Goal: Task Accomplishment & Management: Complete application form

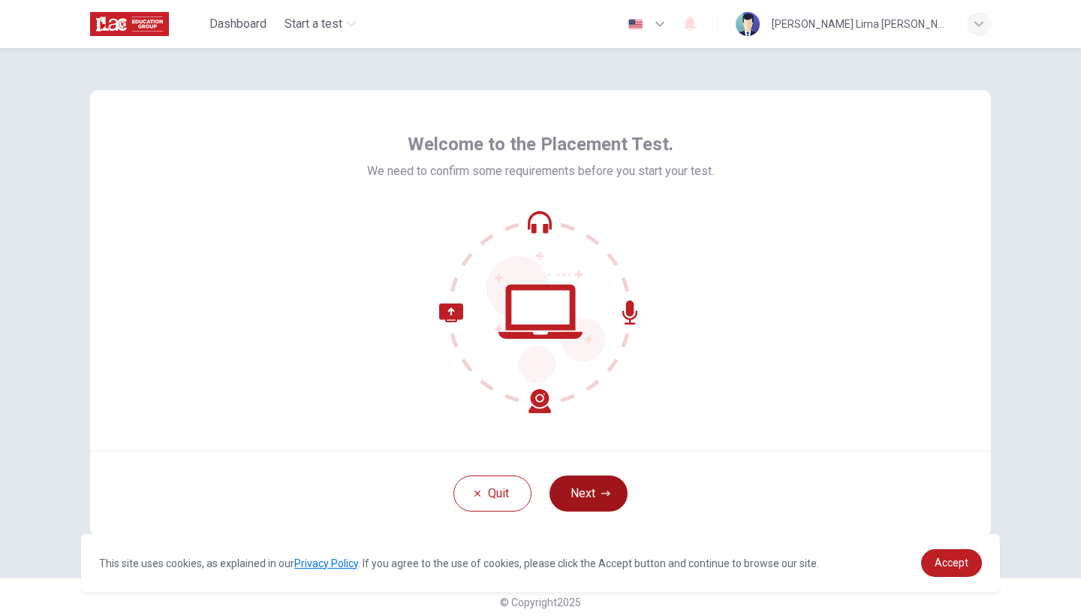
click at [587, 504] on button "Next" at bounding box center [589, 493] width 78 height 36
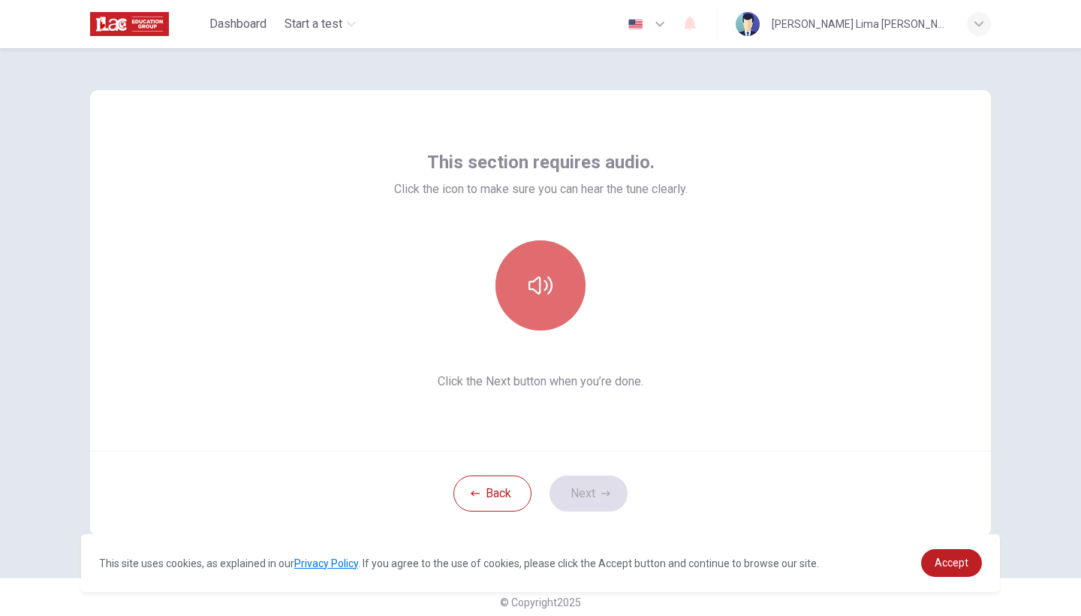
click at [532, 290] on icon "button" at bounding box center [541, 285] width 24 height 18
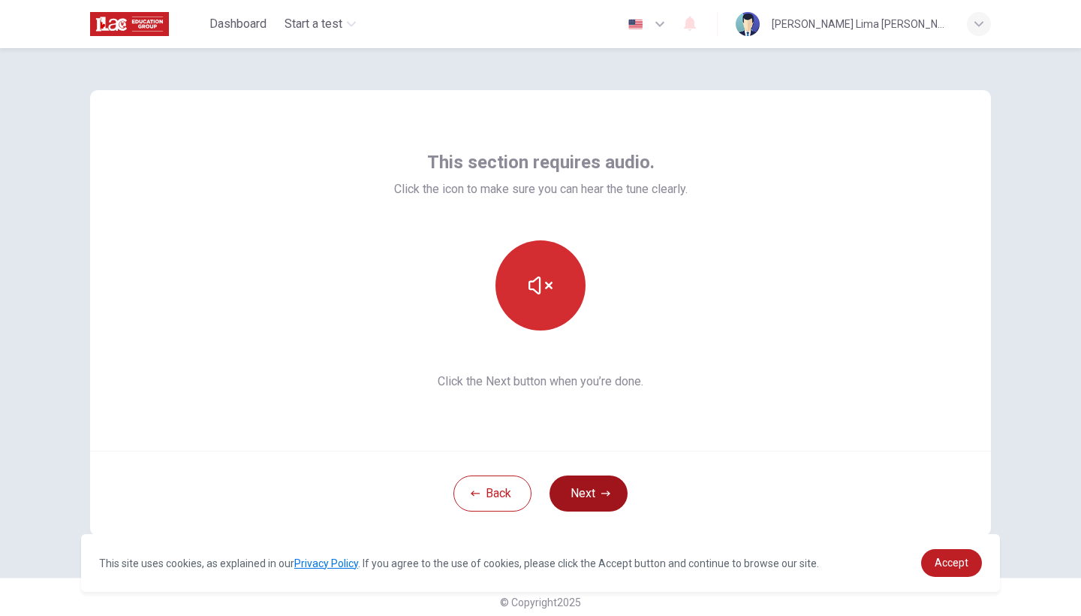
click at [602, 492] on icon "button" at bounding box center [606, 493] width 9 height 9
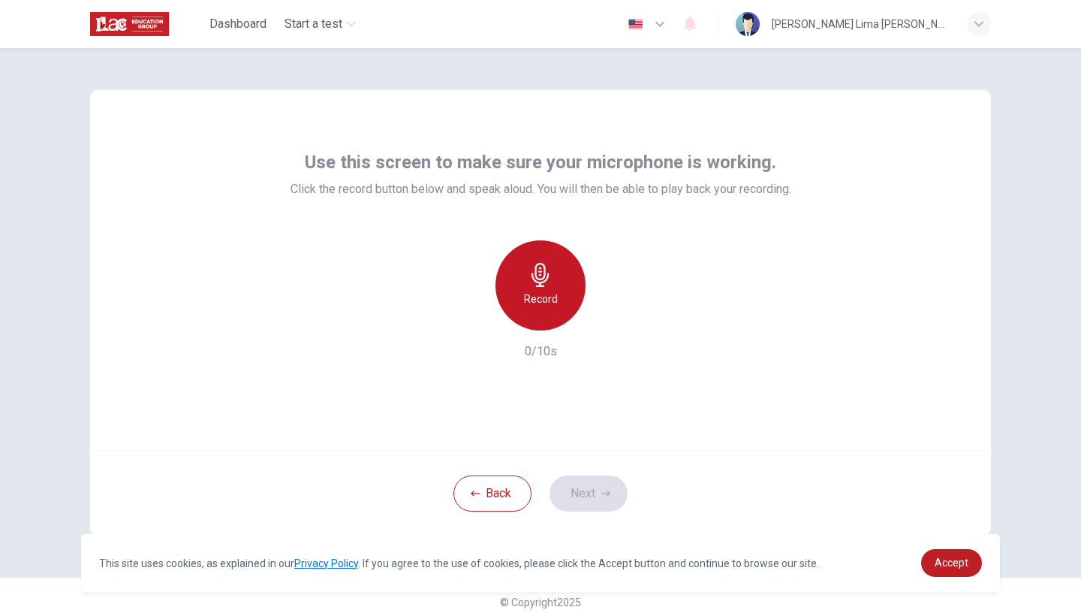
click at [557, 300] on div "Record" at bounding box center [541, 285] width 90 height 90
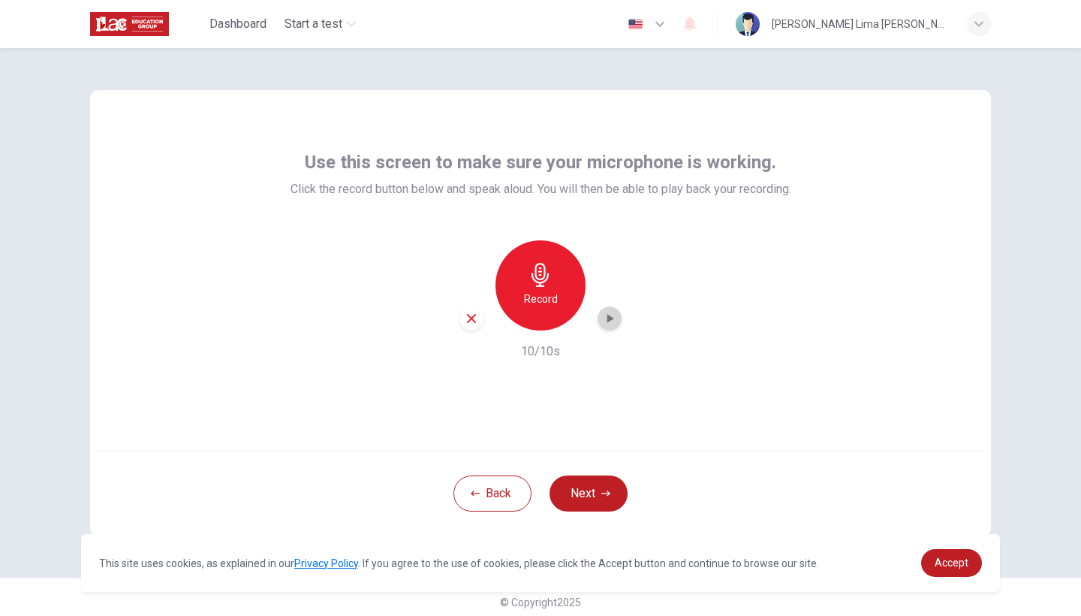
click at [612, 327] on div "button" at bounding box center [610, 318] width 24 height 24
click at [583, 489] on button "Next" at bounding box center [589, 493] width 78 height 36
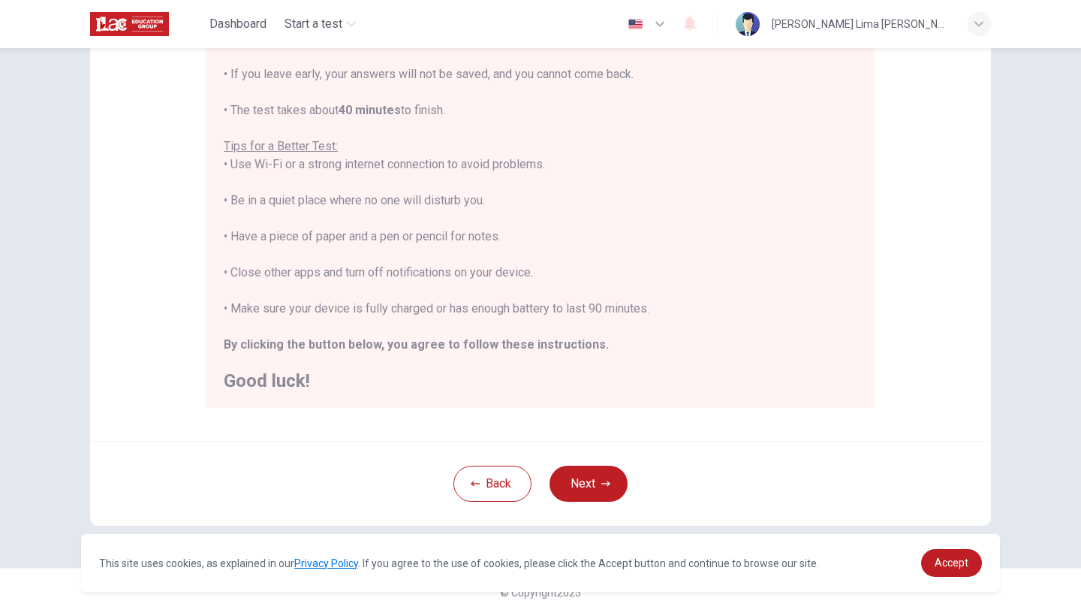
scroll to position [219, 0]
drag, startPoint x: 804, startPoint y: 32, endPoint x: 910, endPoint y: 192, distance: 191.8
click at [910, 192] on div "Disclaimer: You are about to start a Placement Test . Before You Start the Test…" at bounding box center [540, 156] width 901 height 570
click at [585, 485] on button "Next" at bounding box center [589, 484] width 78 height 36
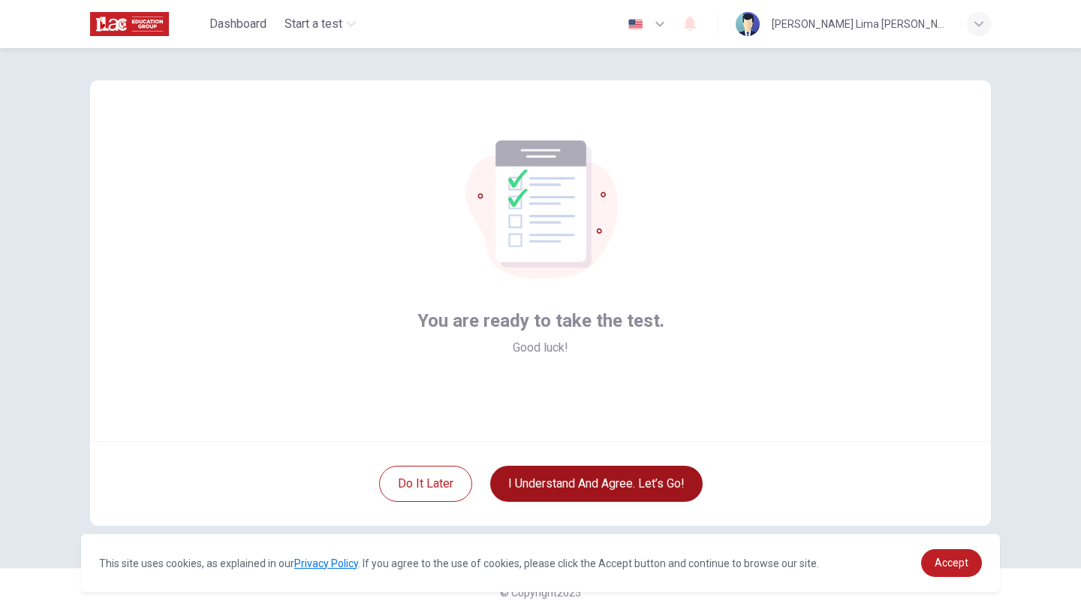
scroll to position [10, 0]
click at [584, 485] on button "I understand and agree. Let’s go!" at bounding box center [596, 484] width 213 height 36
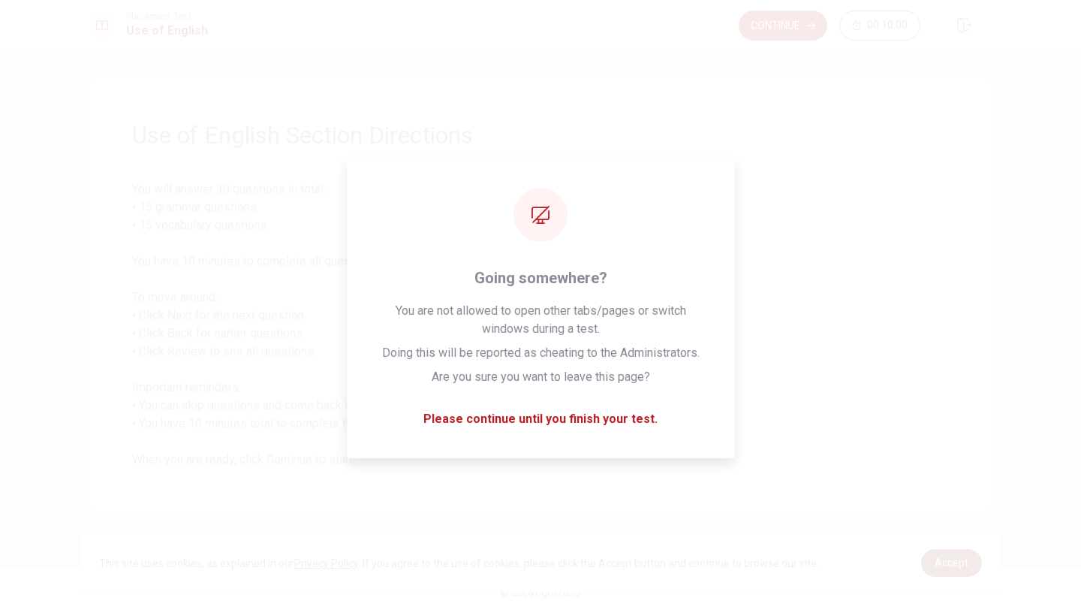
click at [951, 557] on span "Accept" at bounding box center [952, 563] width 34 height 12
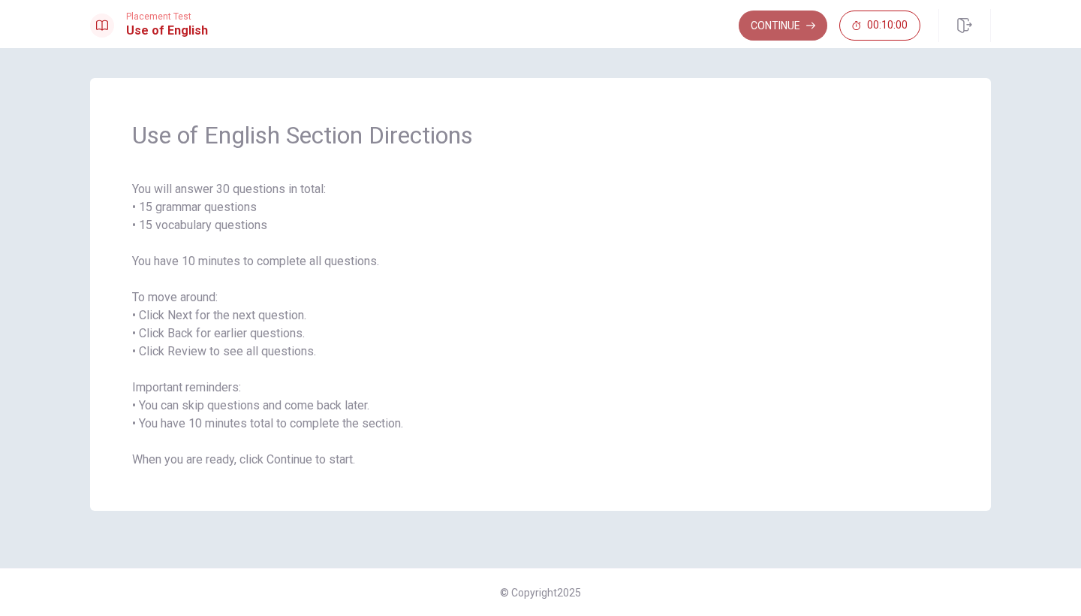
click at [764, 25] on button "Continue" at bounding box center [783, 26] width 89 height 30
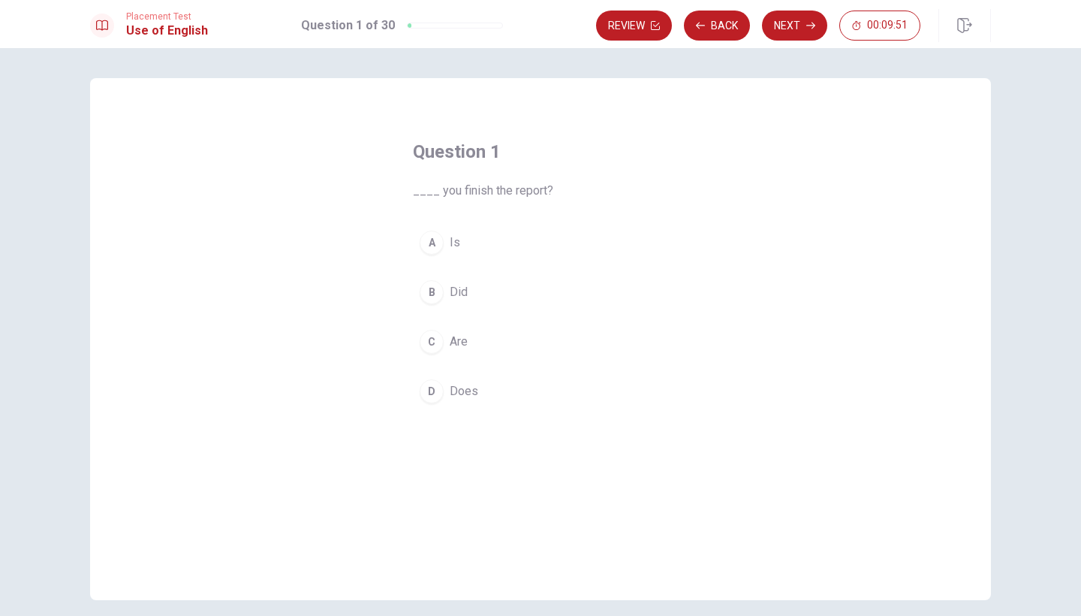
click at [459, 287] on span "Did" at bounding box center [459, 292] width 18 height 18
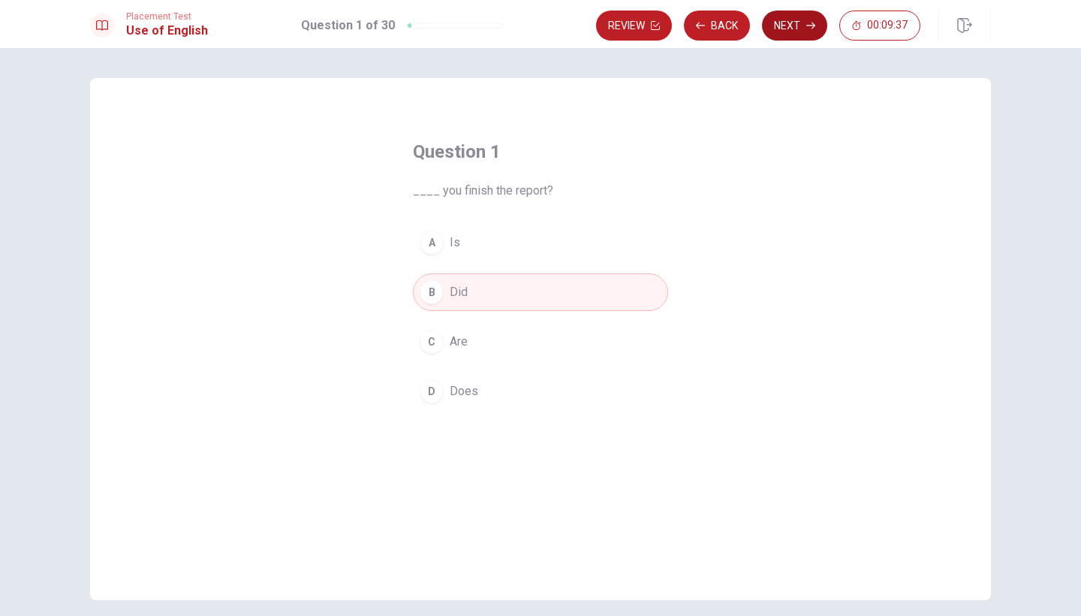
click at [804, 37] on button "Next" at bounding box center [794, 26] width 65 height 30
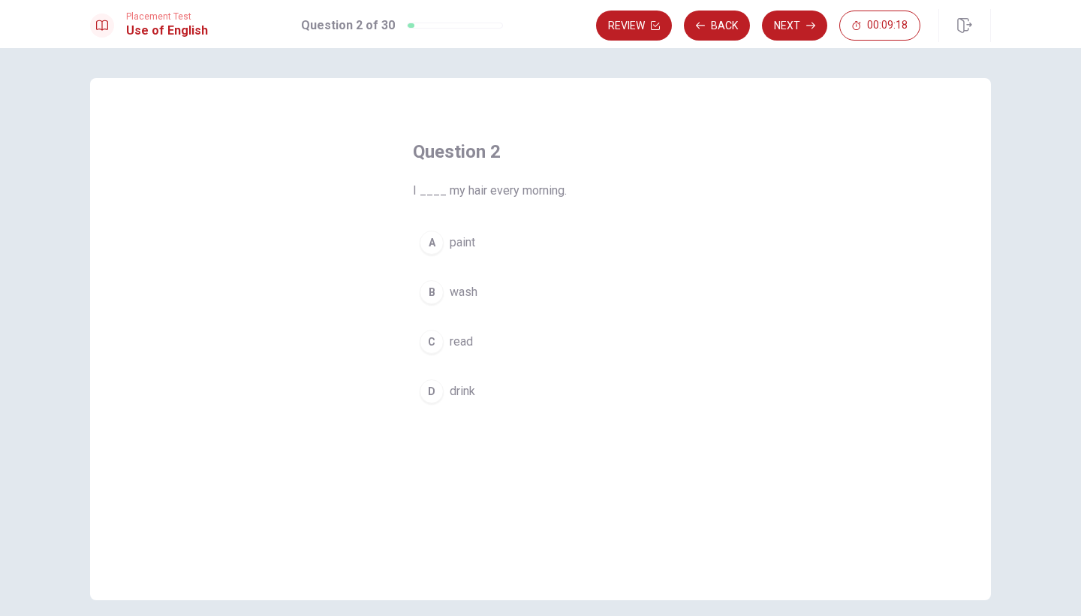
click at [492, 295] on button "B wash" at bounding box center [540, 292] width 255 height 38
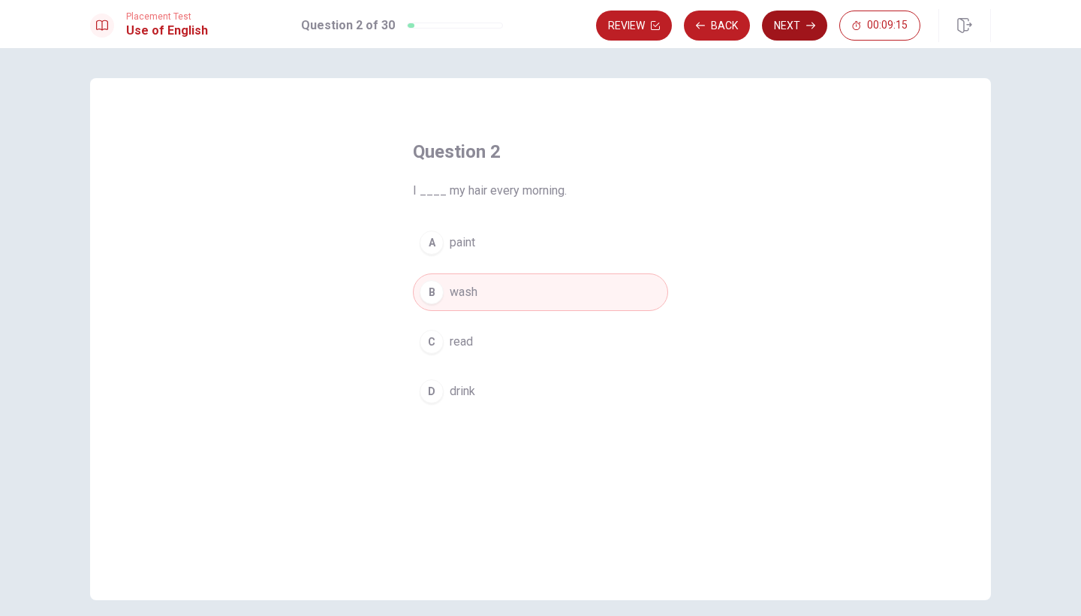
click at [801, 23] on button "Next" at bounding box center [794, 26] width 65 height 30
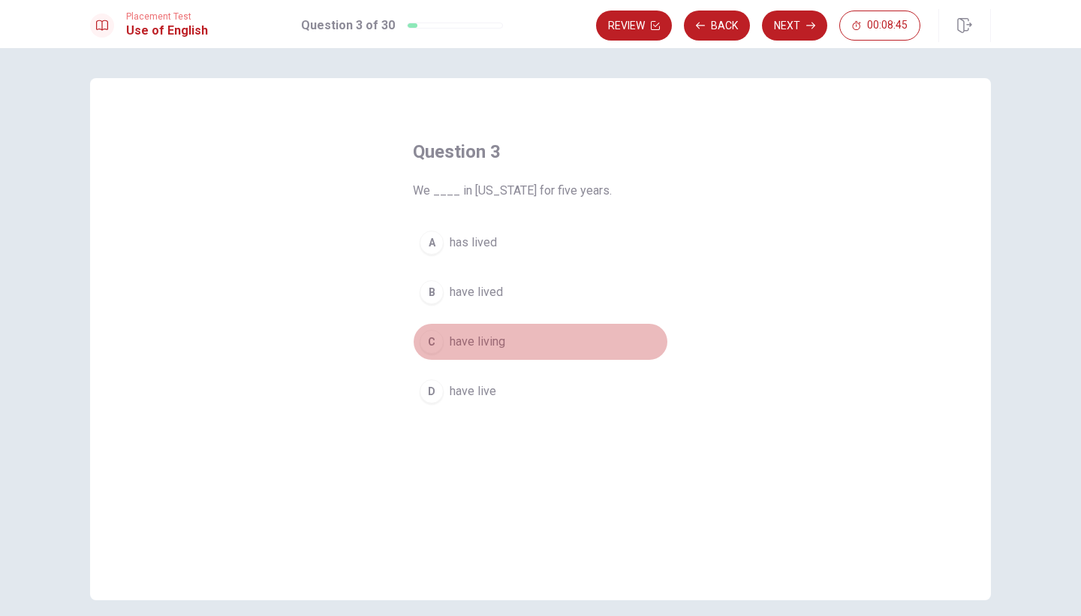
click at [490, 339] on span "have living" at bounding box center [478, 342] width 56 height 18
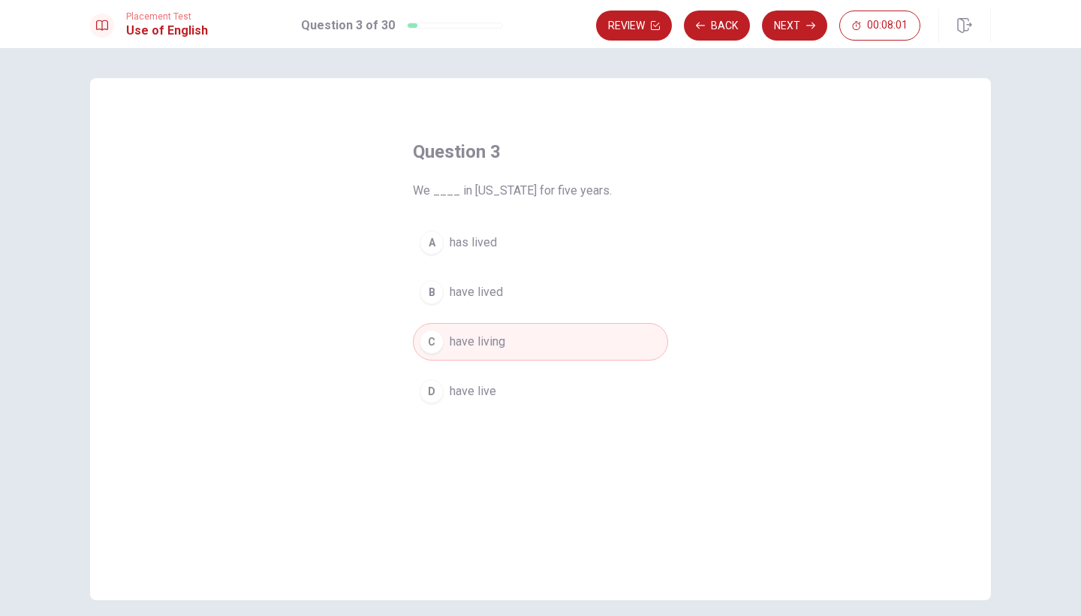
click at [487, 291] on span "have lived" at bounding box center [476, 292] width 53 height 18
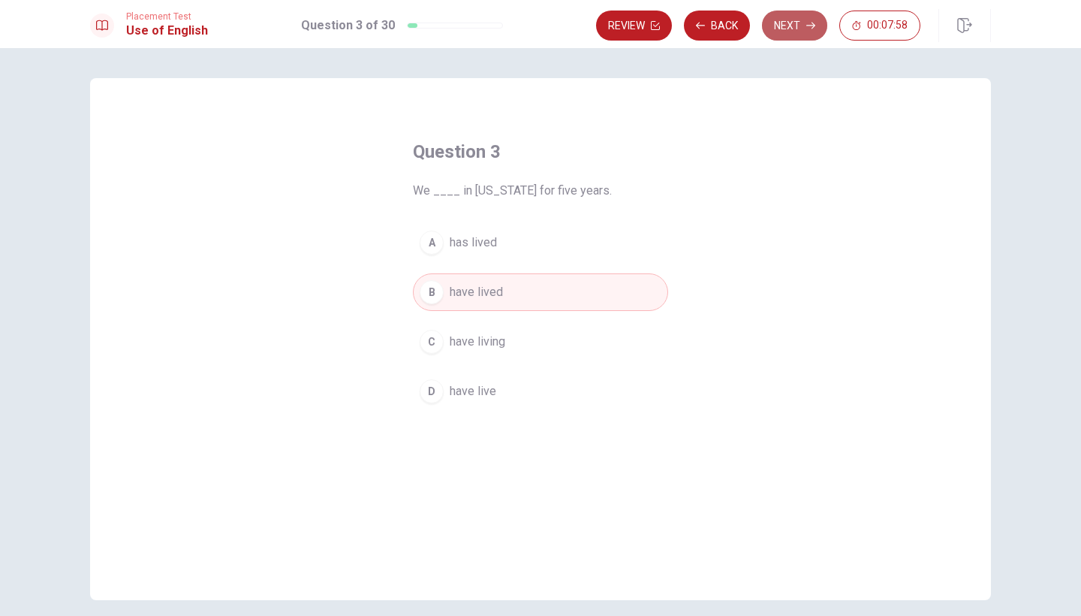
click at [805, 29] on button "Next" at bounding box center [794, 26] width 65 height 30
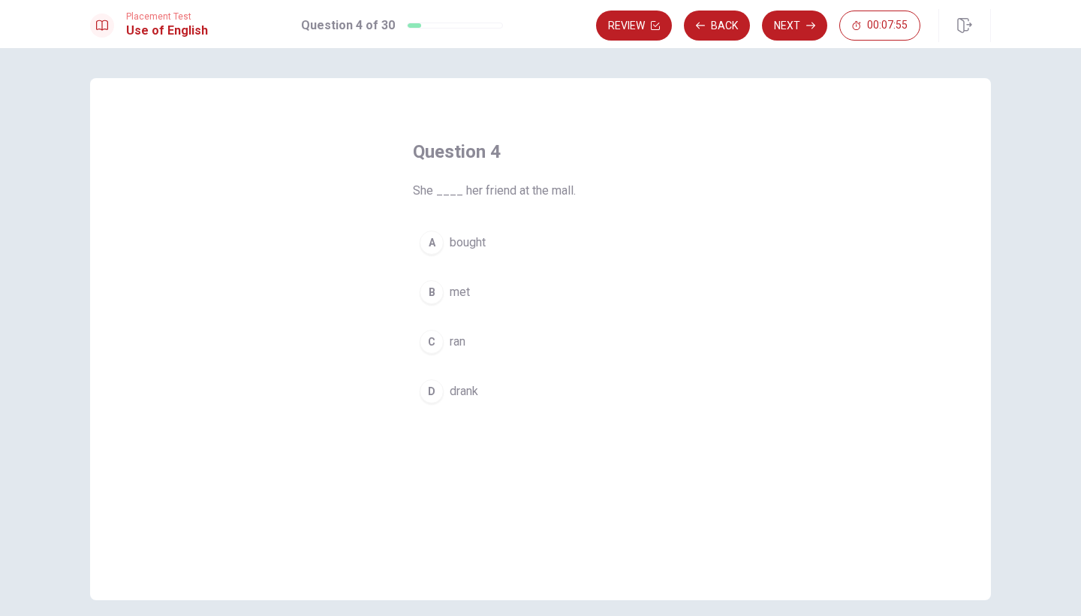
click at [456, 281] on button "B met" at bounding box center [540, 292] width 255 height 38
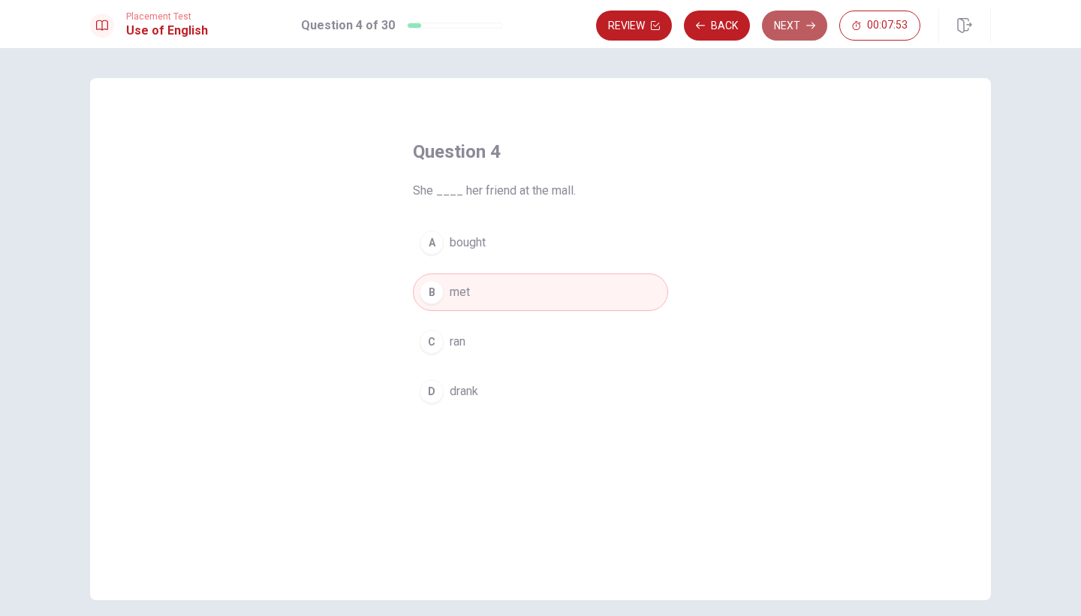
click at [786, 23] on button "Next" at bounding box center [794, 26] width 65 height 30
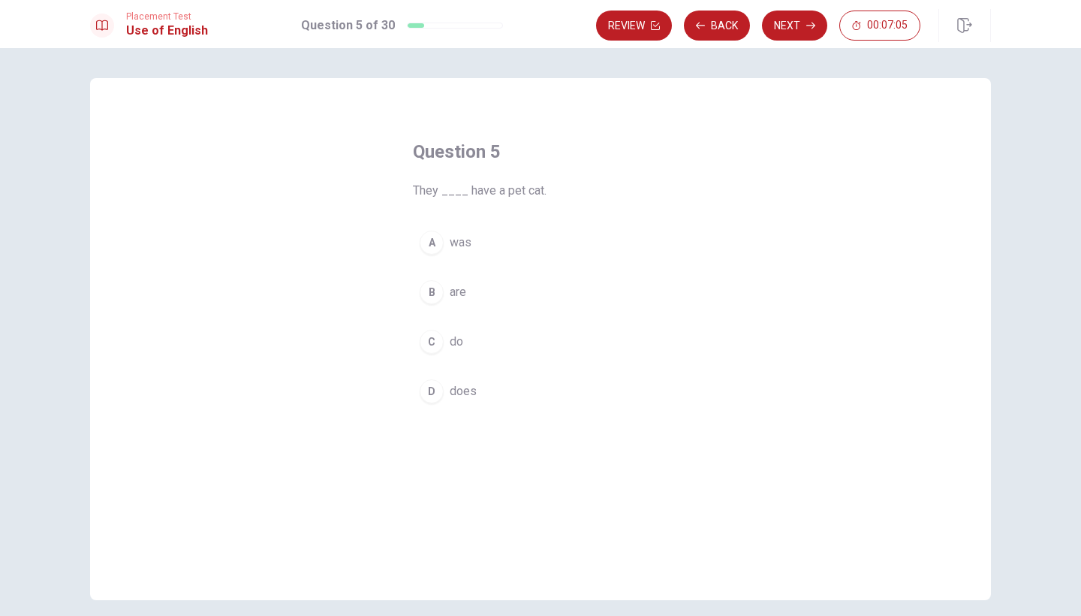
click at [439, 336] on div "C" at bounding box center [432, 342] width 24 height 24
click at [810, 37] on button "Next" at bounding box center [794, 26] width 65 height 30
click at [473, 238] on button "A Blue" at bounding box center [540, 243] width 255 height 38
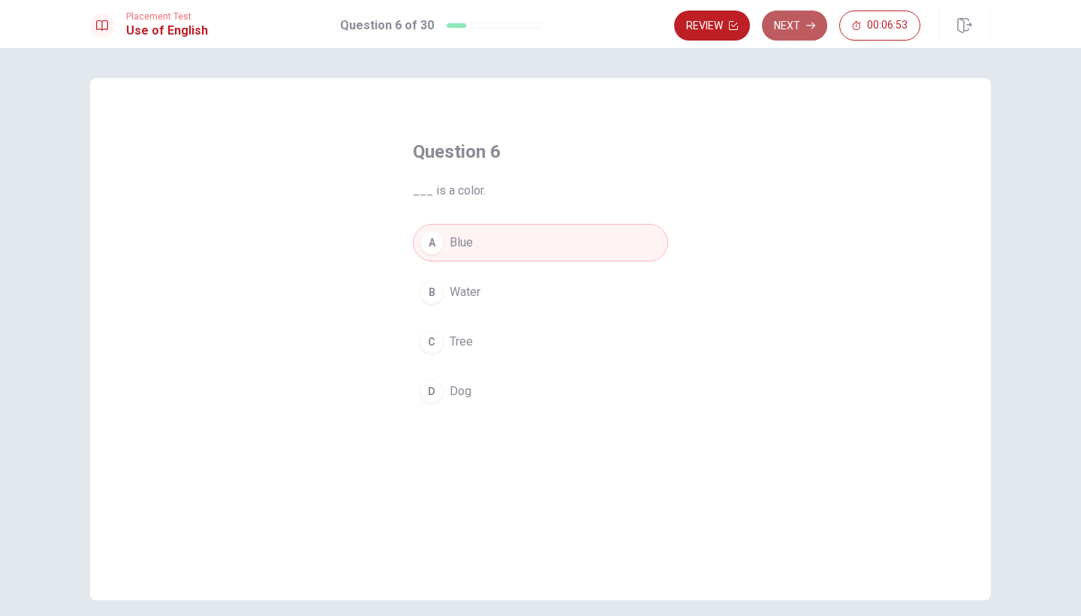
click at [807, 29] on icon "button" at bounding box center [811, 25] width 9 height 9
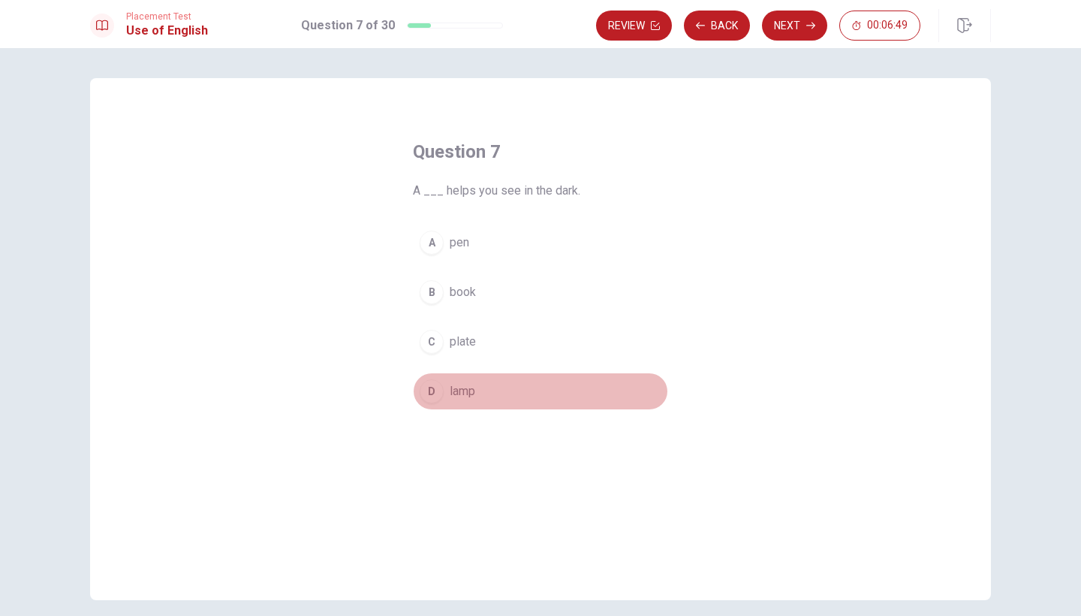
click at [442, 400] on button "D lamp" at bounding box center [540, 392] width 255 height 38
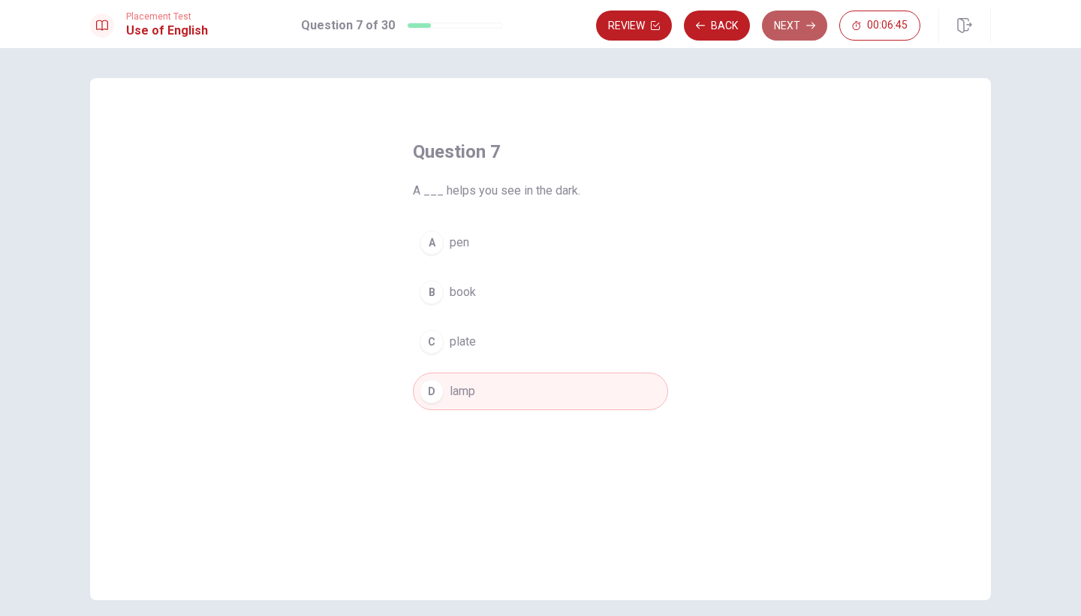
click at [788, 23] on button "Next" at bounding box center [794, 26] width 65 height 30
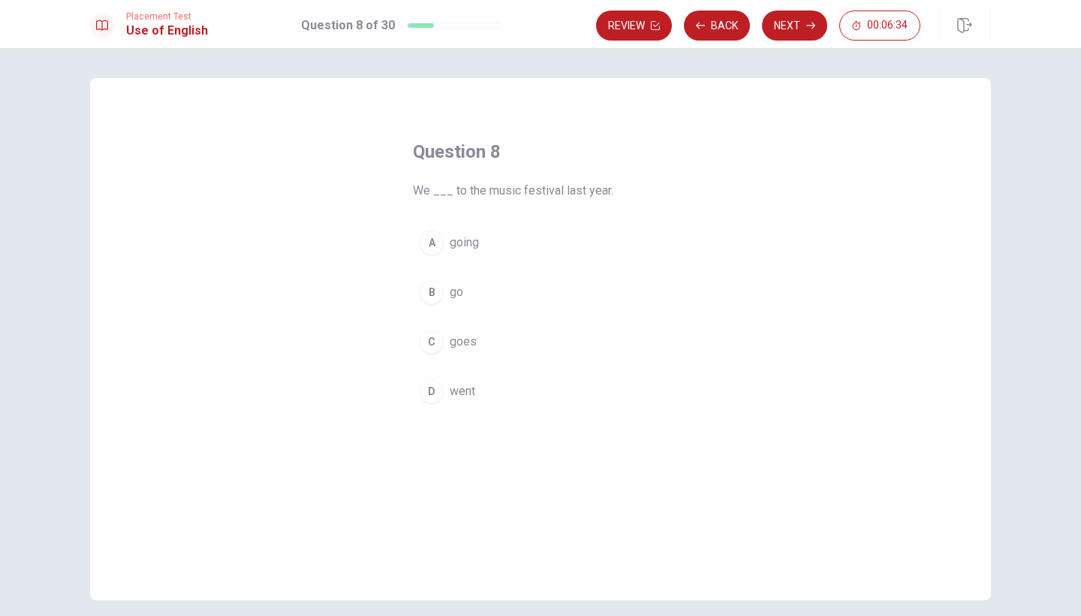
click at [452, 398] on span "went" at bounding box center [463, 391] width 26 height 18
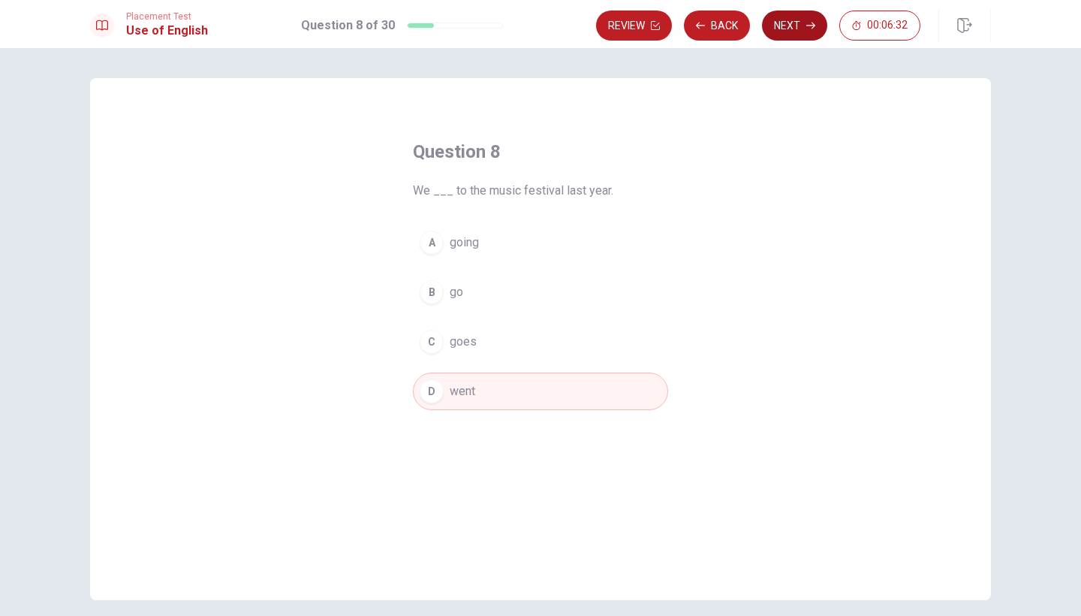
click at [801, 33] on button "Next" at bounding box center [794, 26] width 65 height 30
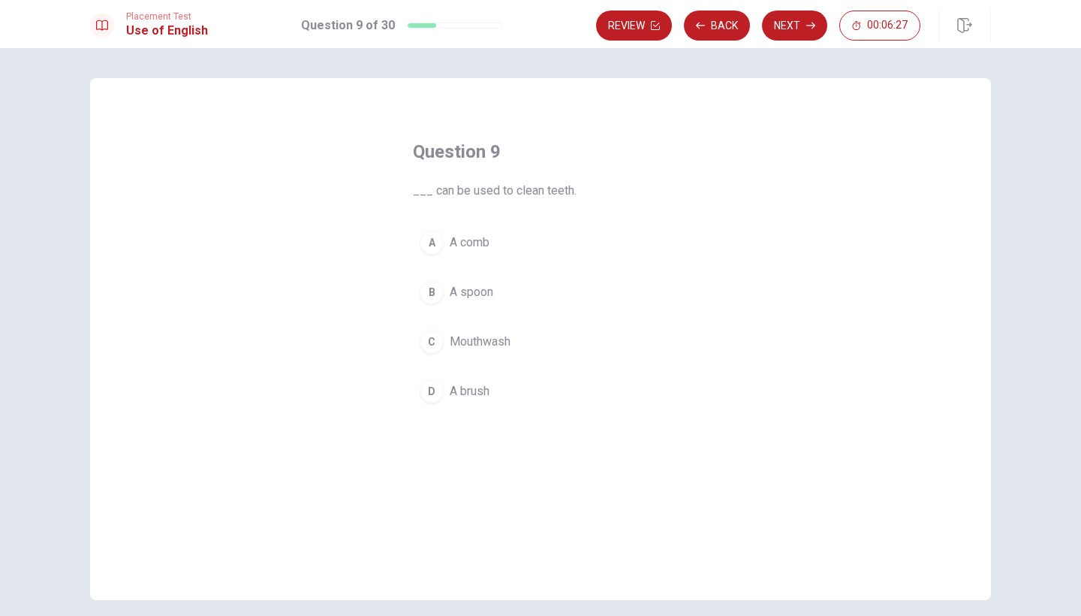
click at [496, 337] on span "Mouthwash" at bounding box center [480, 342] width 61 height 18
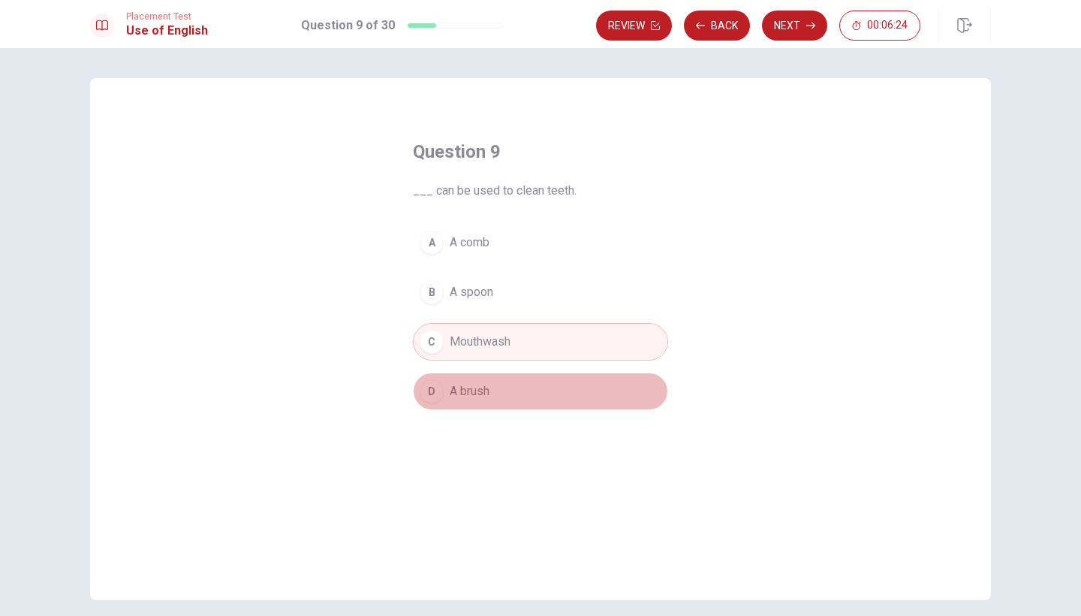
click at [525, 385] on button "D A brush" at bounding box center [540, 392] width 255 height 38
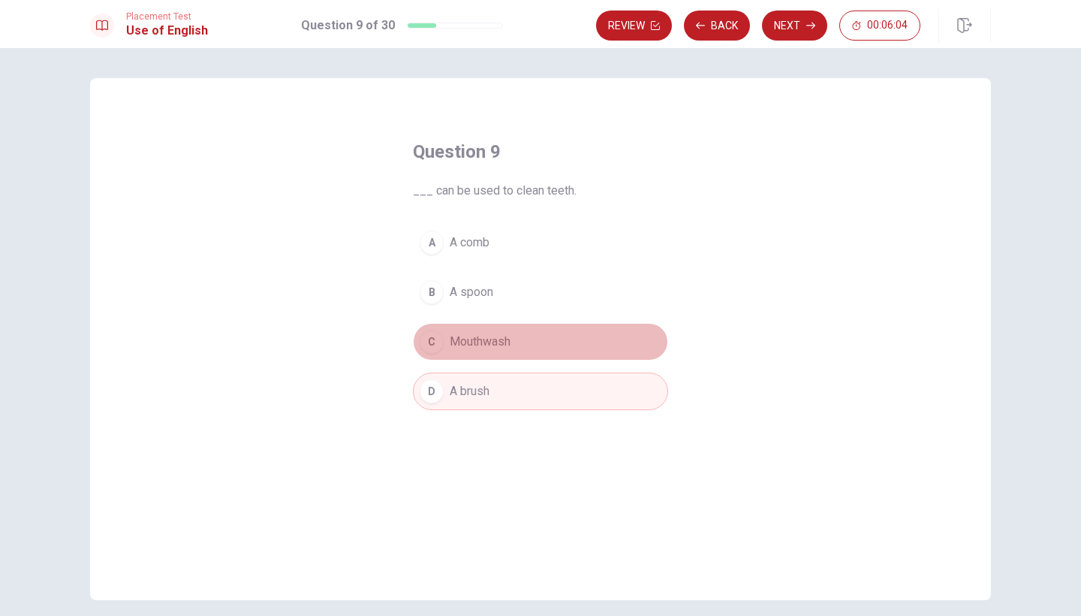
click at [526, 346] on button "C Mouthwash" at bounding box center [540, 342] width 255 height 38
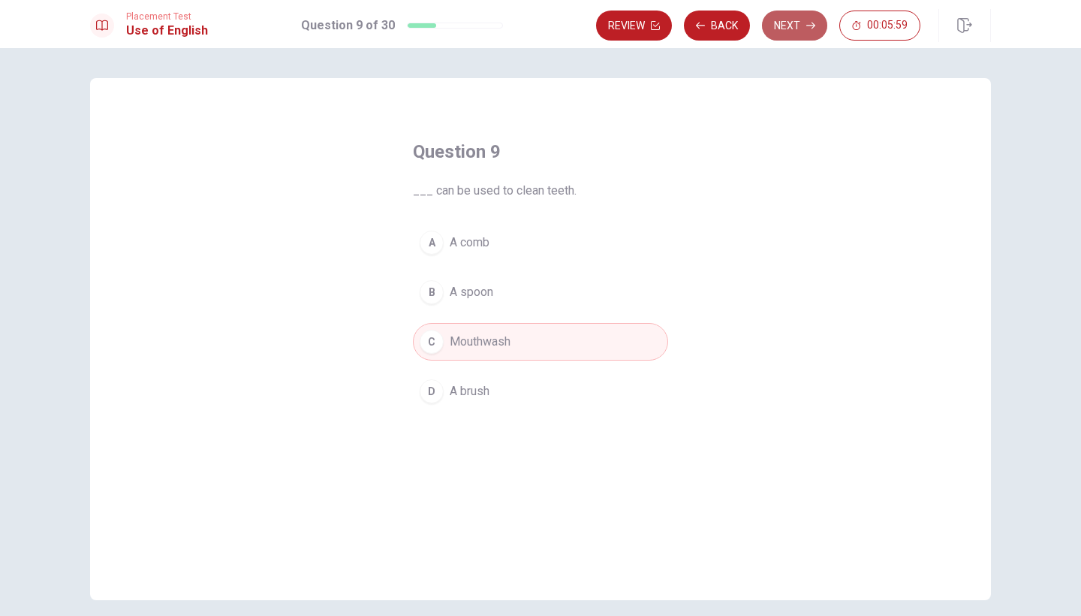
click at [791, 28] on button "Next" at bounding box center [794, 26] width 65 height 30
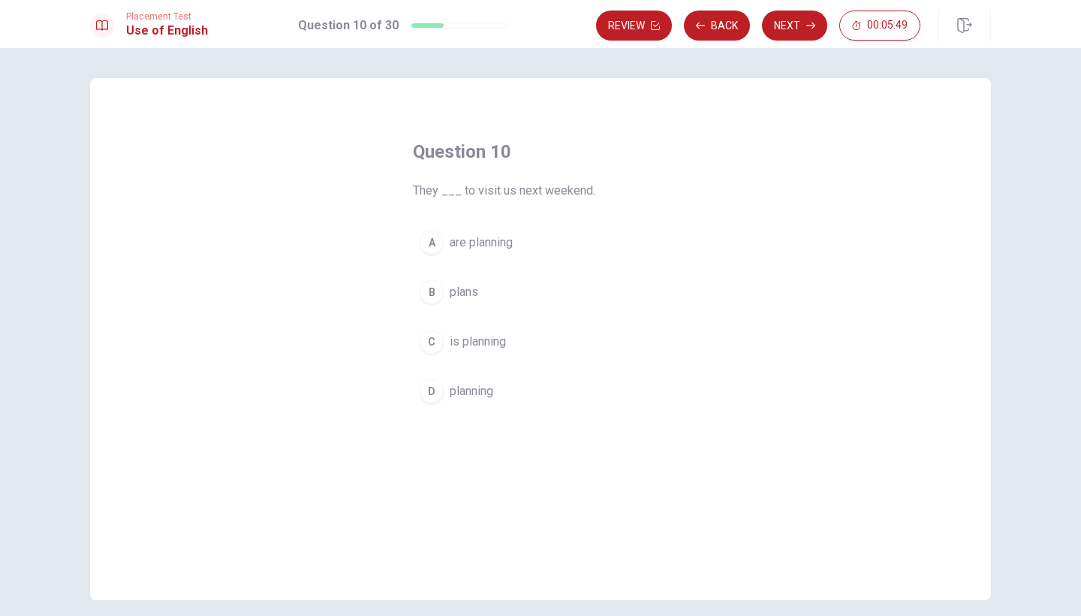
click at [514, 241] on button "A are planning" at bounding box center [540, 243] width 255 height 38
click at [794, 31] on button "Next" at bounding box center [794, 26] width 65 height 30
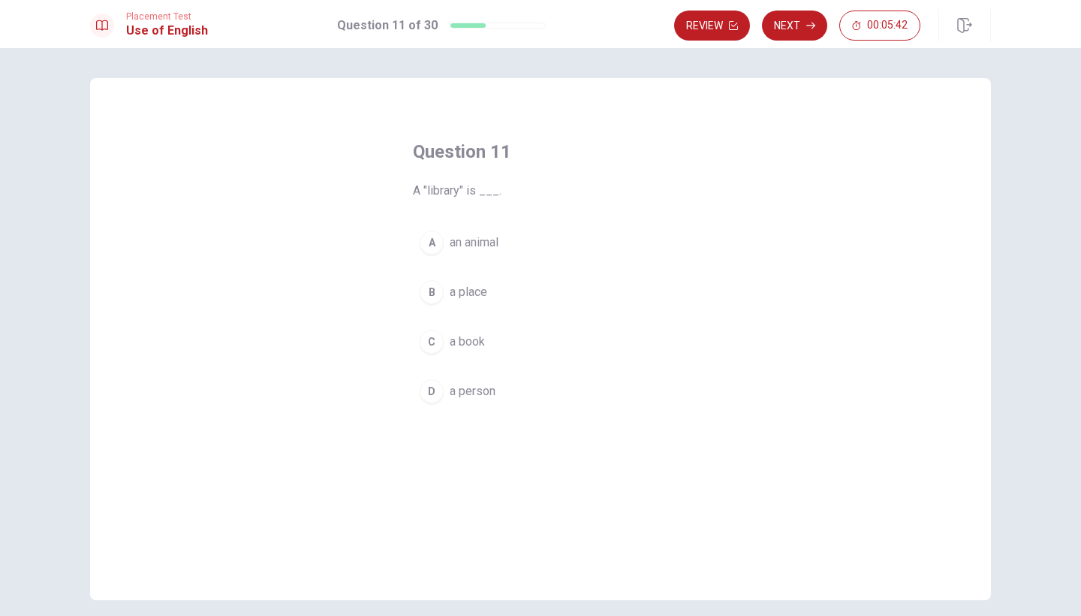
click at [480, 289] on span "a place" at bounding box center [469, 292] width 38 height 18
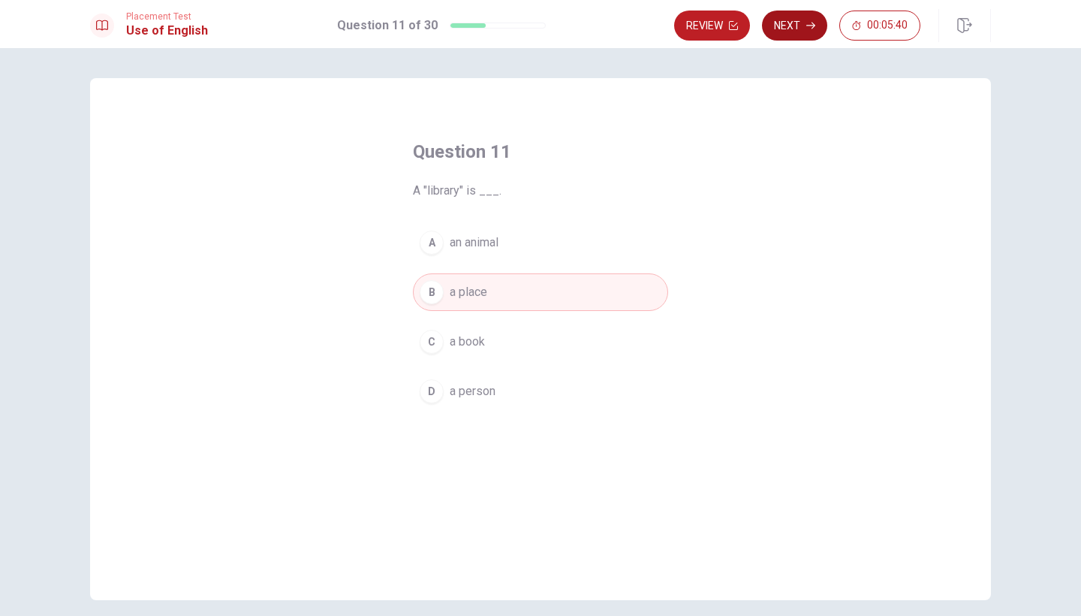
click at [789, 32] on button "Next" at bounding box center [794, 26] width 65 height 30
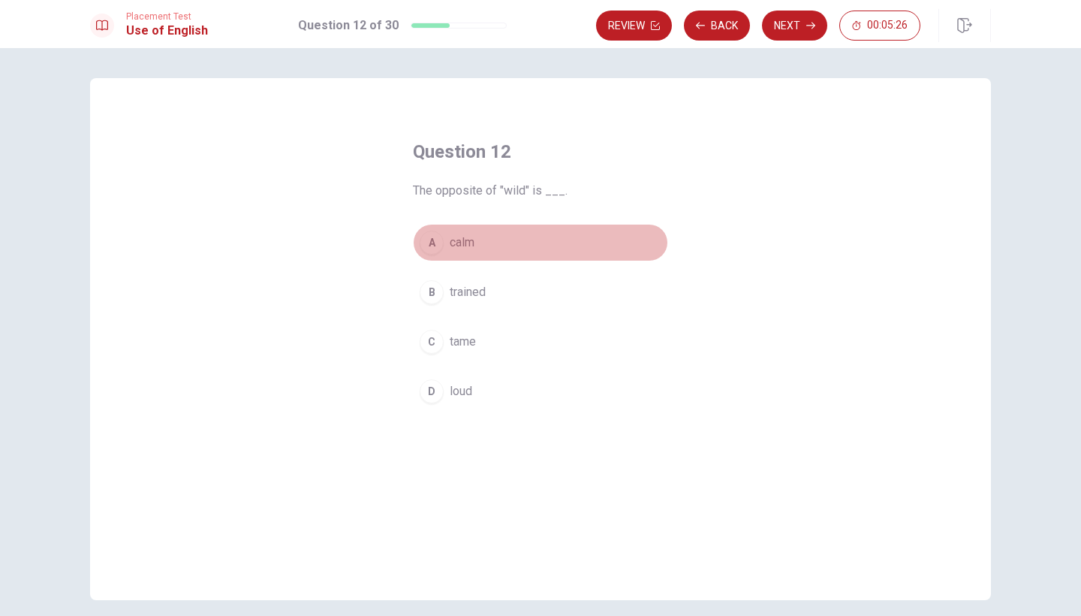
click at [454, 234] on span "calm" at bounding box center [462, 243] width 25 height 18
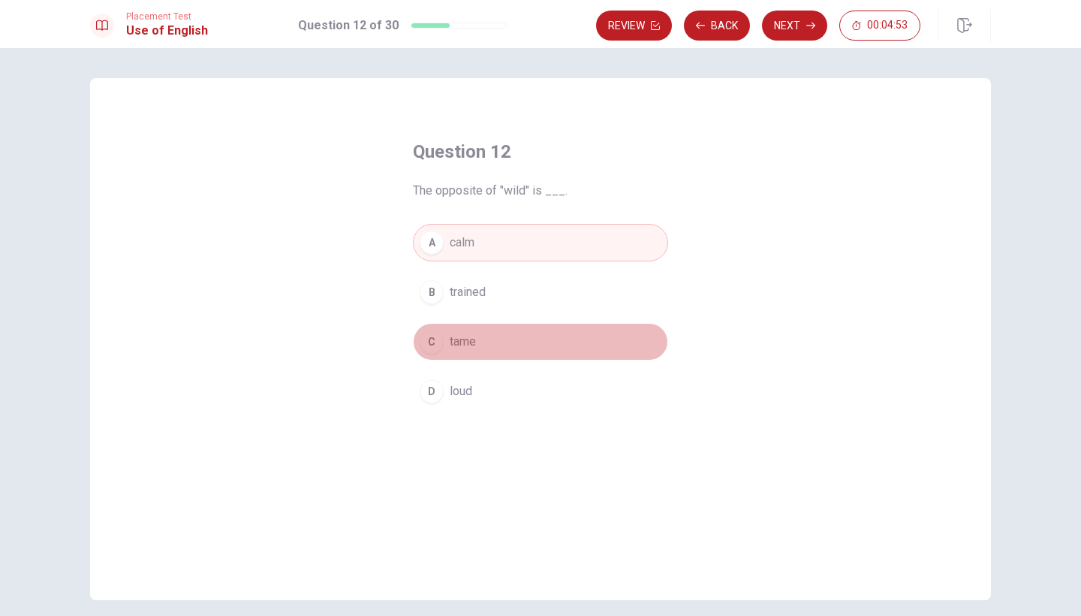
click at [457, 348] on span "tame" at bounding box center [463, 342] width 26 height 18
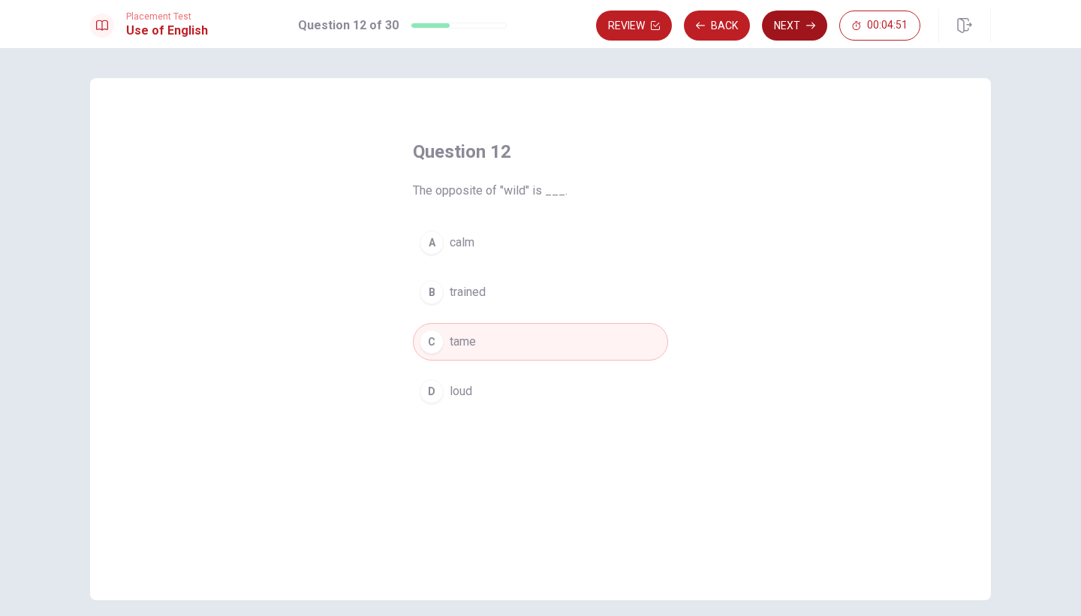
click at [791, 32] on button "Next" at bounding box center [794, 26] width 65 height 30
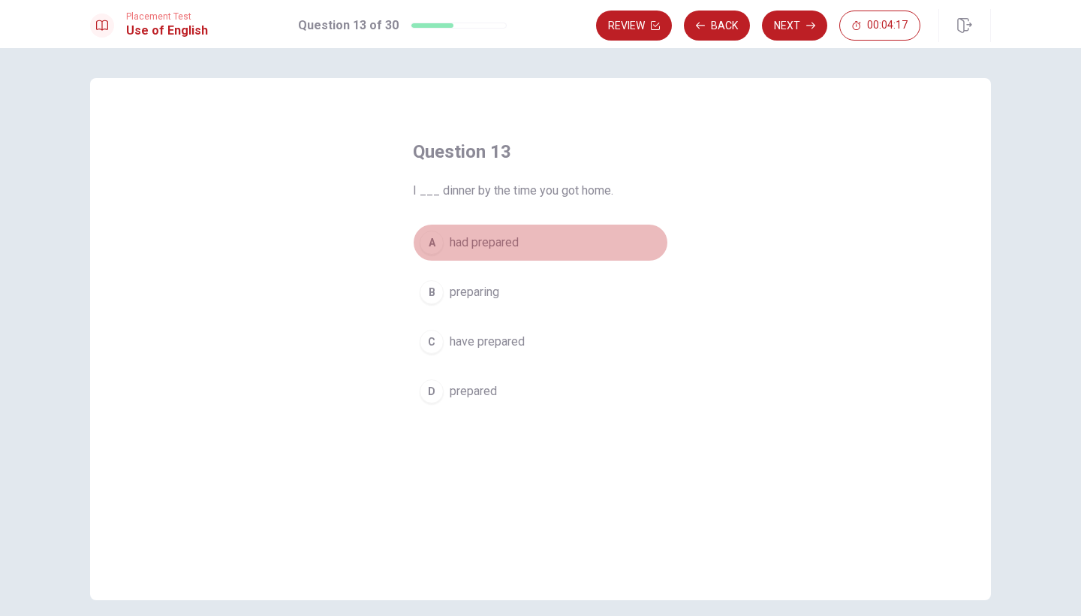
click at [478, 249] on span "had prepared" at bounding box center [484, 243] width 69 height 18
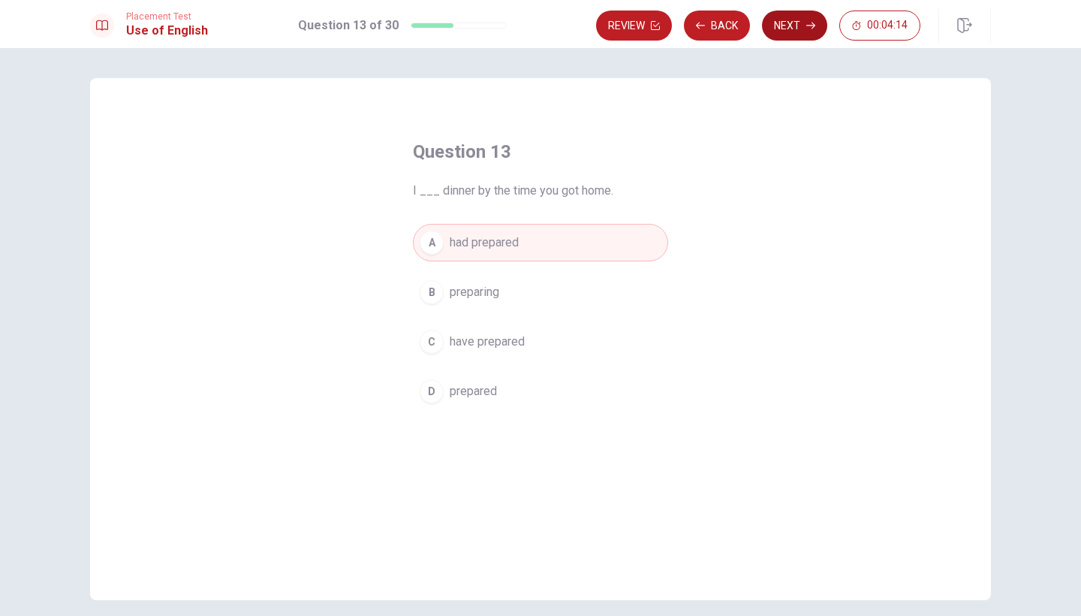
click at [797, 30] on button "Next" at bounding box center [794, 26] width 65 height 30
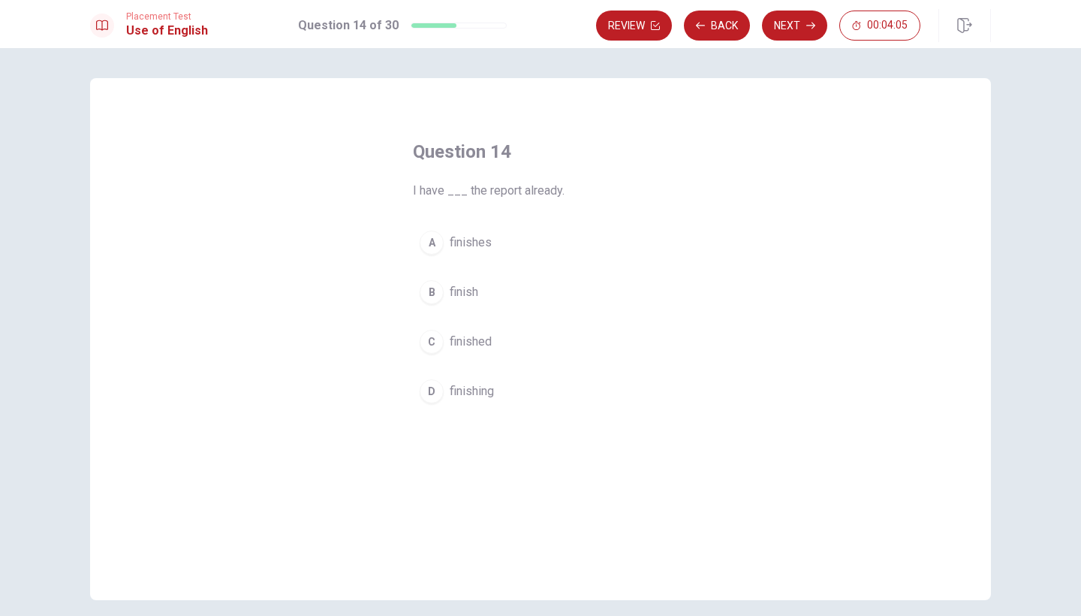
click at [481, 337] on span "finished" at bounding box center [471, 342] width 42 height 18
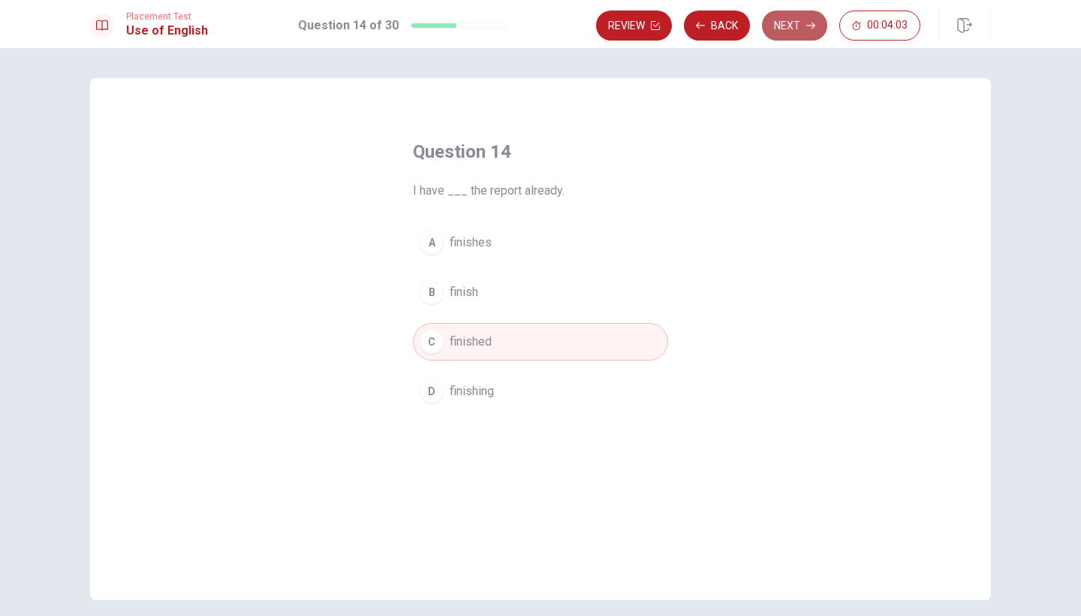
click at [789, 29] on button "Next" at bounding box center [794, 26] width 65 height 30
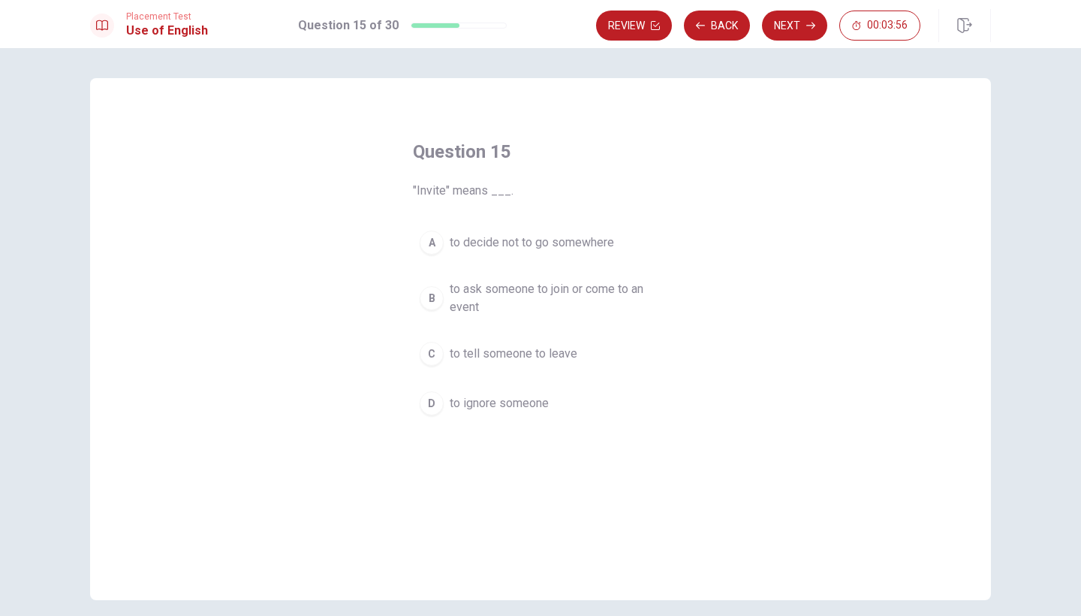
click at [577, 296] on span "to ask someone to join or come to an event" at bounding box center [556, 298] width 212 height 36
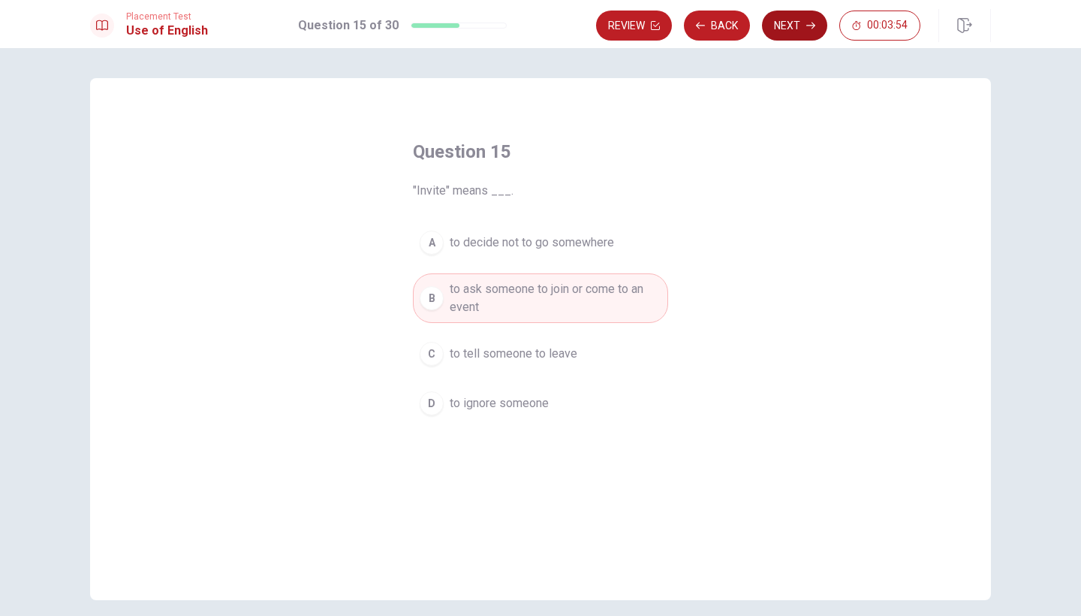
click at [808, 25] on icon "button" at bounding box center [811, 25] width 9 height 9
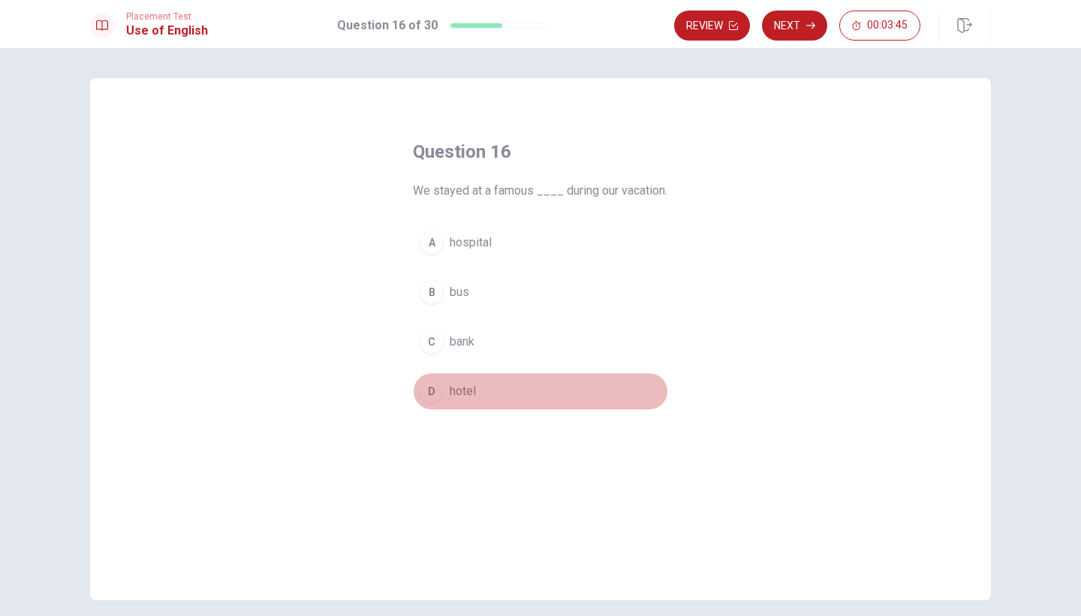
click at [423, 410] on button "D hotel" at bounding box center [540, 392] width 255 height 38
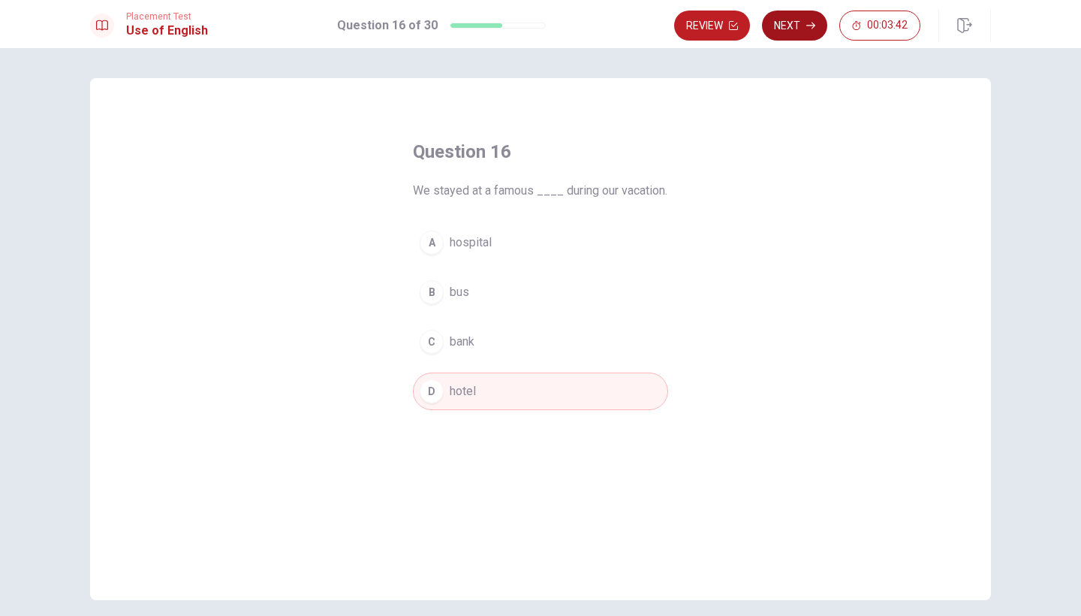
click at [804, 29] on button "Next" at bounding box center [794, 26] width 65 height 30
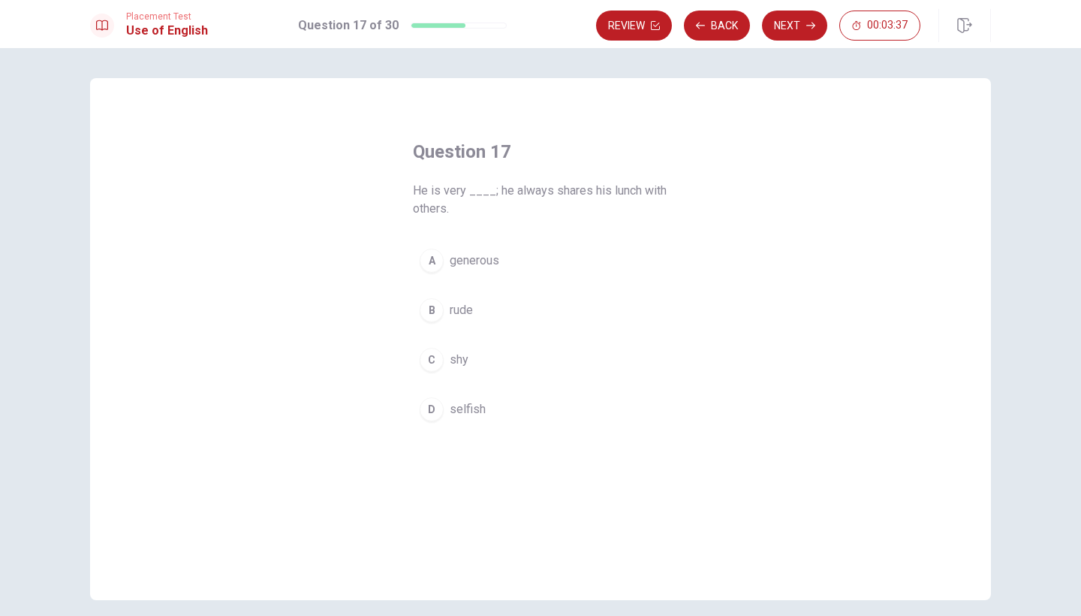
click at [460, 249] on button "A generous" at bounding box center [540, 261] width 255 height 38
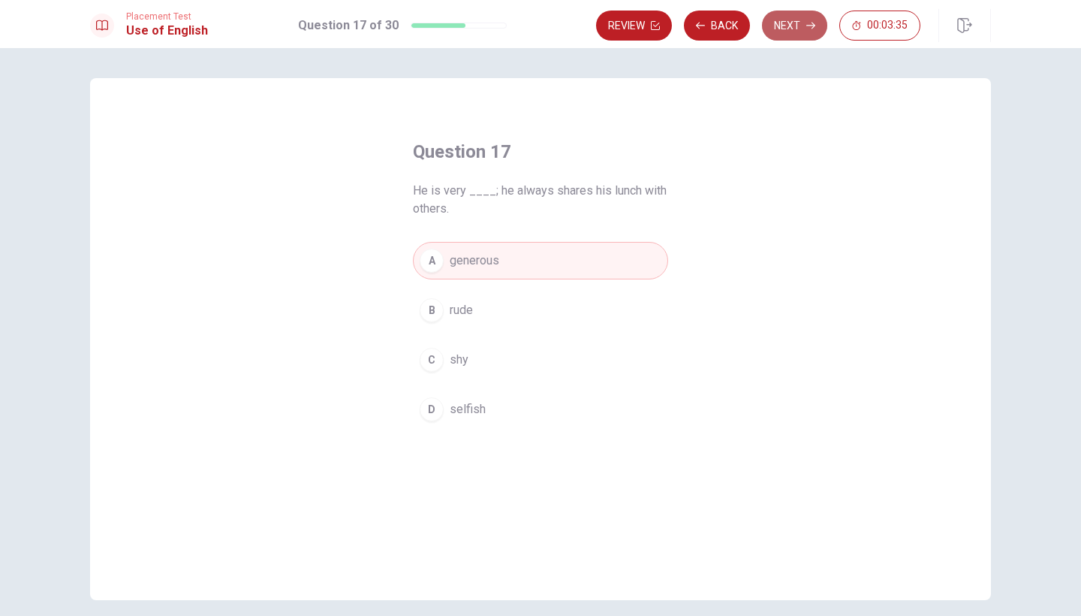
click at [789, 32] on button "Next" at bounding box center [794, 26] width 65 height 30
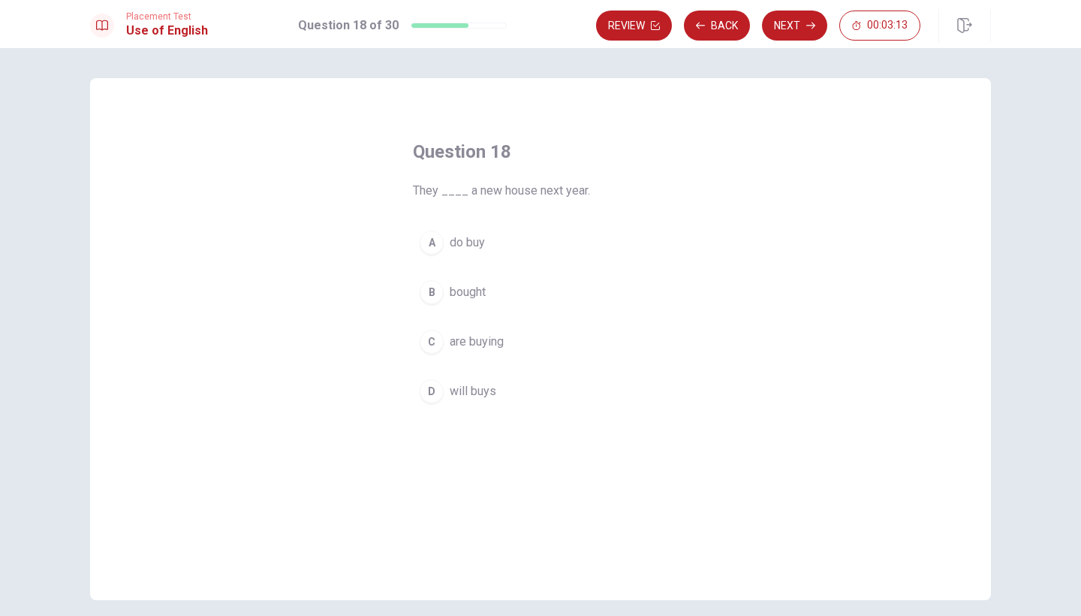
click at [492, 397] on span "will buys" at bounding box center [473, 391] width 47 height 18
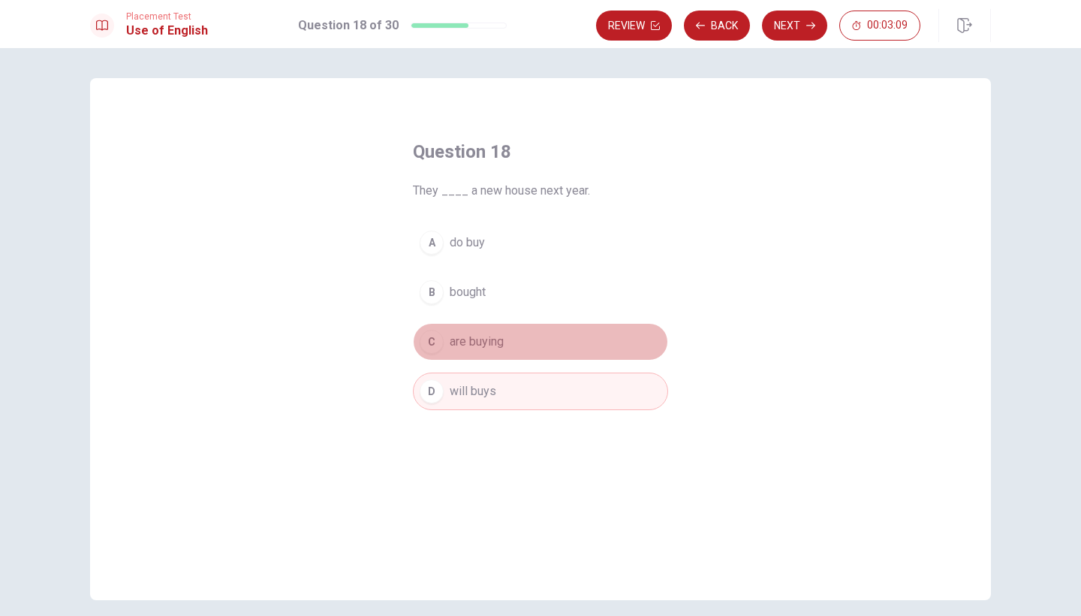
click at [510, 336] on button "C are buying" at bounding box center [540, 342] width 255 height 38
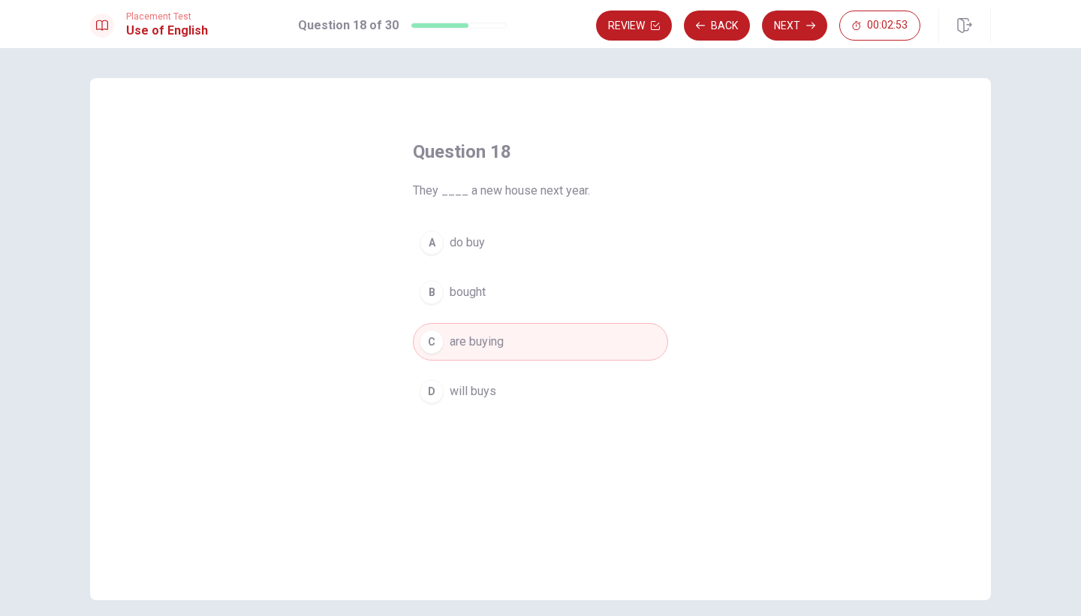
click at [564, 393] on button "D will buys" at bounding box center [540, 392] width 255 height 38
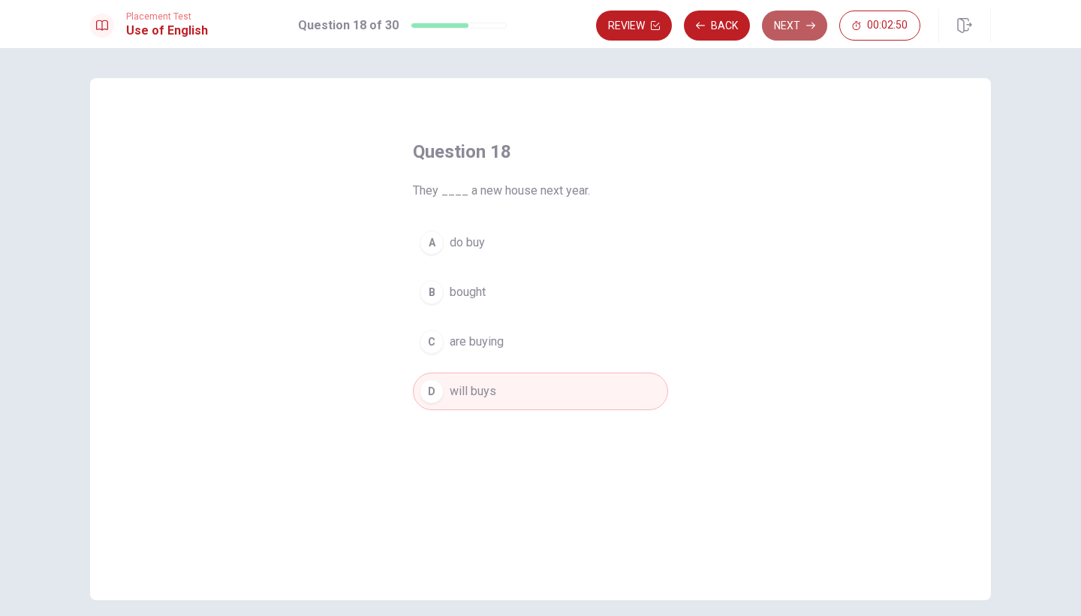
click at [806, 30] on button "Next" at bounding box center [794, 26] width 65 height 30
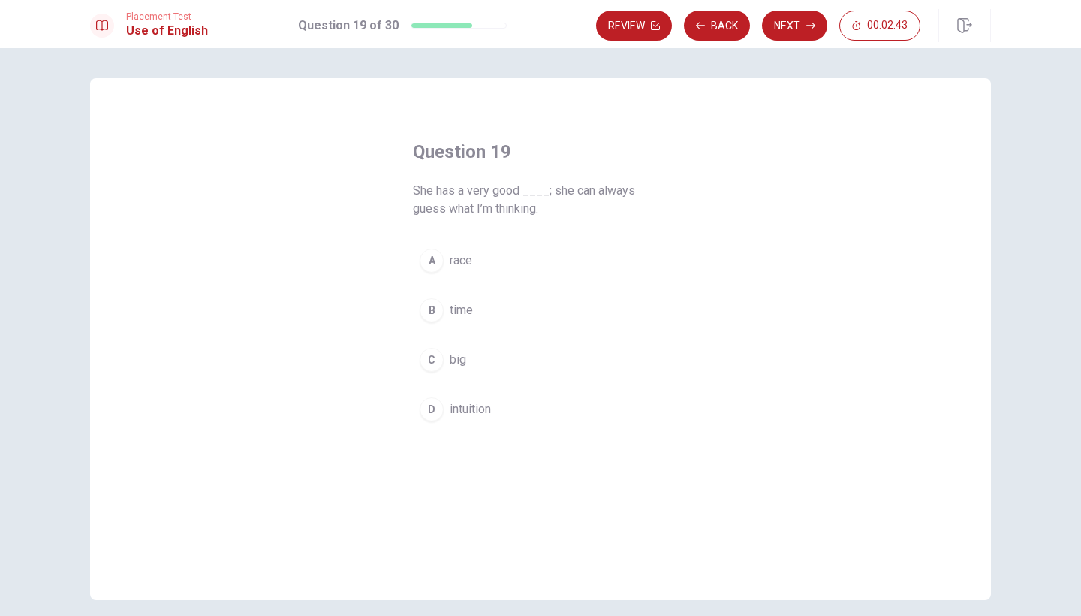
click at [457, 402] on span "intuition" at bounding box center [470, 409] width 41 height 18
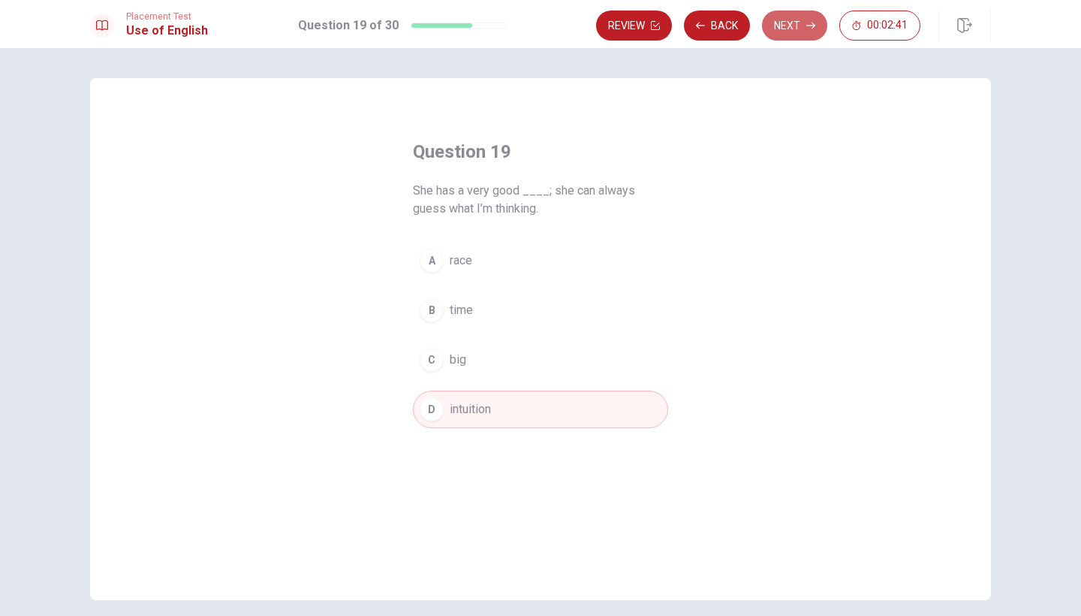
click at [790, 20] on button "Next" at bounding box center [794, 26] width 65 height 30
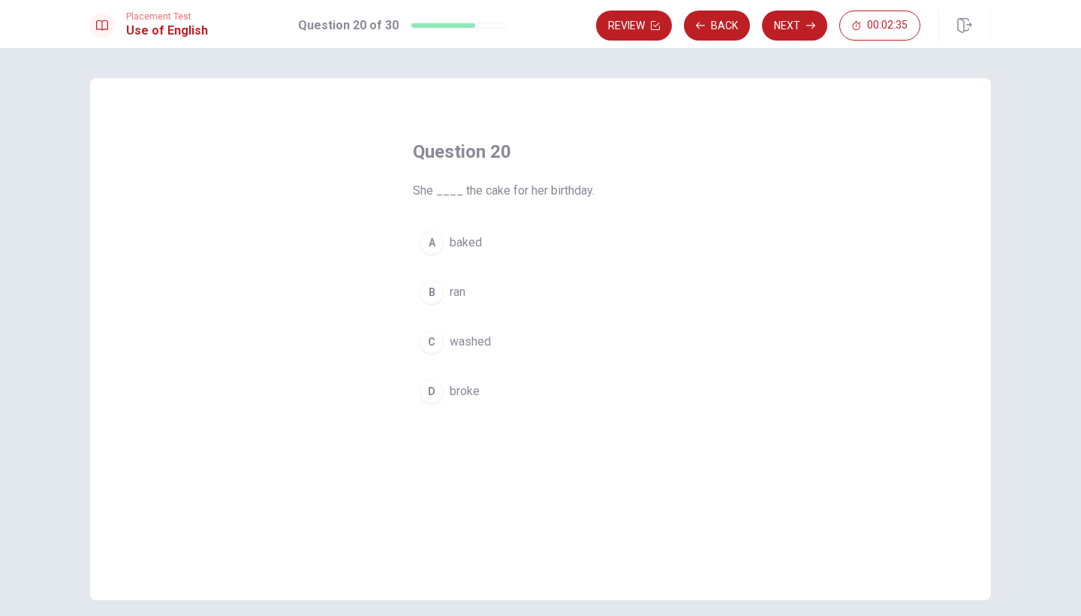
click at [480, 251] on button "A baked" at bounding box center [540, 243] width 255 height 38
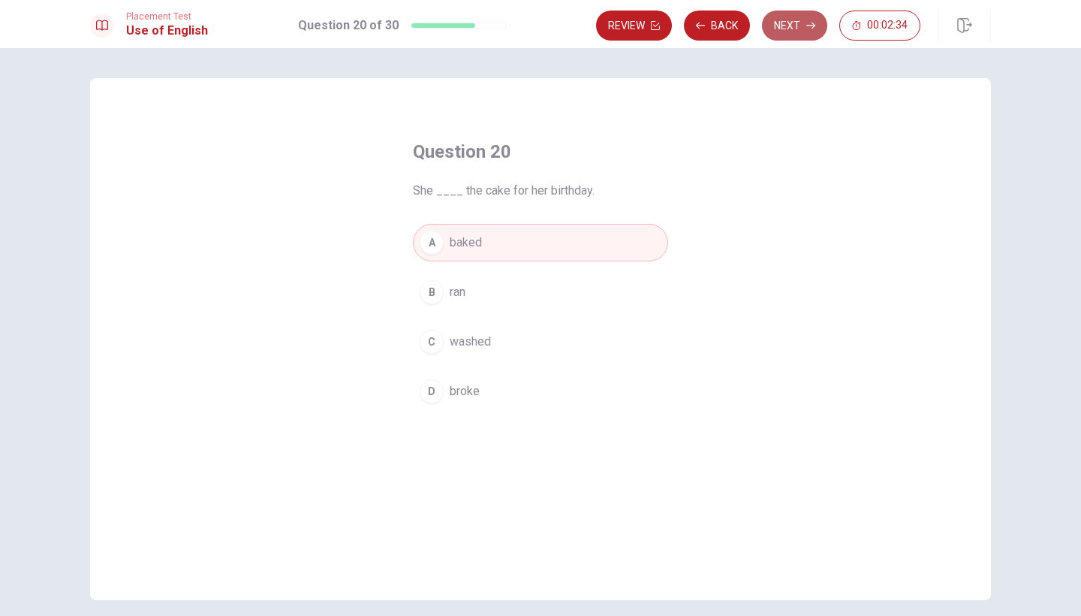
click at [798, 20] on button "Next" at bounding box center [794, 26] width 65 height 30
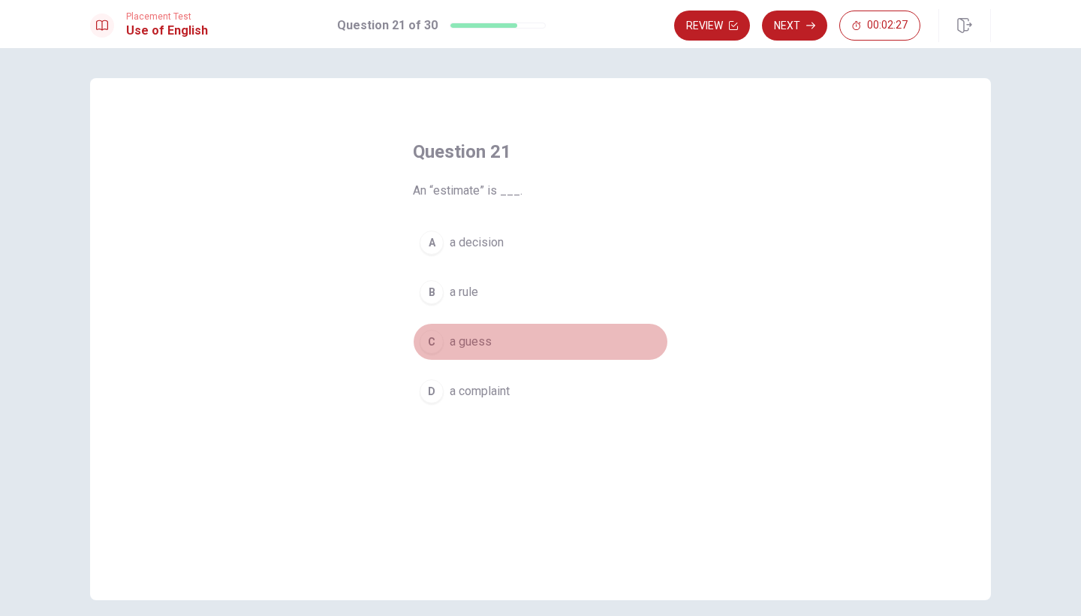
click at [499, 332] on button "C a guess" at bounding box center [540, 342] width 255 height 38
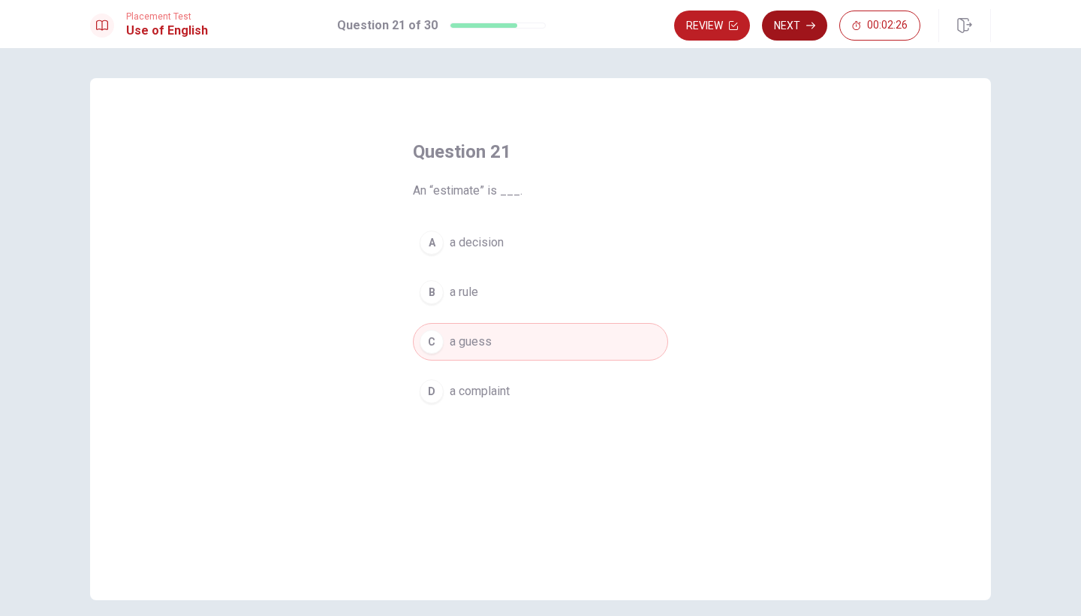
click at [791, 26] on button "Next" at bounding box center [794, 26] width 65 height 30
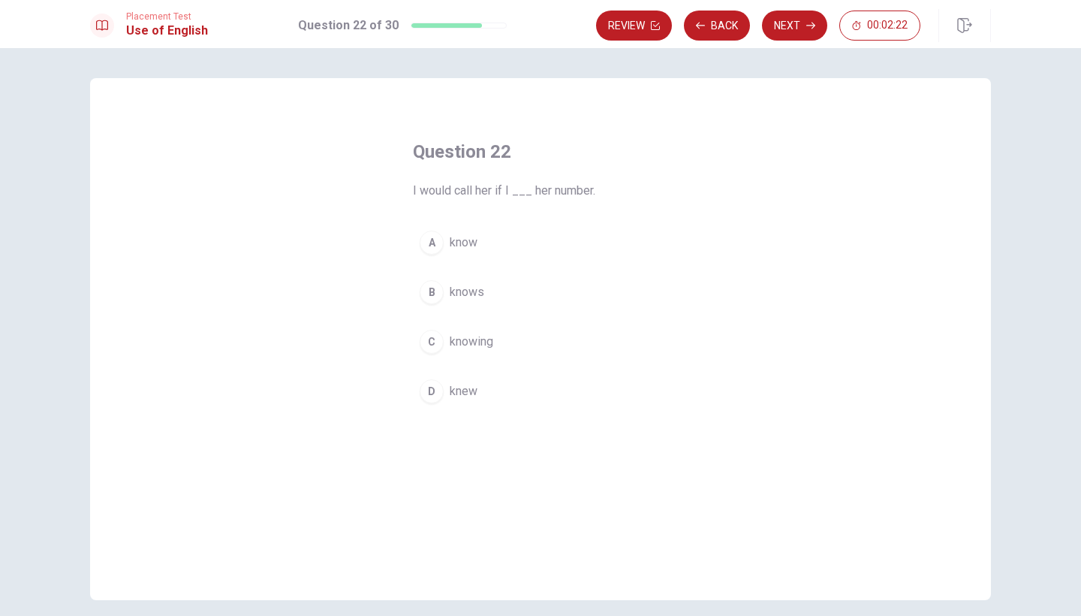
click at [460, 401] on button "D knew" at bounding box center [540, 392] width 255 height 38
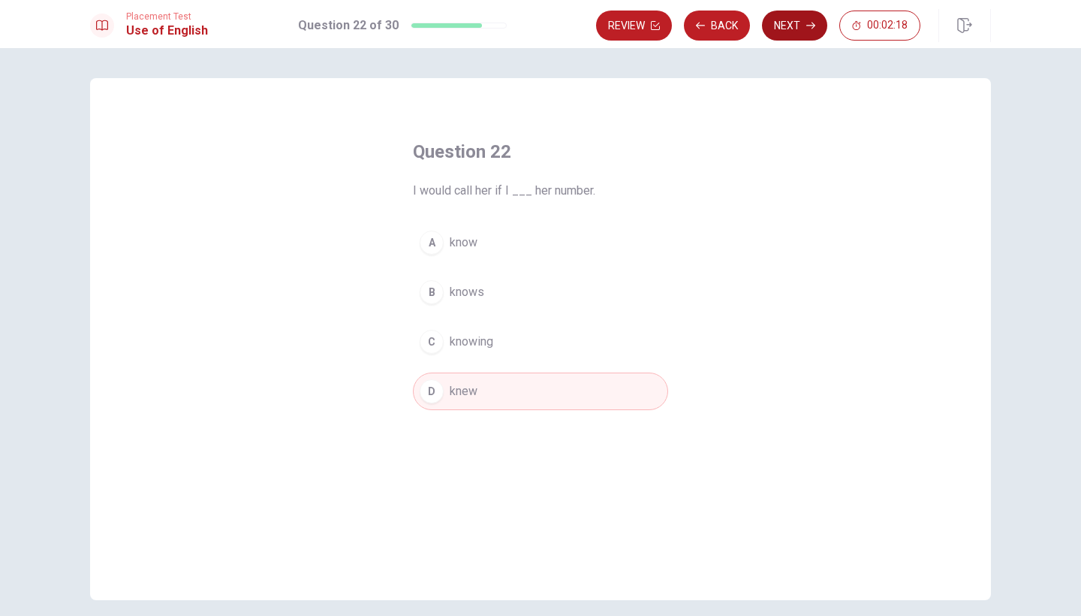
click at [780, 29] on button "Next" at bounding box center [794, 26] width 65 height 30
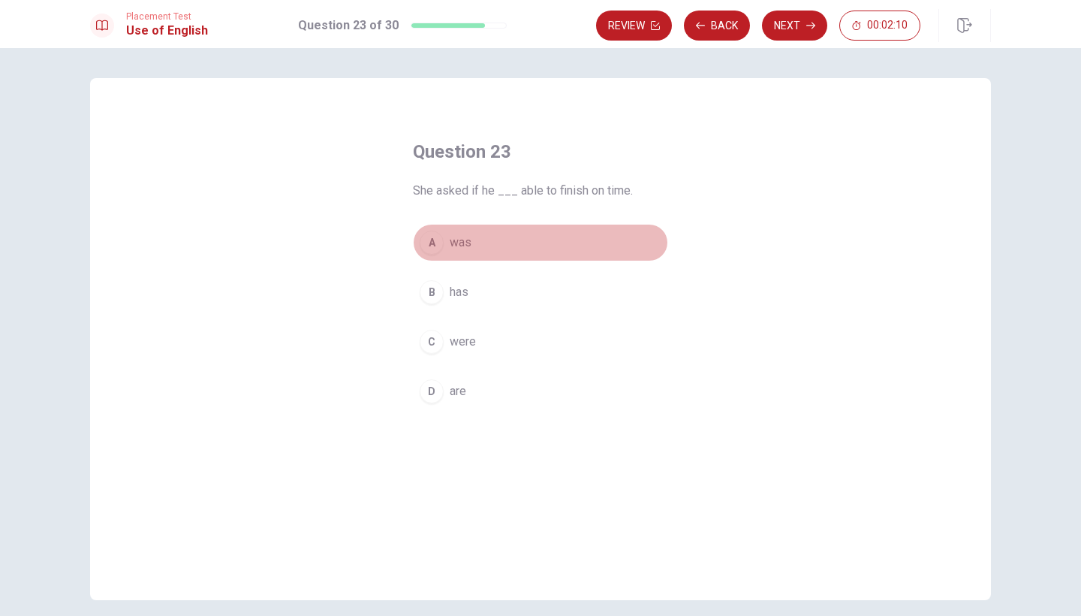
click at [464, 247] on span "was" at bounding box center [461, 243] width 22 height 18
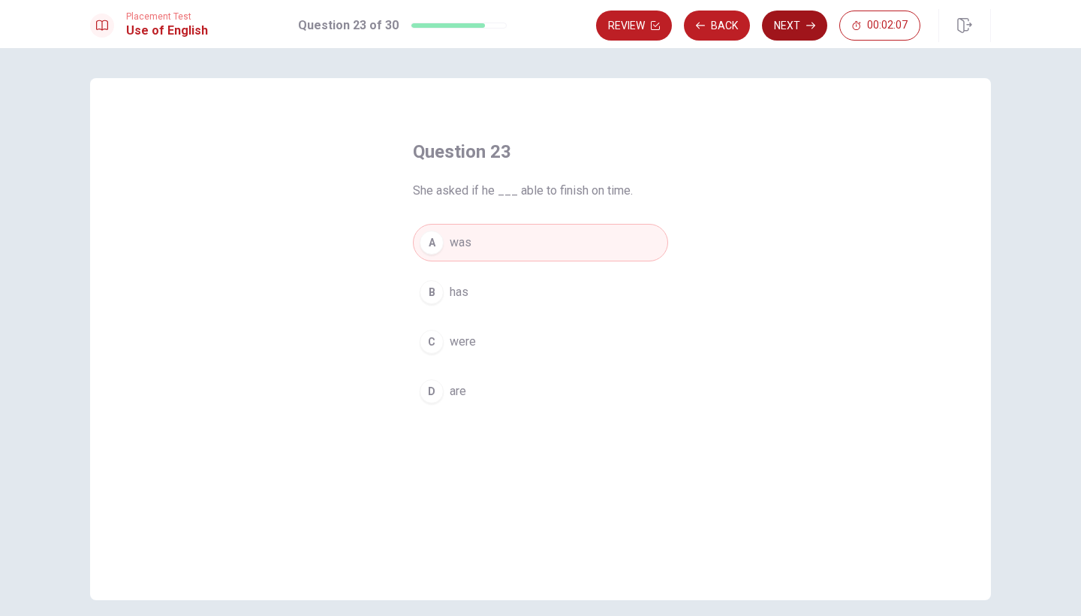
click at [809, 23] on icon "button" at bounding box center [811, 25] width 9 height 9
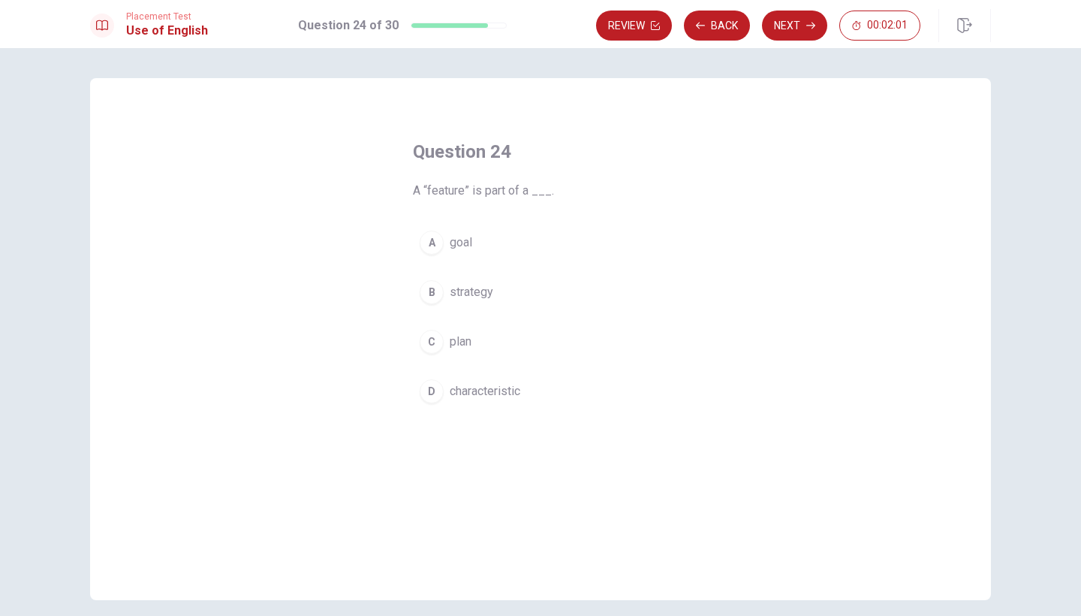
click at [471, 384] on span "characteristic" at bounding box center [485, 391] width 71 height 18
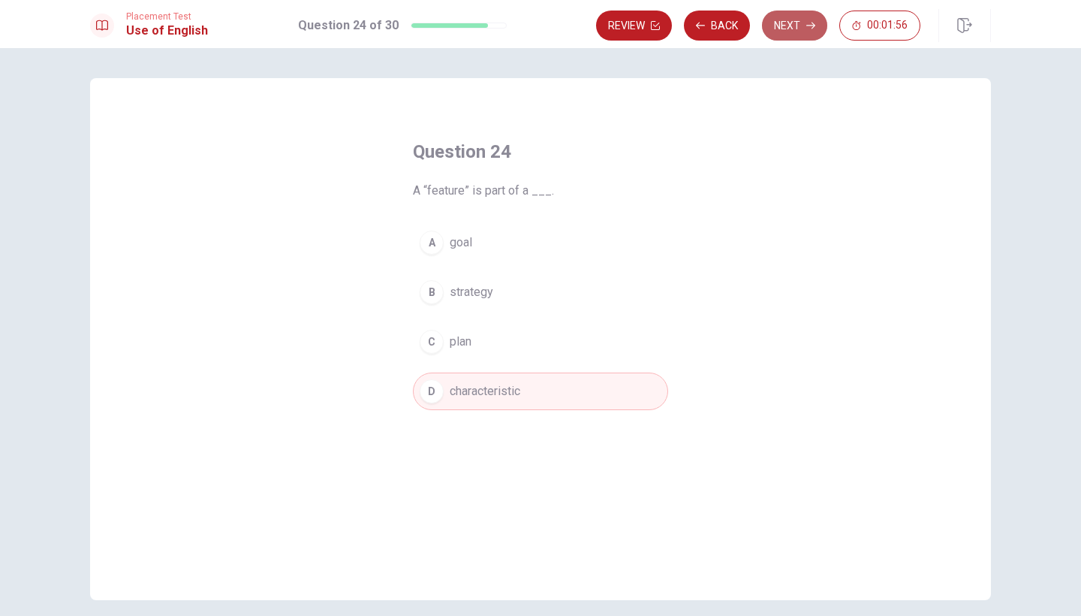
click at [786, 26] on button "Next" at bounding box center [794, 26] width 65 height 30
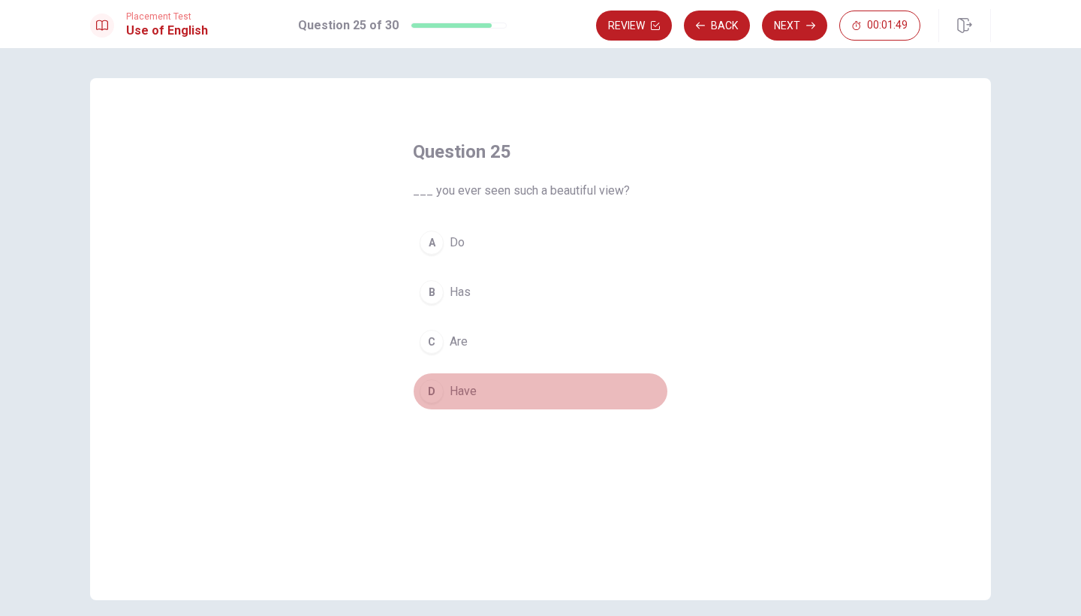
click at [455, 388] on span "Have" at bounding box center [463, 391] width 27 height 18
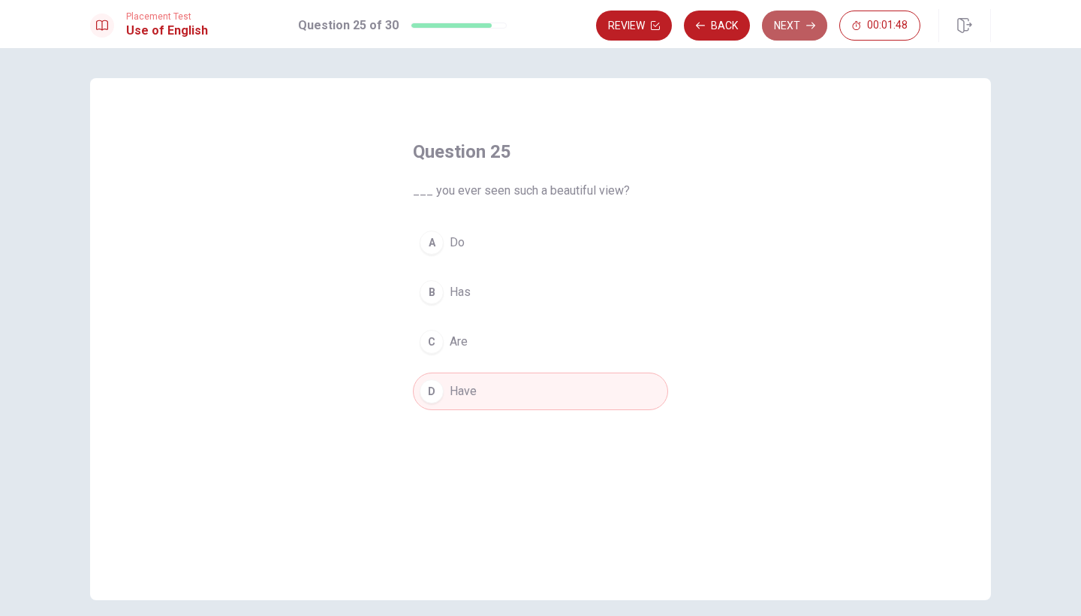
click at [801, 23] on button "Next" at bounding box center [794, 26] width 65 height 30
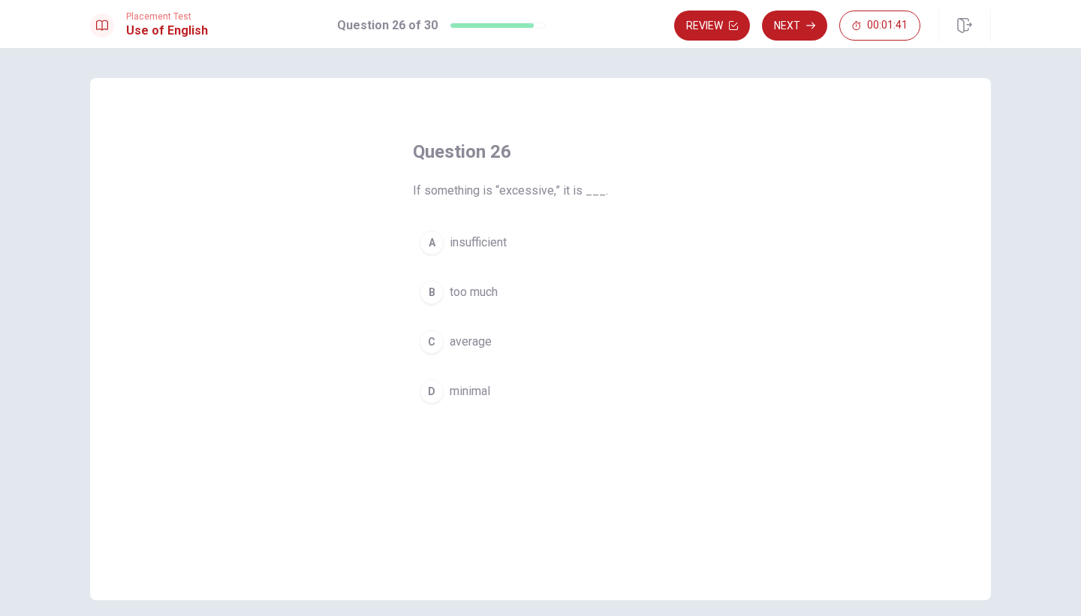
click at [484, 295] on span "too much" at bounding box center [474, 292] width 48 height 18
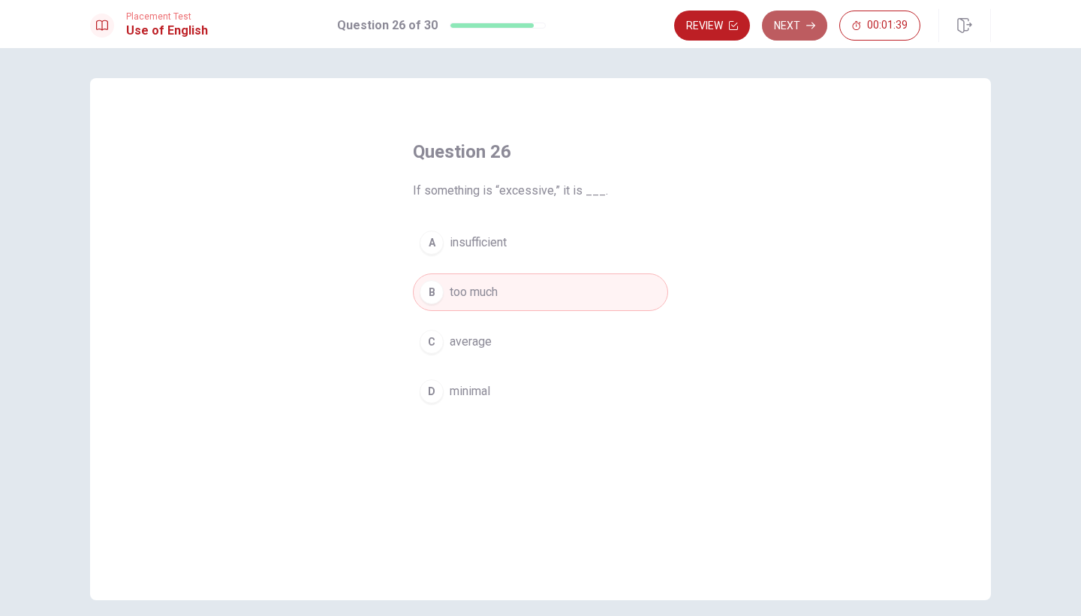
click at [795, 35] on button "Next" at bounding box center [794, 26] width 65 height 30
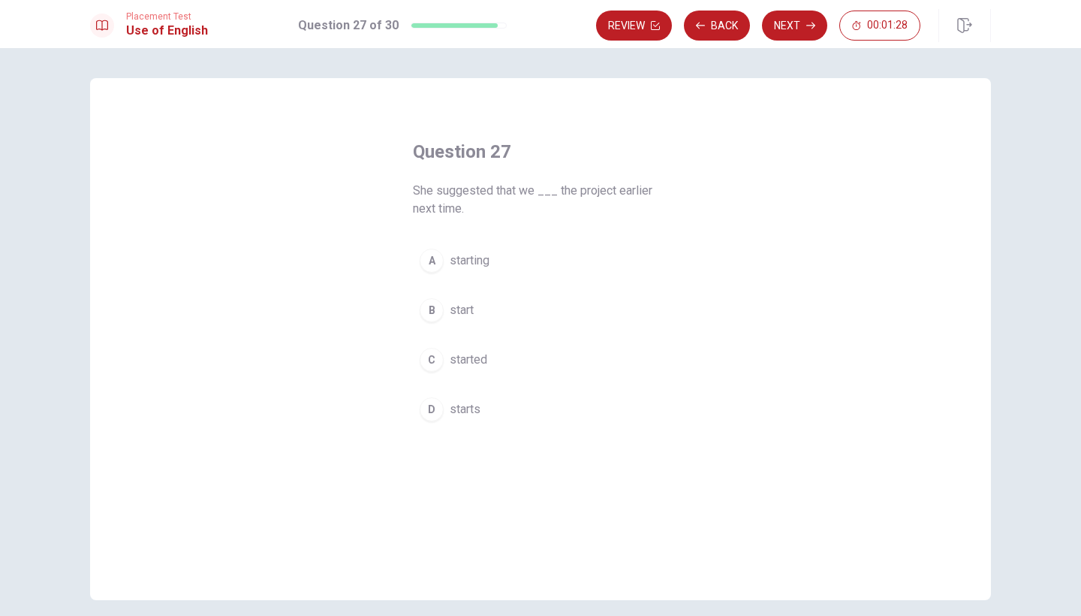
click at [489, 309] on button "B start" at bounding box center [540, 310] width 255 height 38
click at [802, 29] on button "Next" at bounding box center [794, 26] width 65 height 30
click at [466, 381] on button "D watch" at bounding box center [540, 392] width 255 height 38
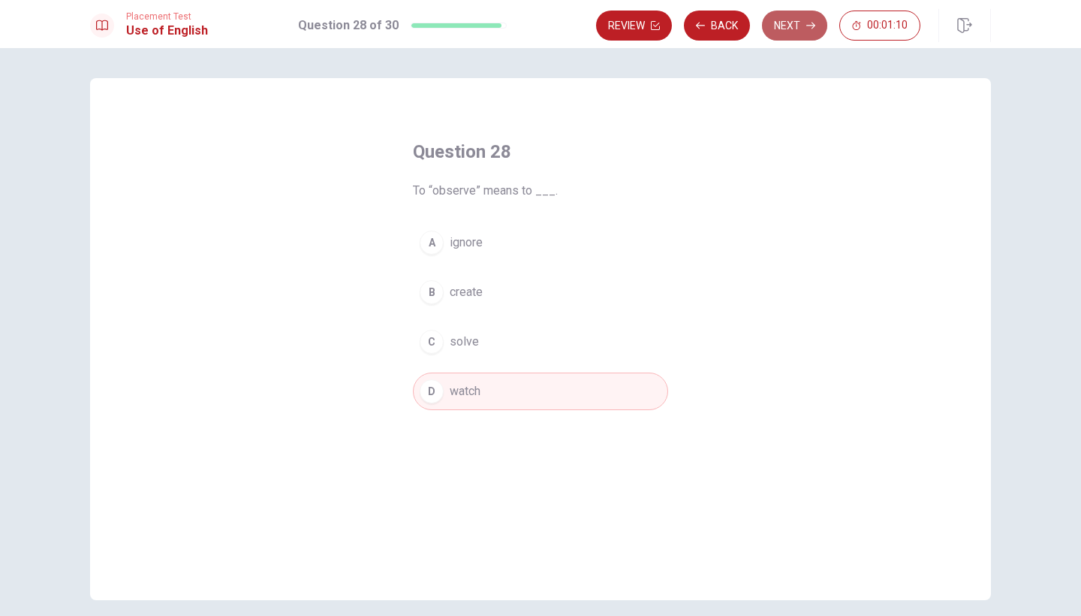
click at [782, 35] on button "Next" at bounding box center [794, 26] width 65 height 30
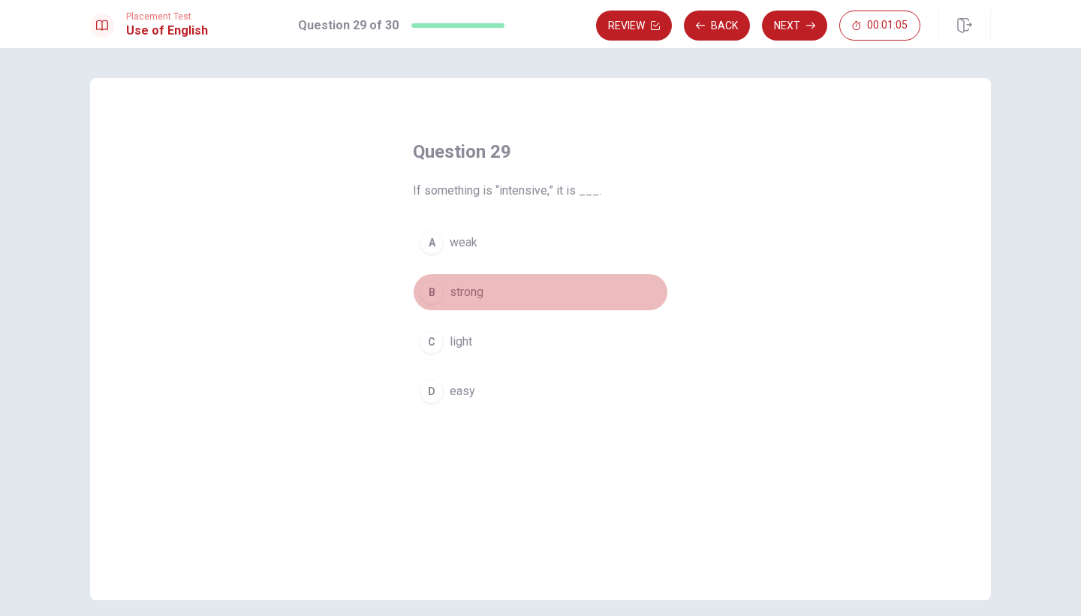
click at [467, 294] on span "strong" at bounding box center [467, 292] width 34 height 18
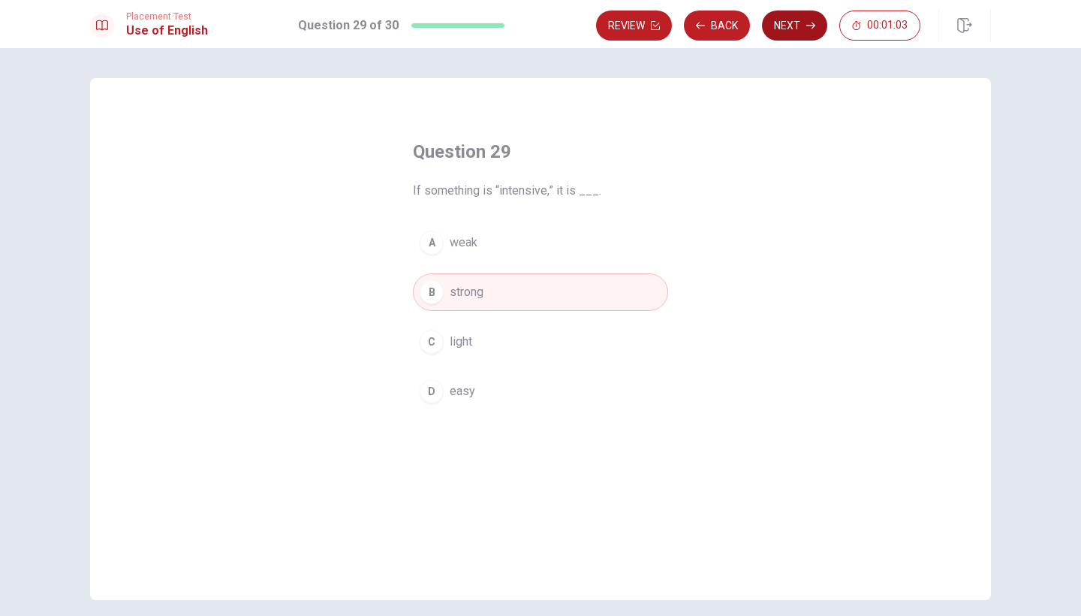
click at [797, 17] on button "Next" at bounding box center [794, 26] width 65 height 30
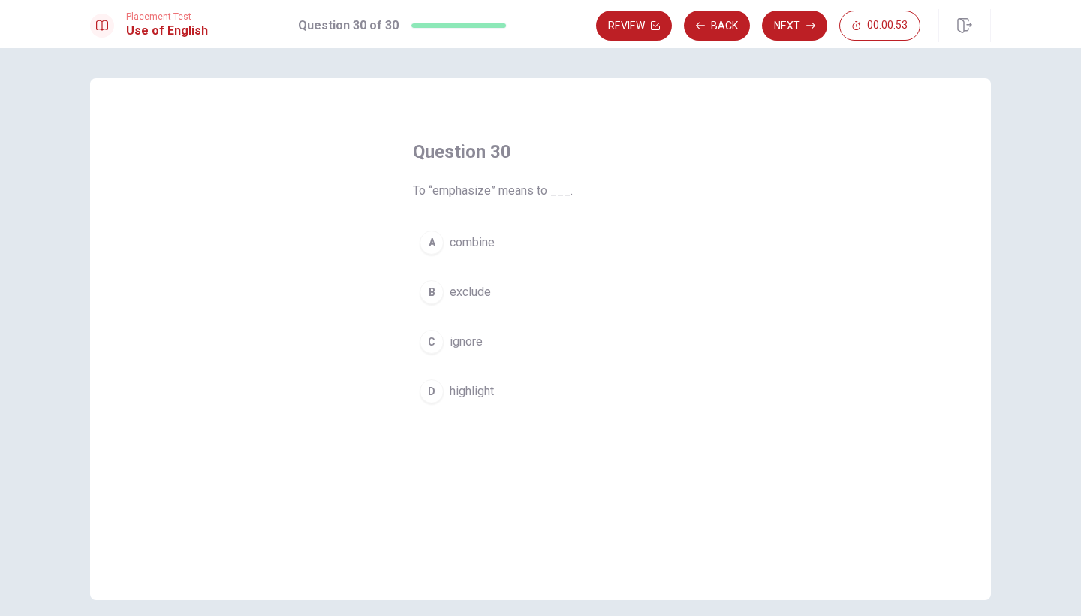
click at [456, 389] on span "highlight" at bounding box center [472, 391] width 44 height 18
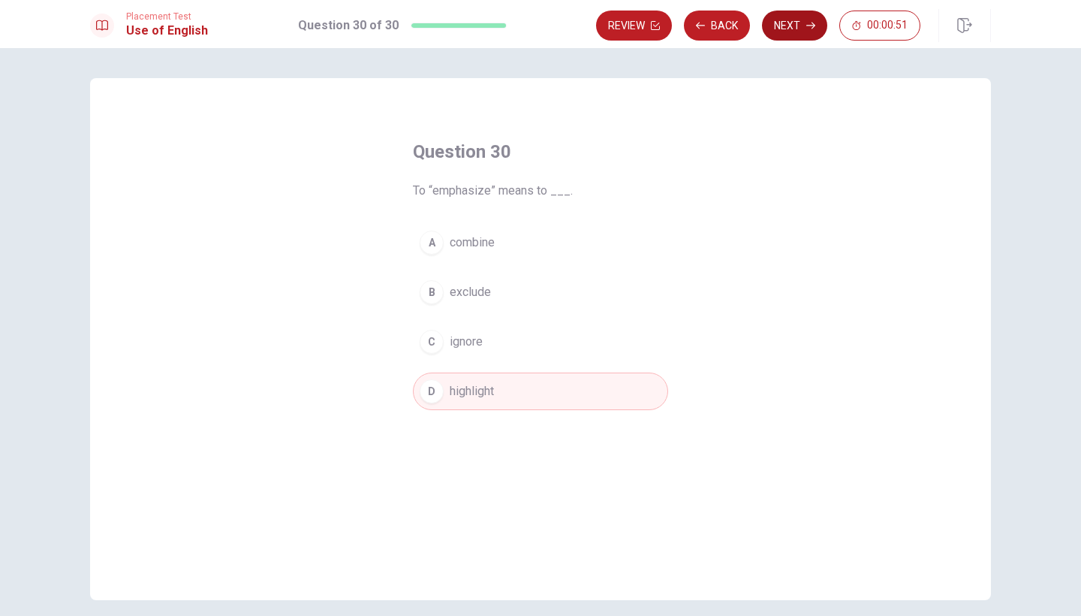
click at [806, 32] on button "Next" at bounding box center [794, 26] width 65 height 30
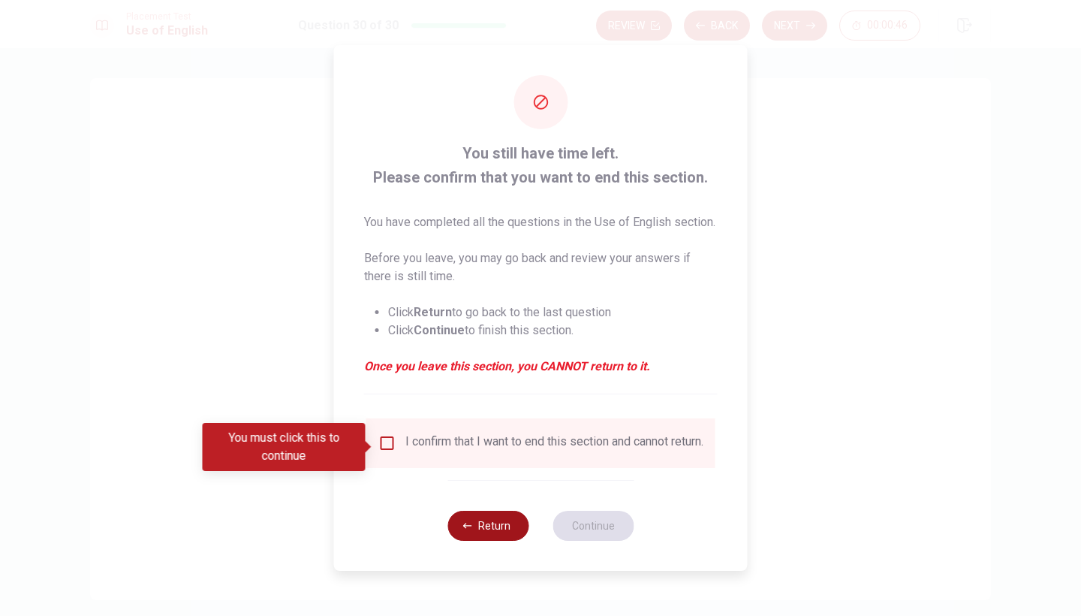
click at [473, 541] on button "Return" at bounding box center [488, 526] width 81 height 30
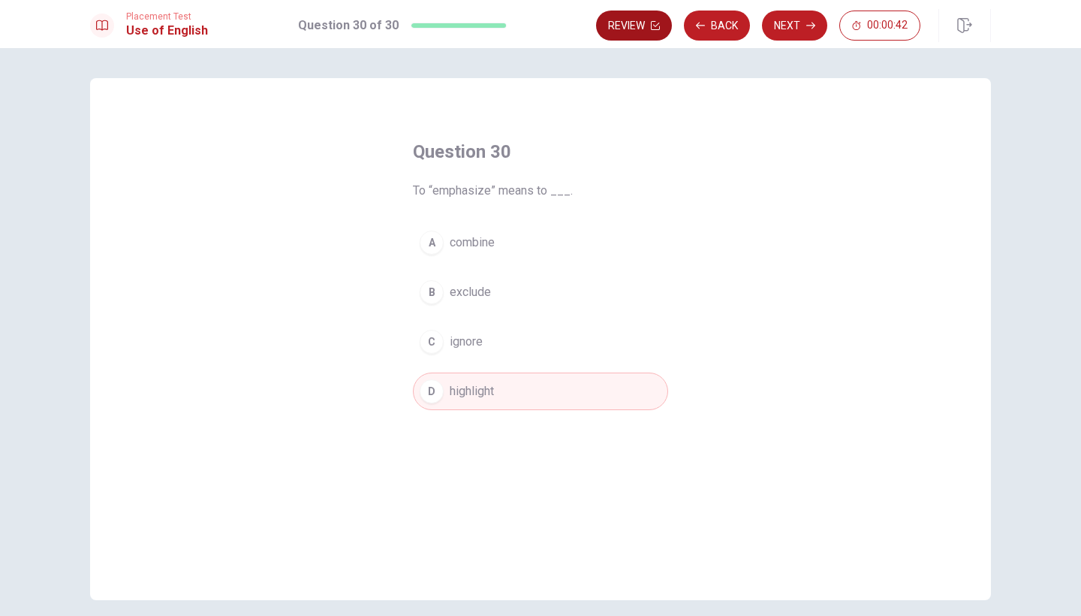
click at [632, 40] on button "Review" at bounding box center [634, 26] width 76 height 30
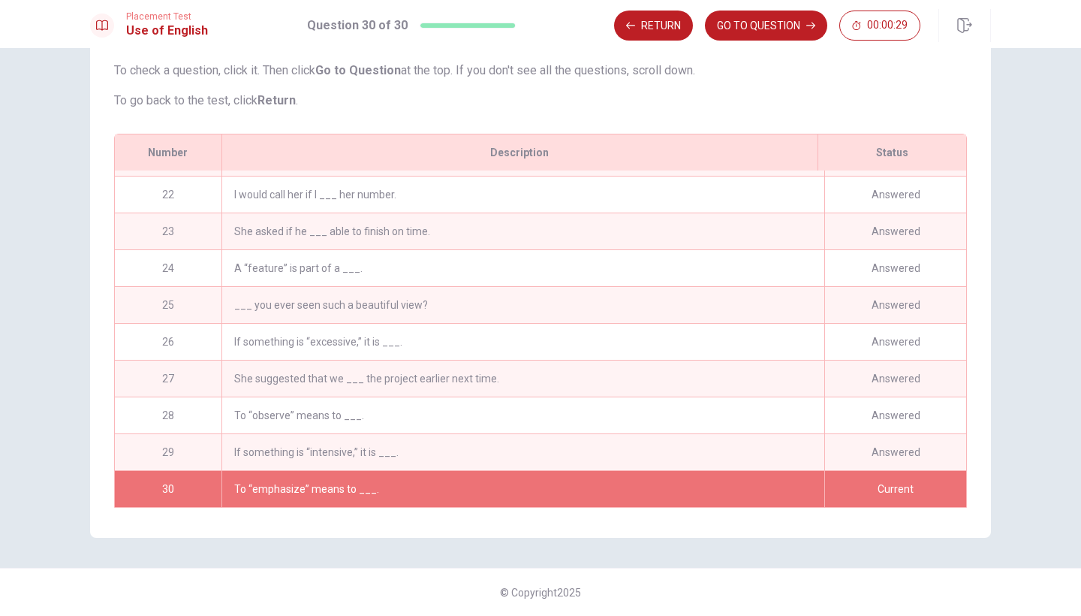
scroll to position [771, 0]
click at [792, 21] on button "GO TO QUESTION" at bounding box center [766, 26] width 122 height 30
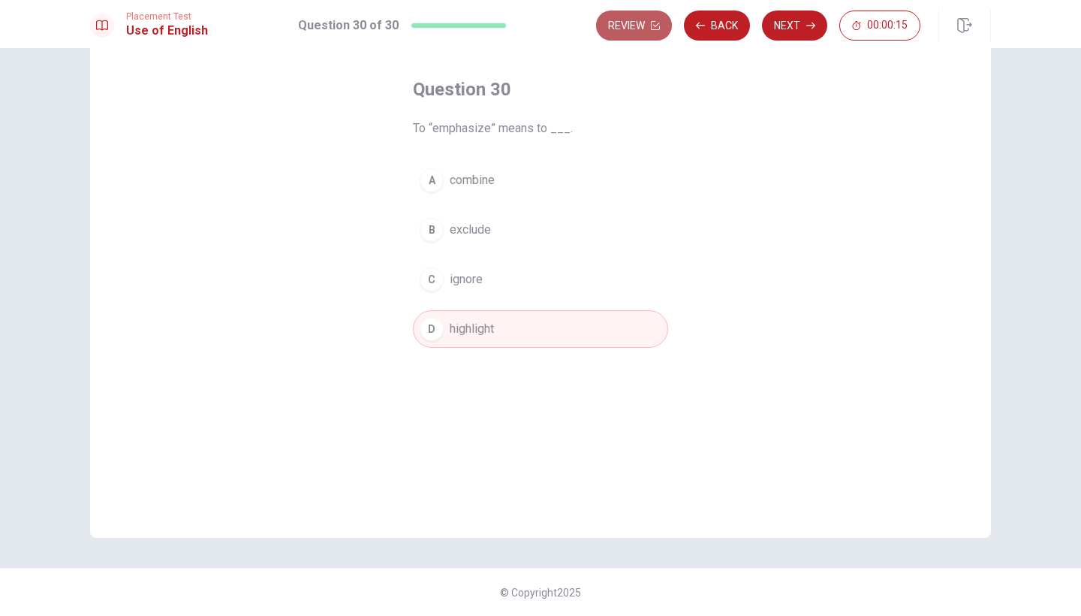
click at [649, 30] on button "Review" at bounding box center [634, 26] width 76 height 30
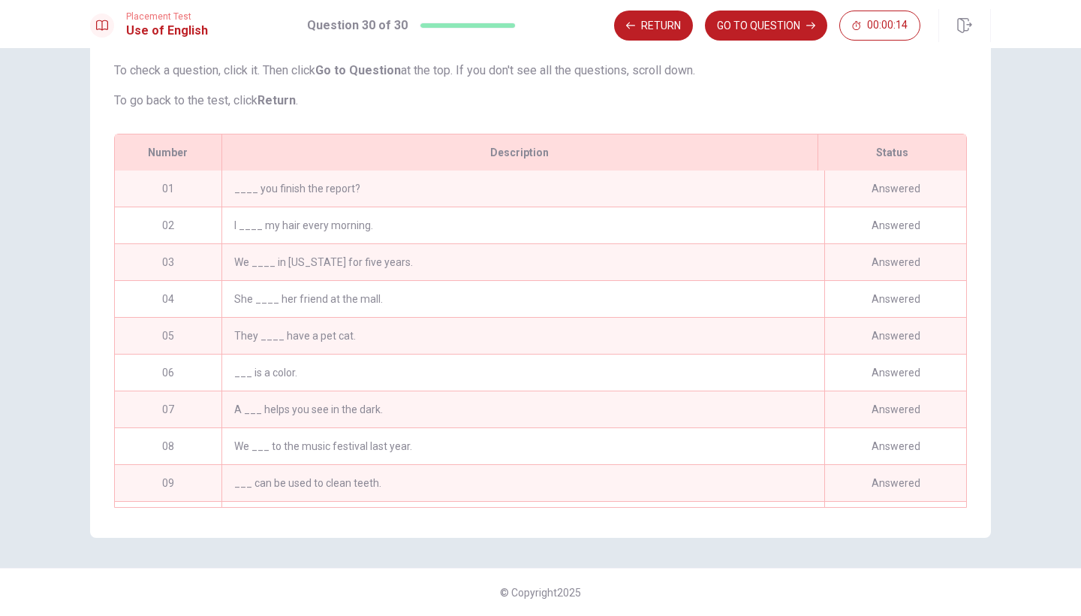
scroll to position [0, 0]
click at [359, 343] on div "They ____ have a pet cat." at bounding box center [523, 336] width 603 height 36
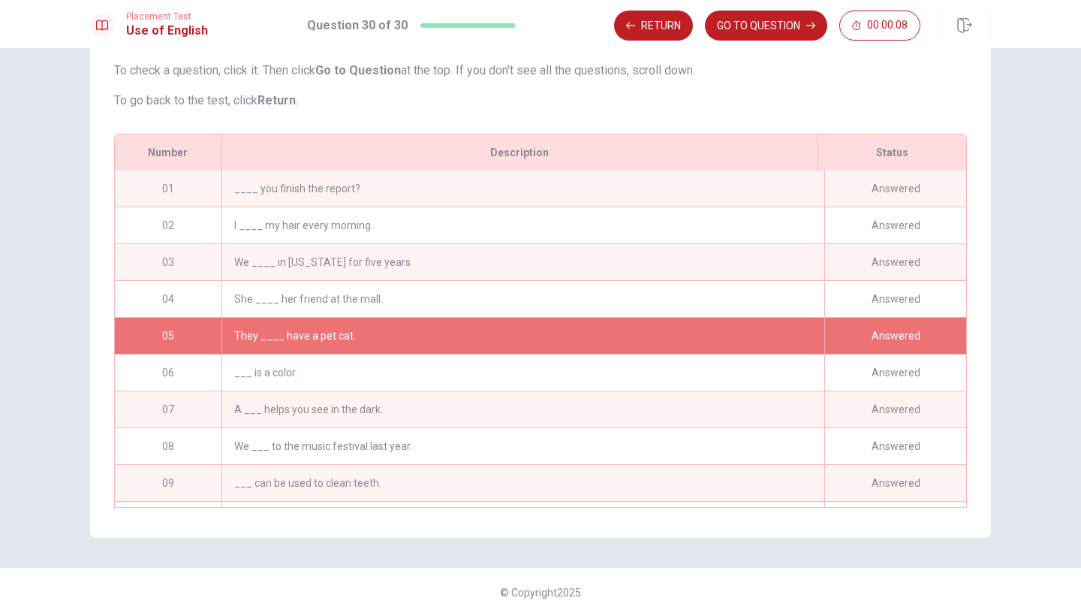
click at [387, 336] on div "They ____ have a pet cat." at bounding box center [523, 336] width 603 height 36
click at [654, 32] on button "Return" at bounding box center [653, 26] width 79 height 30
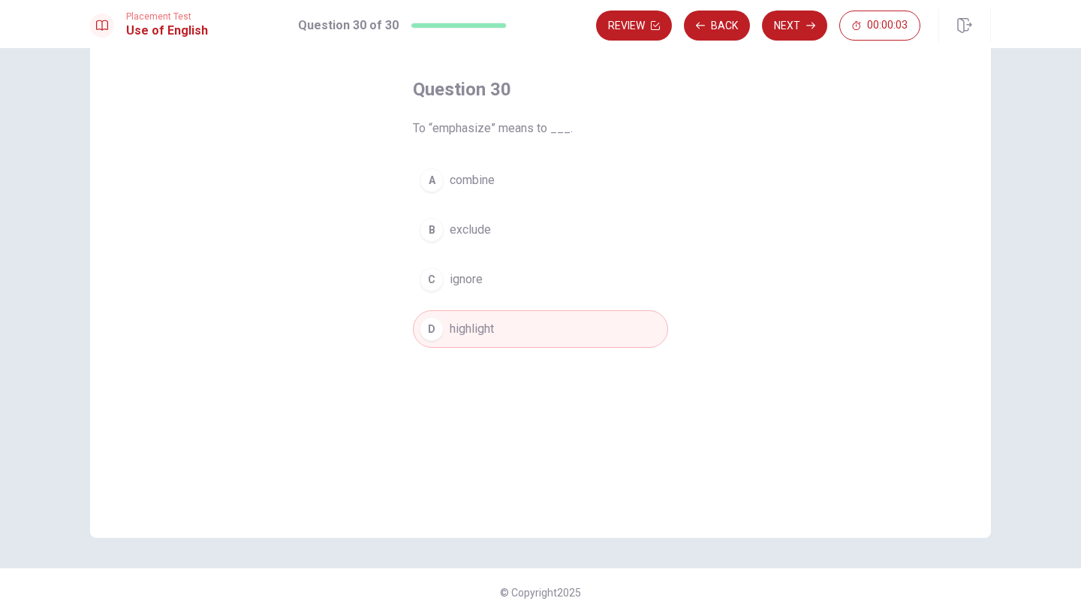
scroll to position [62, 0]
click at [801, 27] on button "Next" at bounding box center [794, 26] width 65 height 30
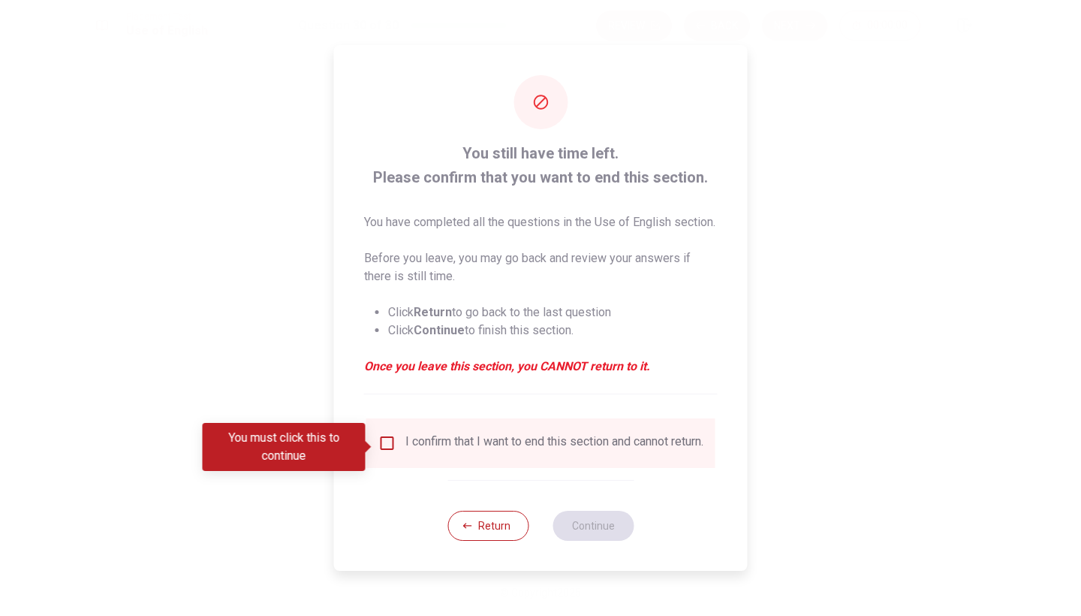
click at [451, 452] on div "I confirm that I want to end this section and cannot return." at bounding box center [555, 443] width 298 height 18
click at [431, 445] on div "I confirm that I want to end this section and cannot return." at bounding box center [555, 443] width 298 height 18
click at [489, 541] on button "Return" at bounding box center [488, 526] width 81 height 30
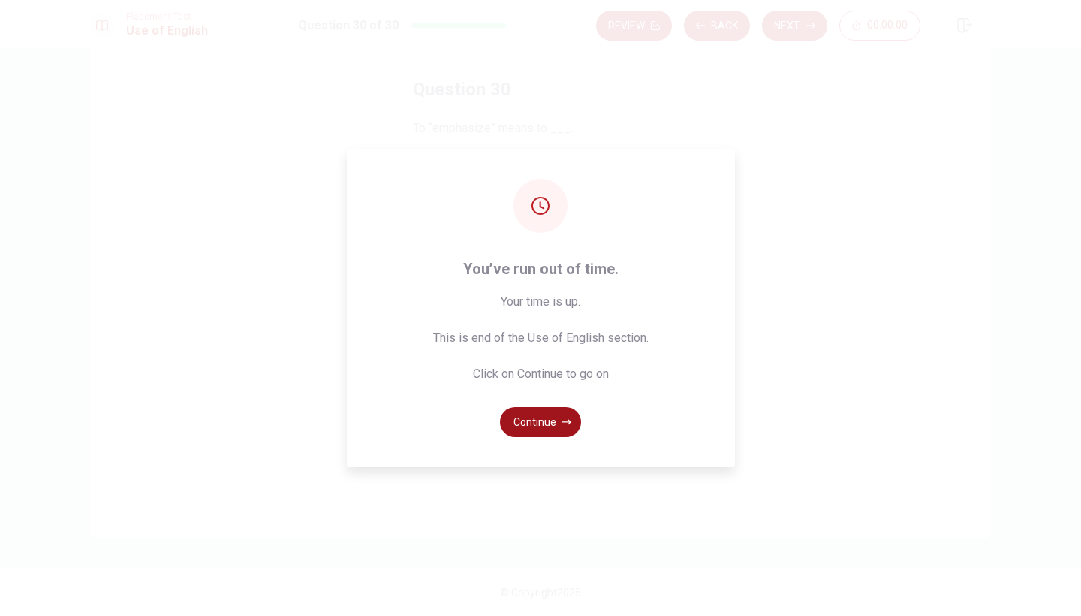
click at [566, 425] on icon "button" at bounding box center [567, 422] width 9 height 9
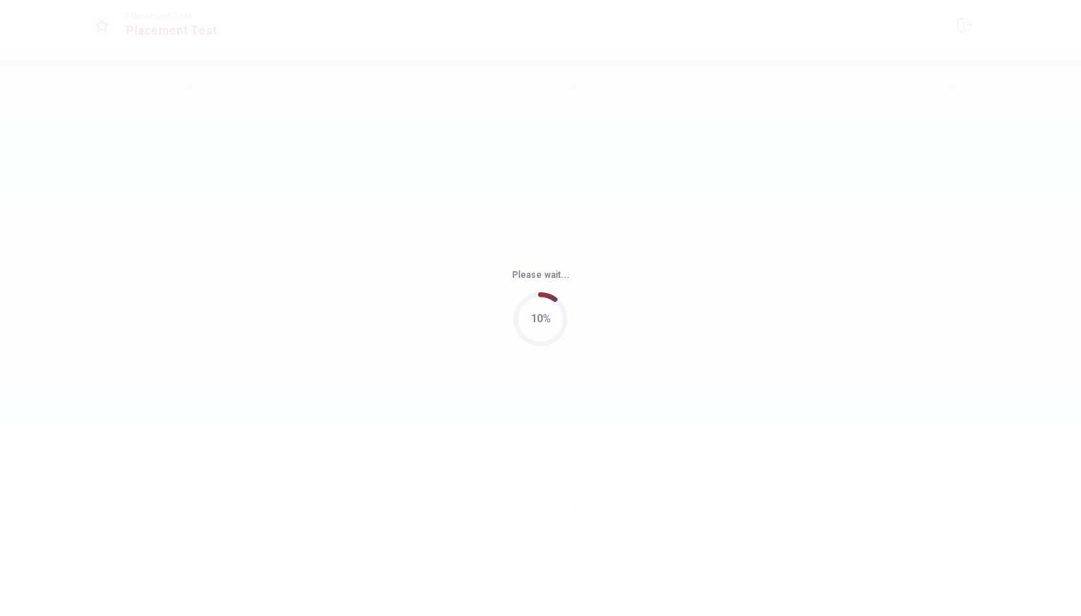
scroll to position [0, 0]
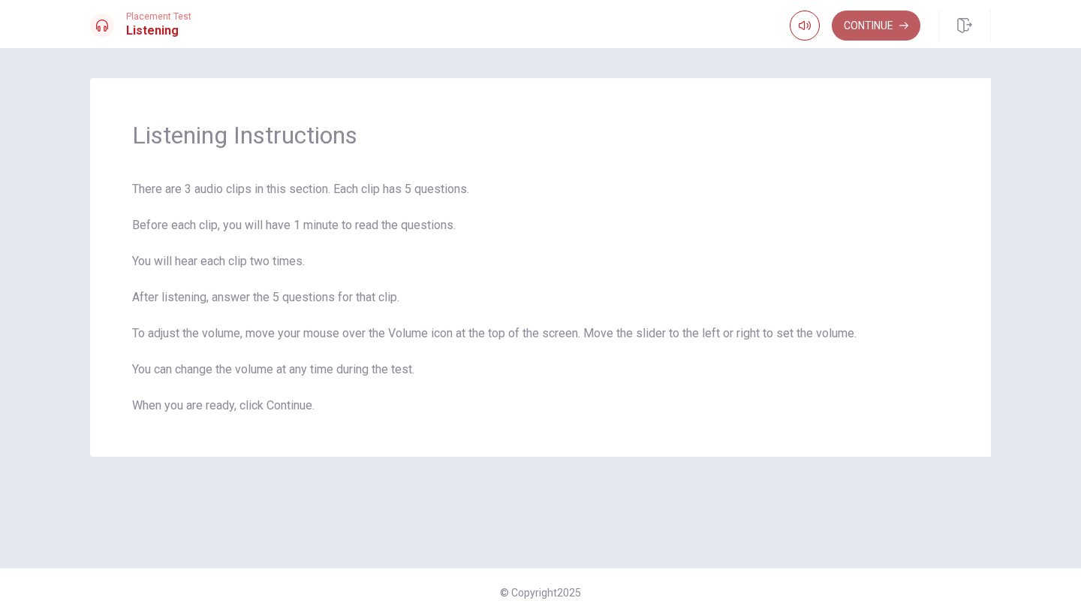
click at [863, 33] on button "Continue" at bounding box center [876, 26] width 89 height 30
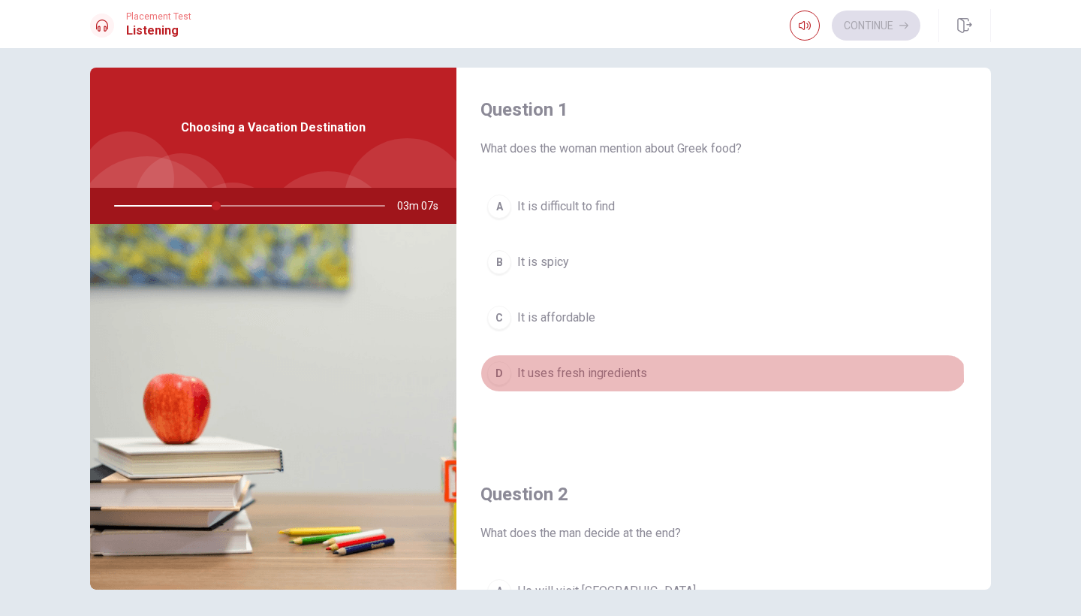
click at [529, 379] on span "It uses fresh ingredients" at bounding box center [582, 373] width 130 height 18
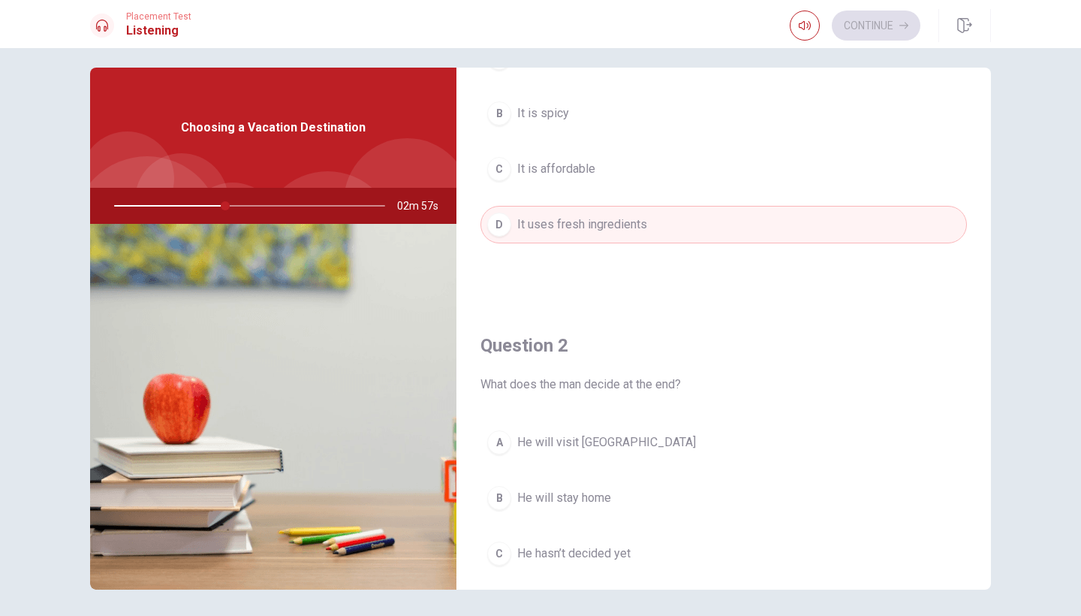
scroll to position [305, 0]
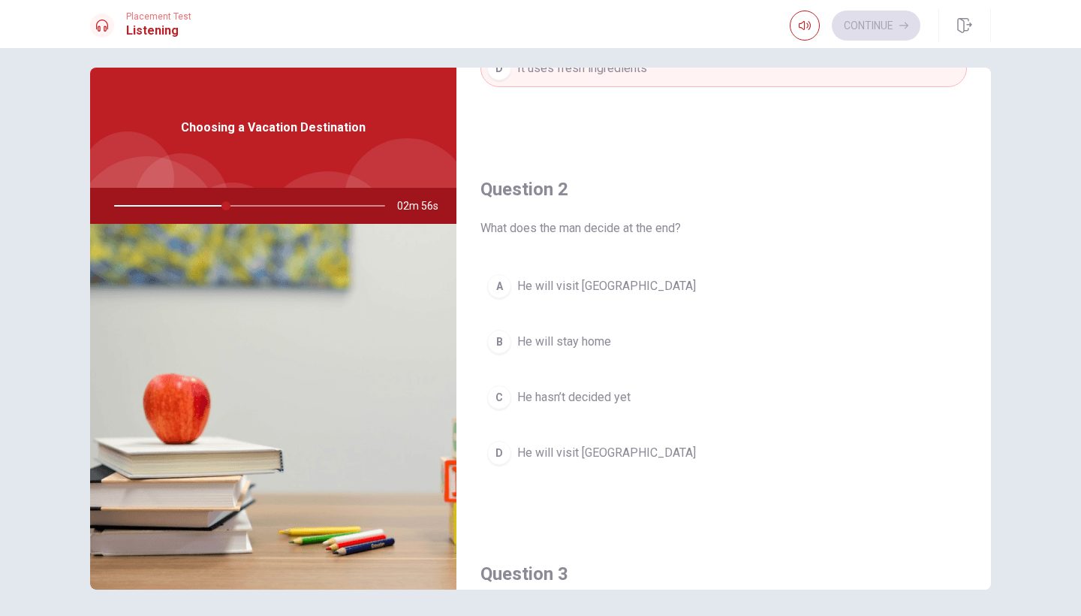
click at [559, 288] on span "He will visit [GEOGRAPHIC_DATA]" at bounding box center [606, 286] width 179 height 18
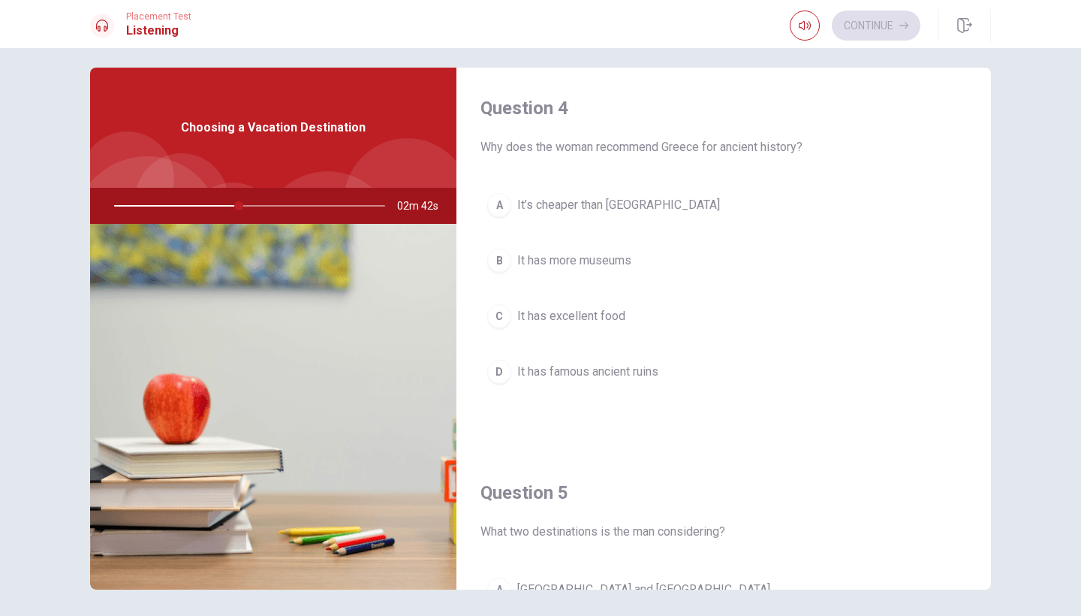
scroll to position [1174, 0]
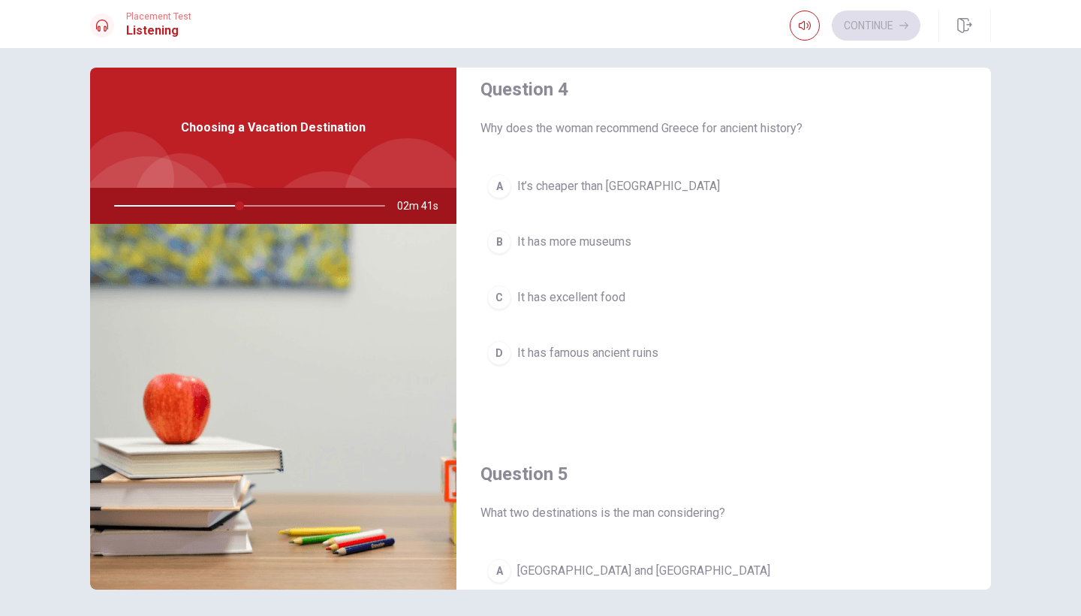
click at [608, 355] on span "It has famous ancient ruins" at bounding box center [587, 353] width 141 height 18
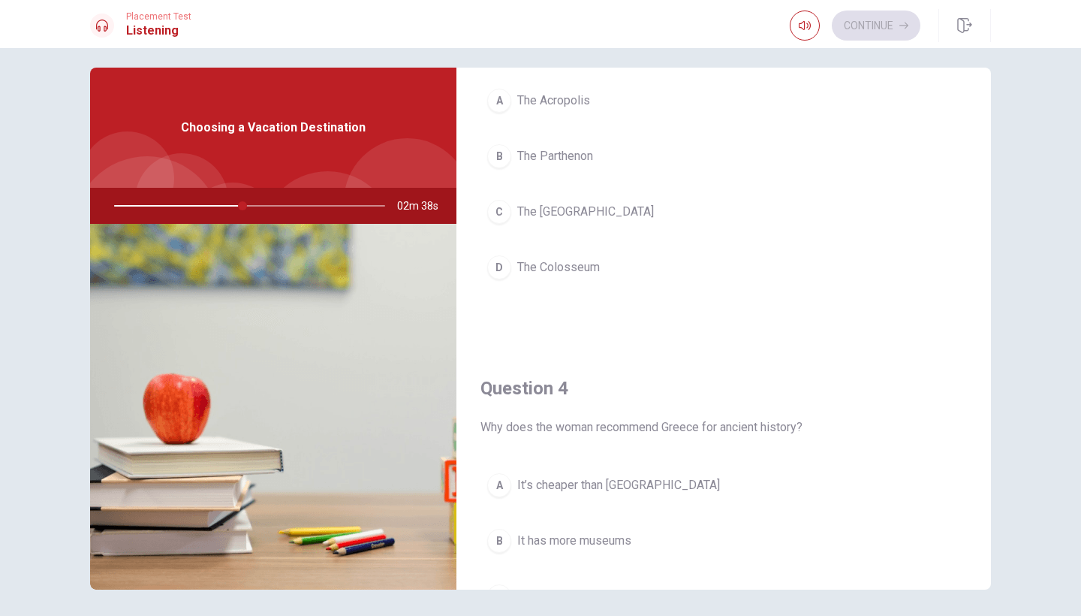
scroll to position [846, 0]
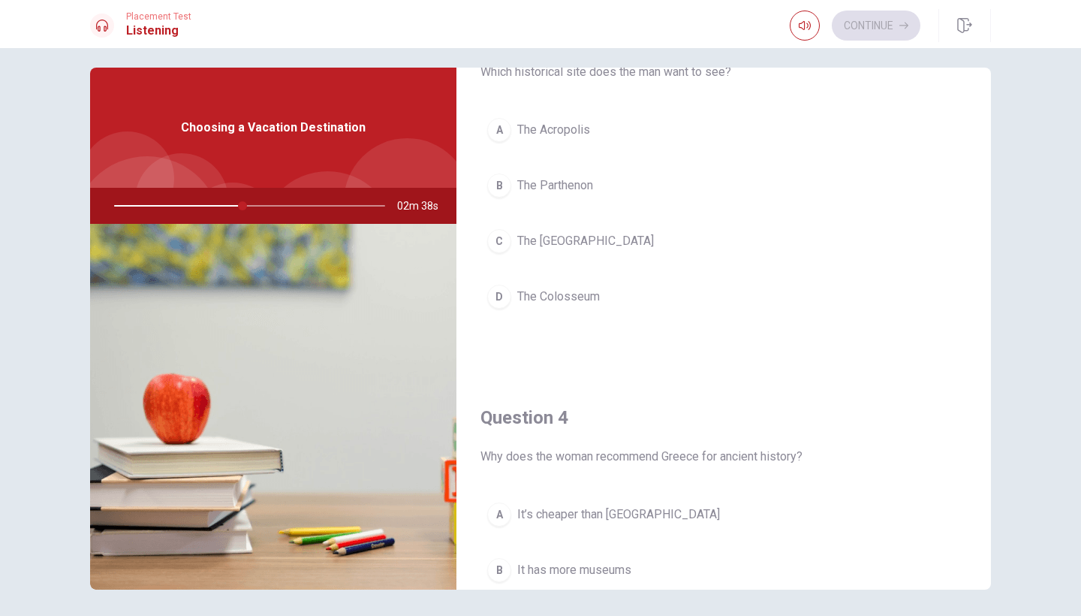
click at [550, 179] on span "The Parthenon" at bounding box center [555, 185] width 76 height 18
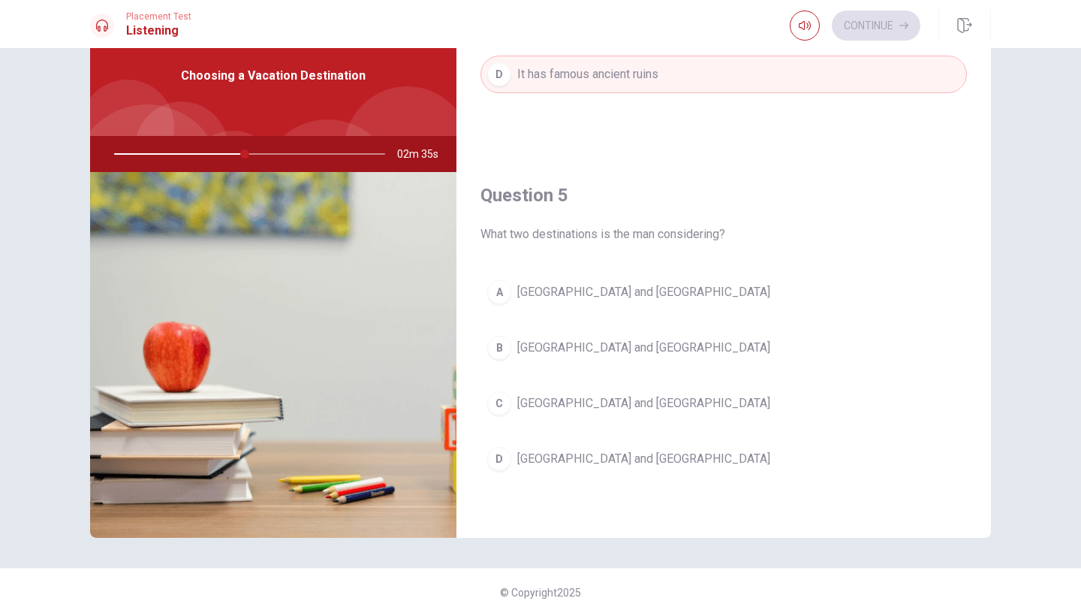
scroll to position [62, 0]
click at [566, 286] on span "[GEOGRAPHIC_DATA] and [GEOGRAPHIC_DATA]" at bounding box center [643, 292] width 253 height 18
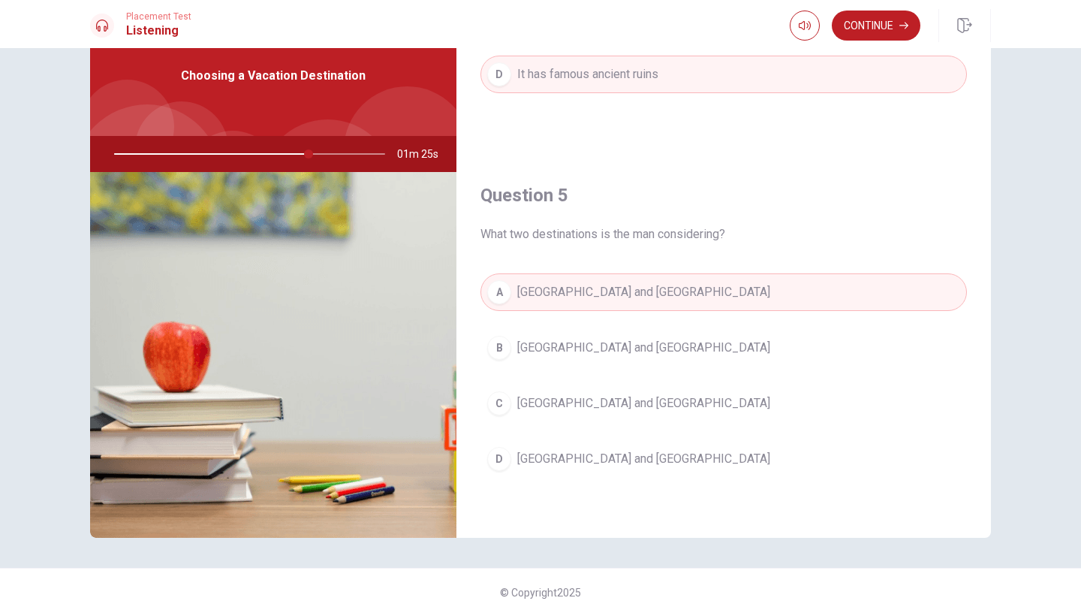
scroll to position [1401, 0]
click at [868, 21] on button "Continue" at bounding box center [876, 26] width 89 height 30
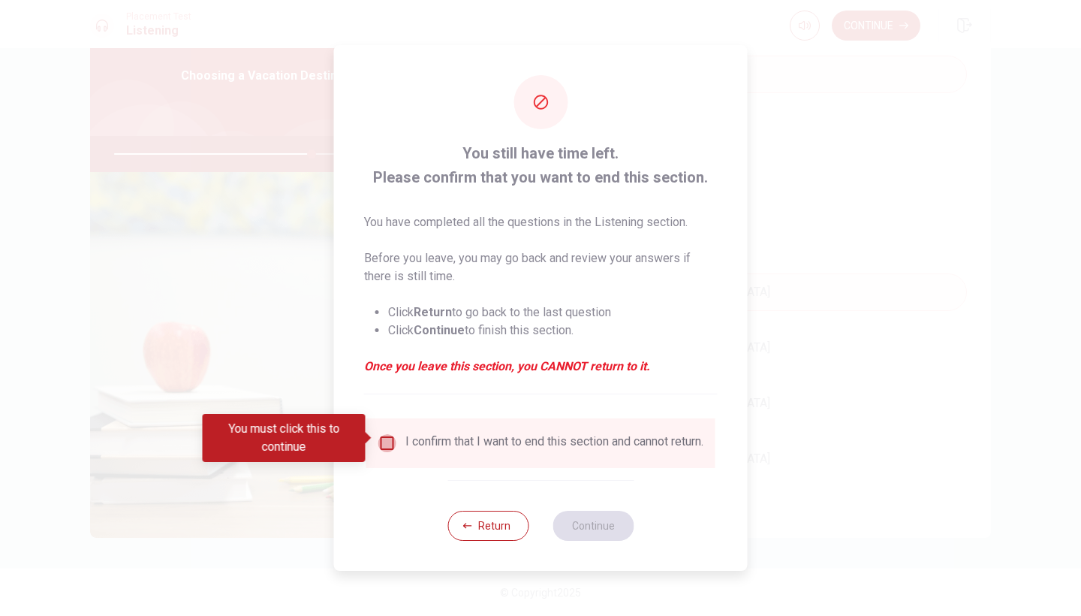
click at [386, 435] on input "You must click this to continue" at bounding box center [388, 443] width 18 height 18
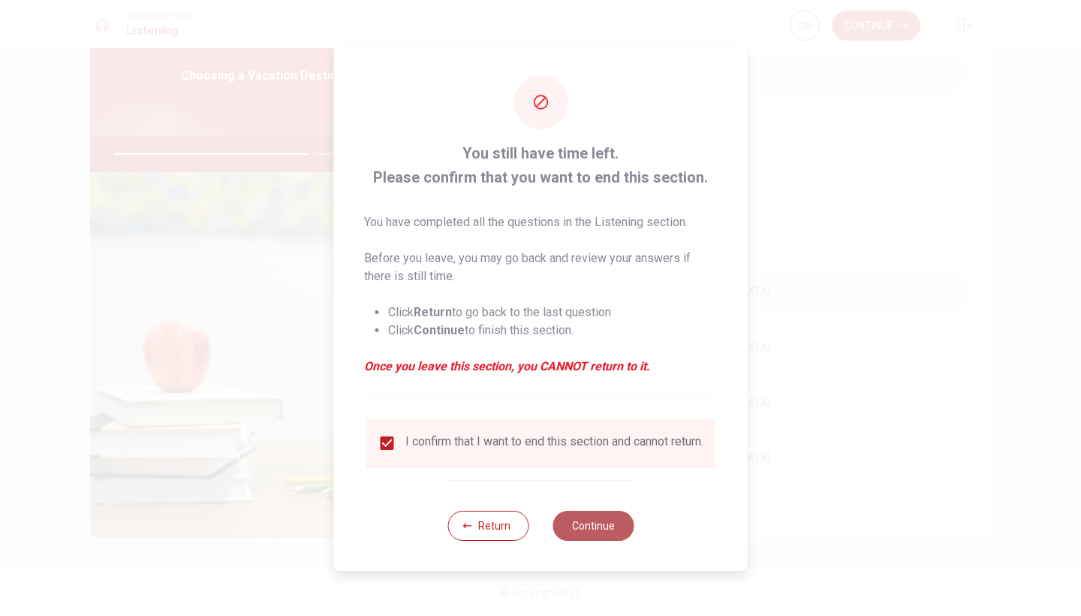
click at [584, 530] on button "Continue" at bounding box center [593, 526] width 81 height 30
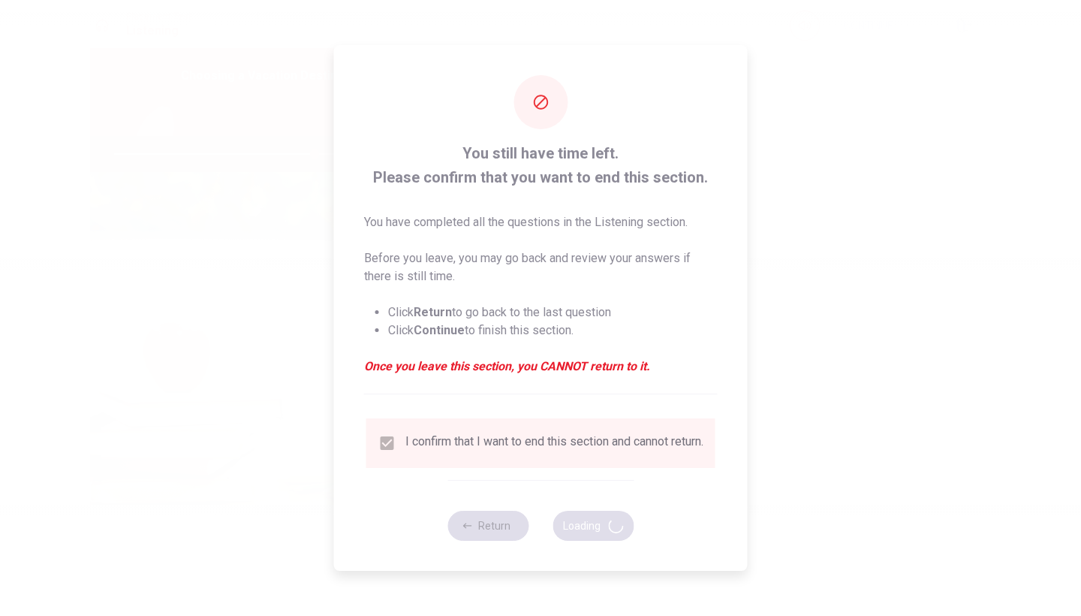
type input "74"
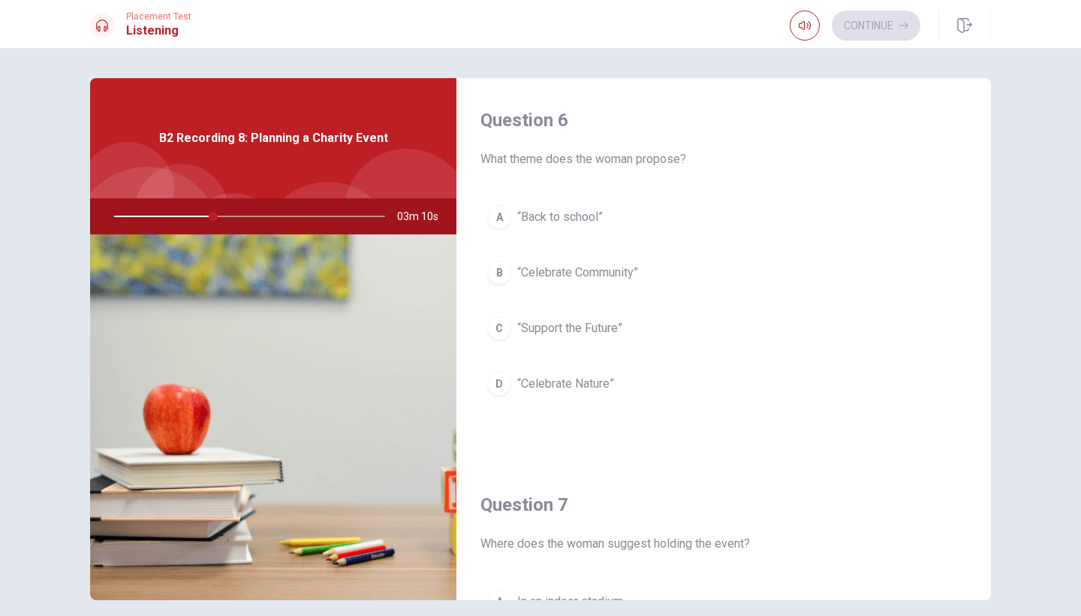
scroll to position [0, 0]
click at [608, 270] on span "“Celebrate Community”" at bounding box center [577, 273] width 121 height 18
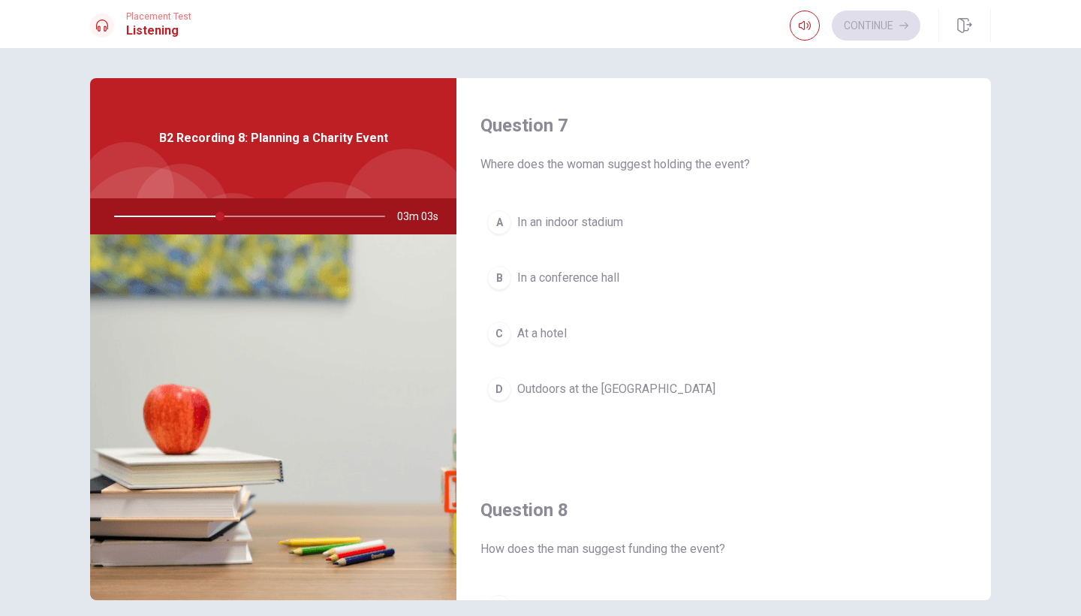
click at [596, 385] on span "Outdoors at the [GEOGRAPHIC_DATA]" at bounding box center [616, 389] width 198 height 18
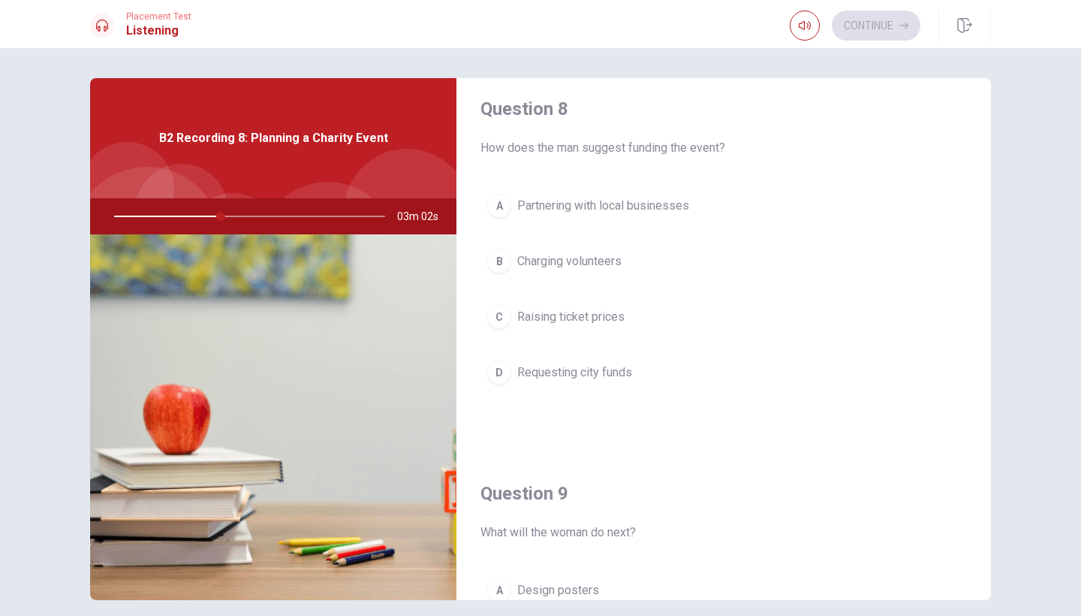
scroll to position [784, 0]
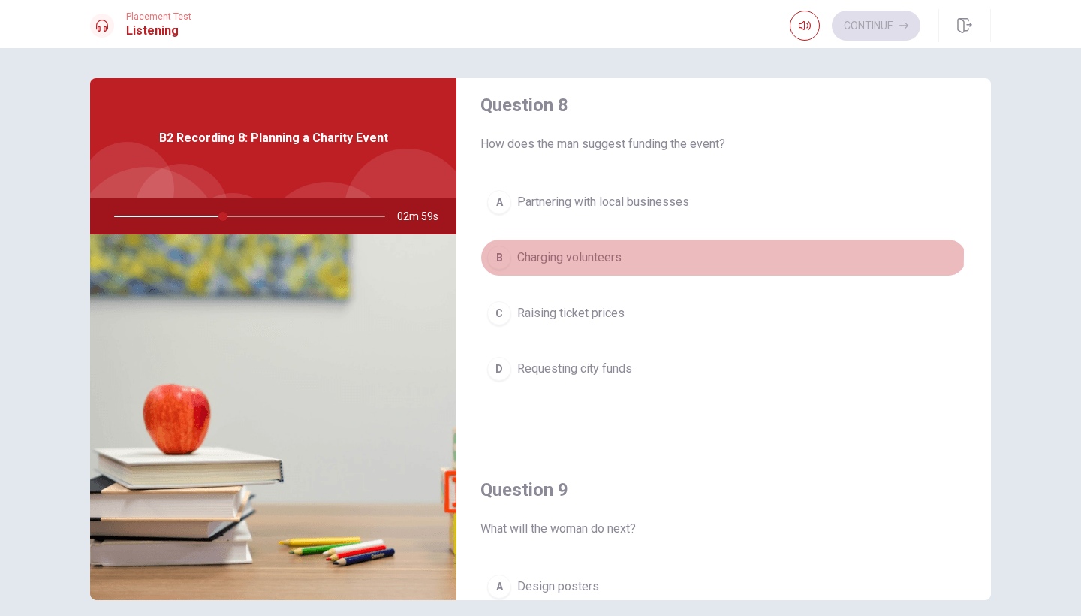
click at [594, 254] on span "Charging volunteers" at bounding box center [569, 258] width 104 height 18
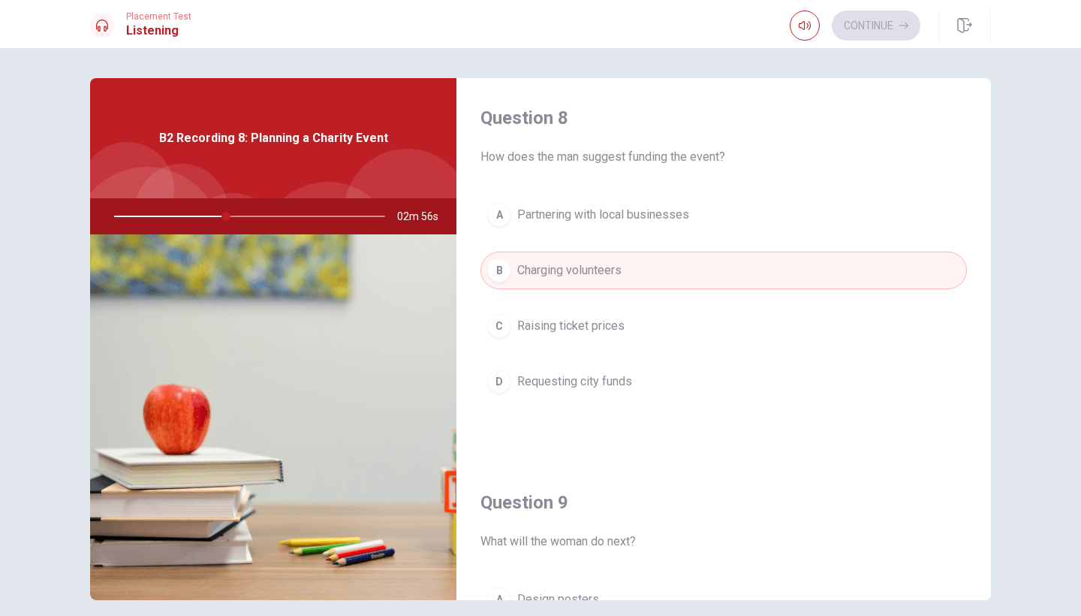
scroll to position [770, 0]
click at [662, 218] on span "Partnering with local businesses" at bounding box center [603, 216] width 172 height 18
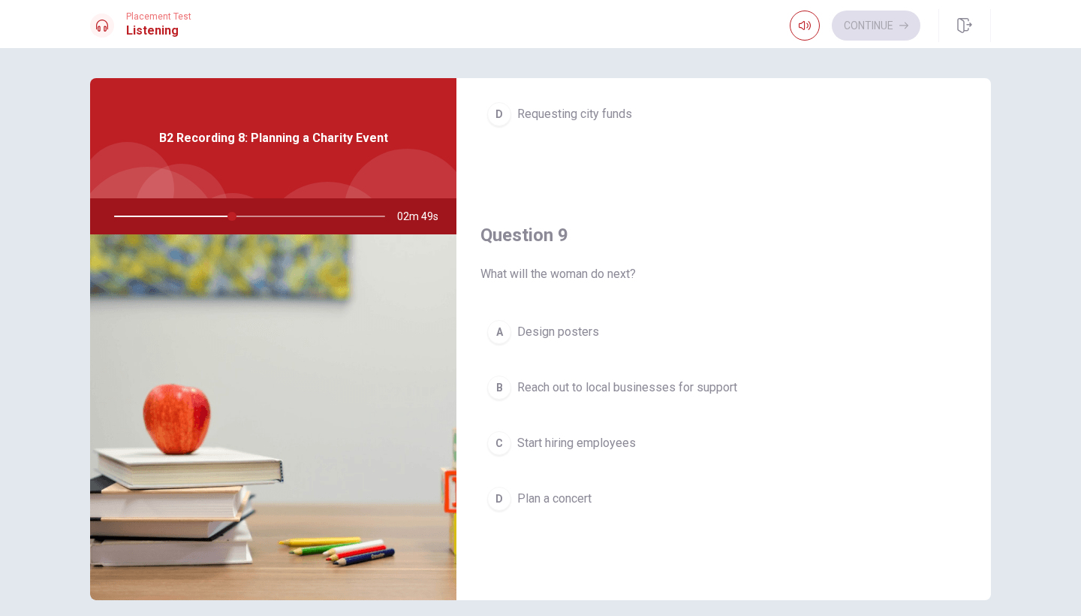
scroll to position [1045, 0]
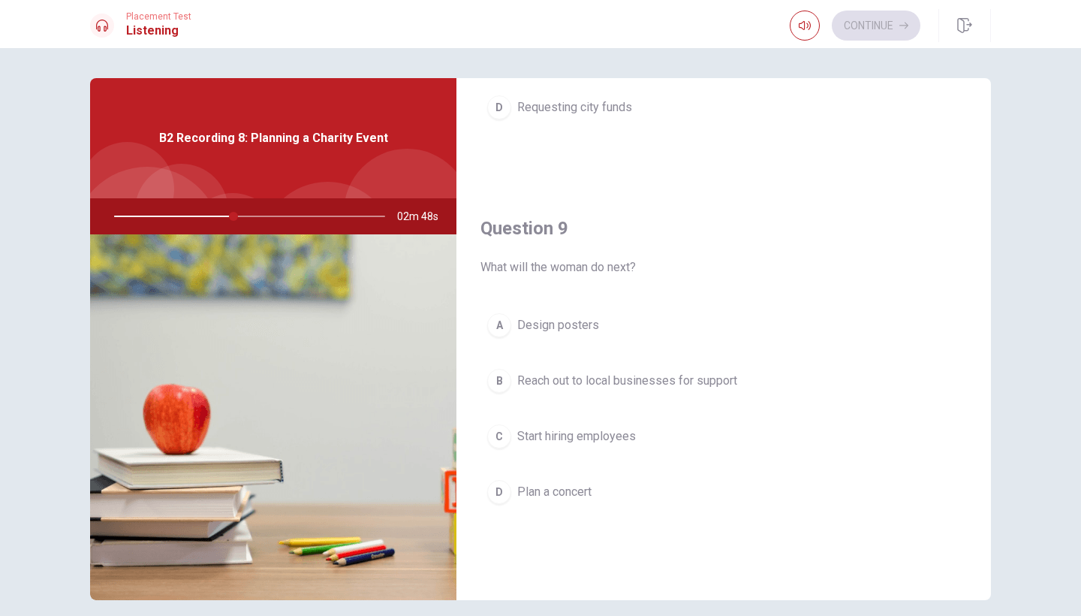
click at [718, 380] on span "Reach out to local businesses for support" at bounding box center [627, 381] width 220 height 18
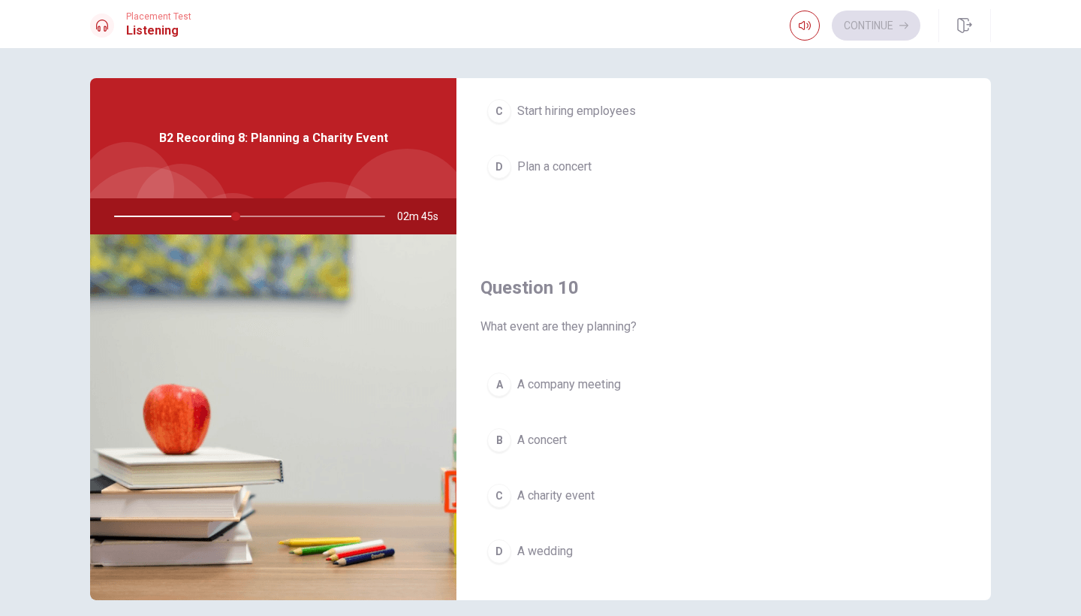
scroll to position [1371, 0]
click at [542, 496] on span "A charity event" at bounding box center [555, 495] width 77 height 18
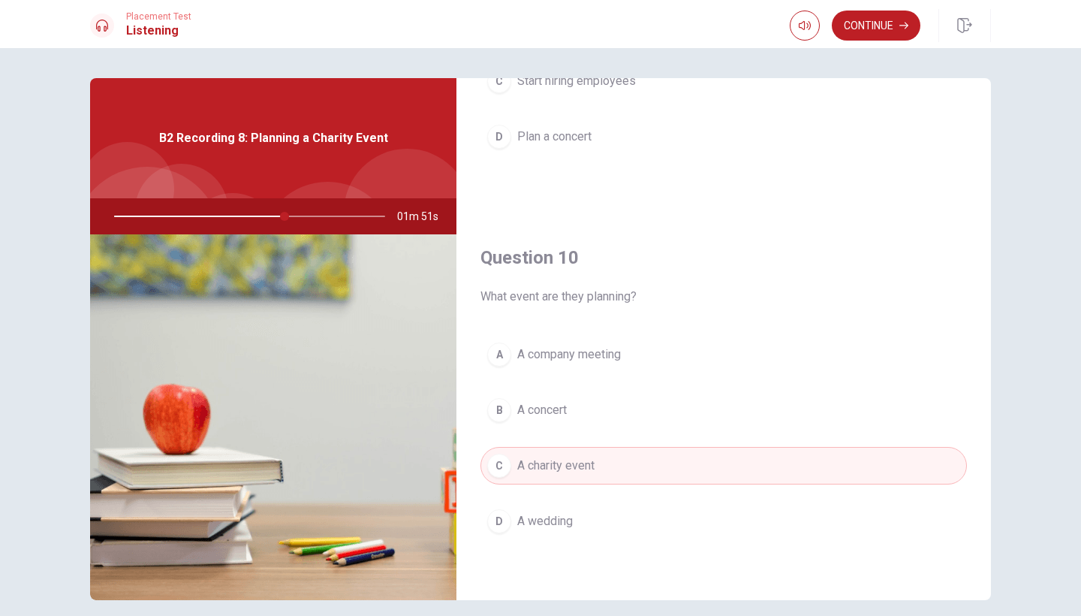
scroll to position [1401, 0]
click at [883, 30] on button "Continue" at bounding box center [876, 26] width 89 height 30
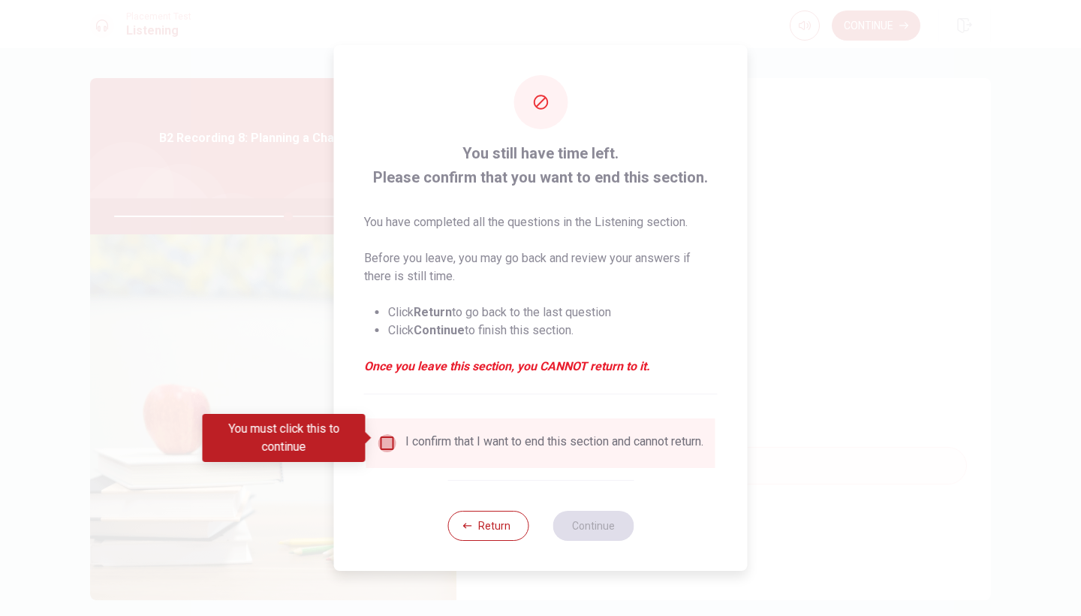
click at [388, 442] on input "You must click this to continue" at bounding box center [388, 443] width 18 height 18
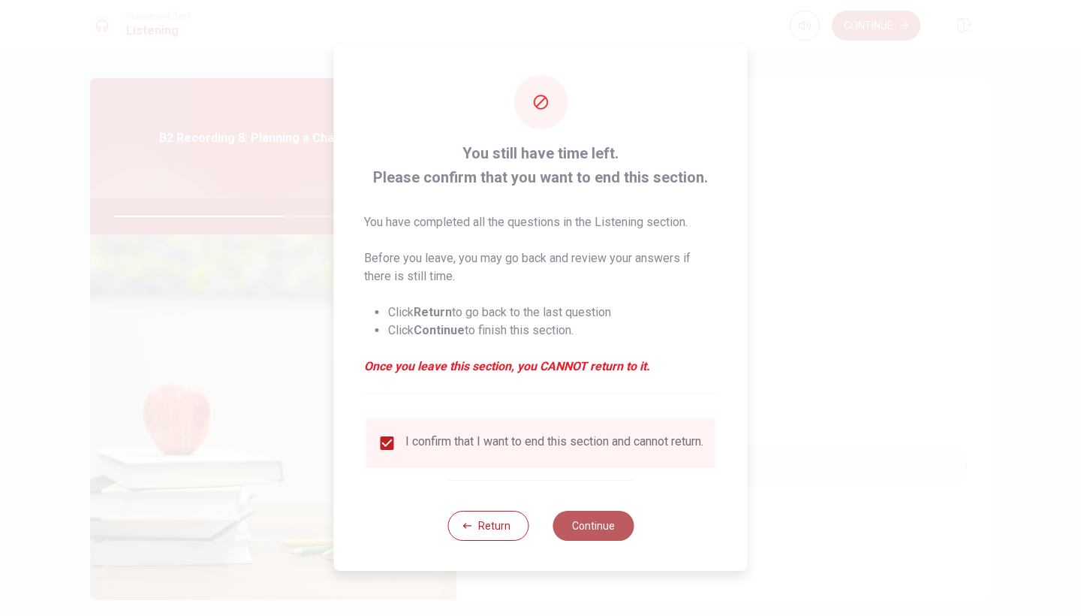
click at [586, 536] on button "Continue" at bounding box center [593, 526] width 81 height 30
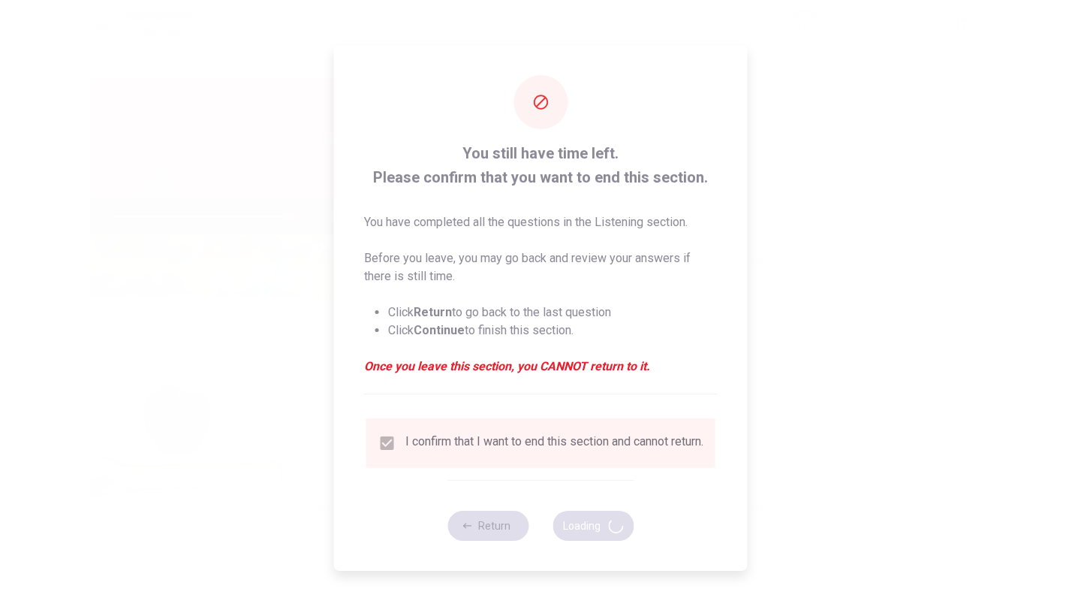
type input "65"
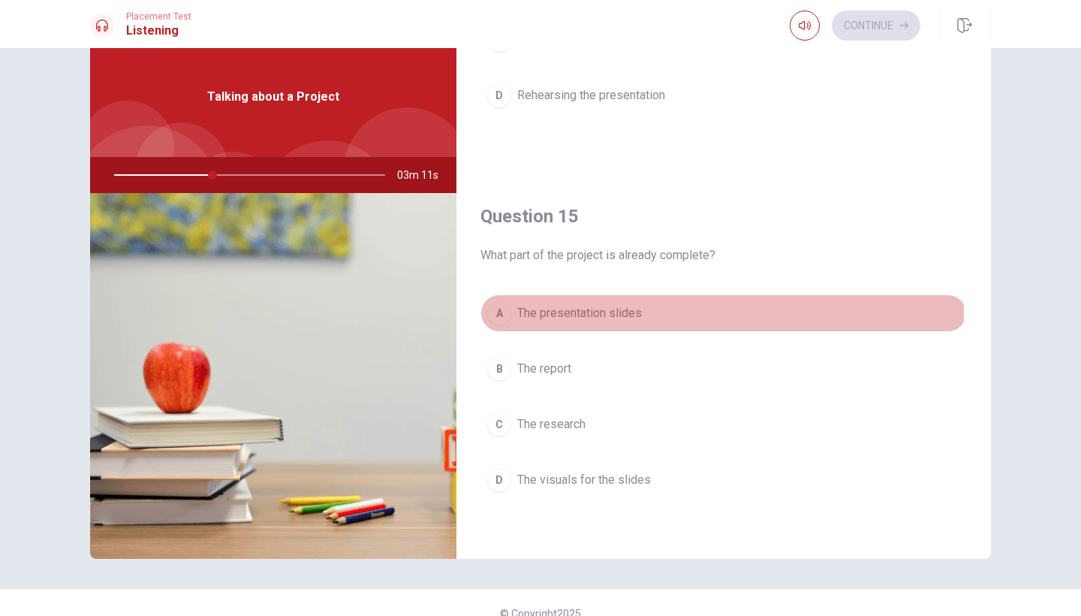
click at [602, 312] on span "The presentation slides" at bounding box center [579, 313] width 125 height 18
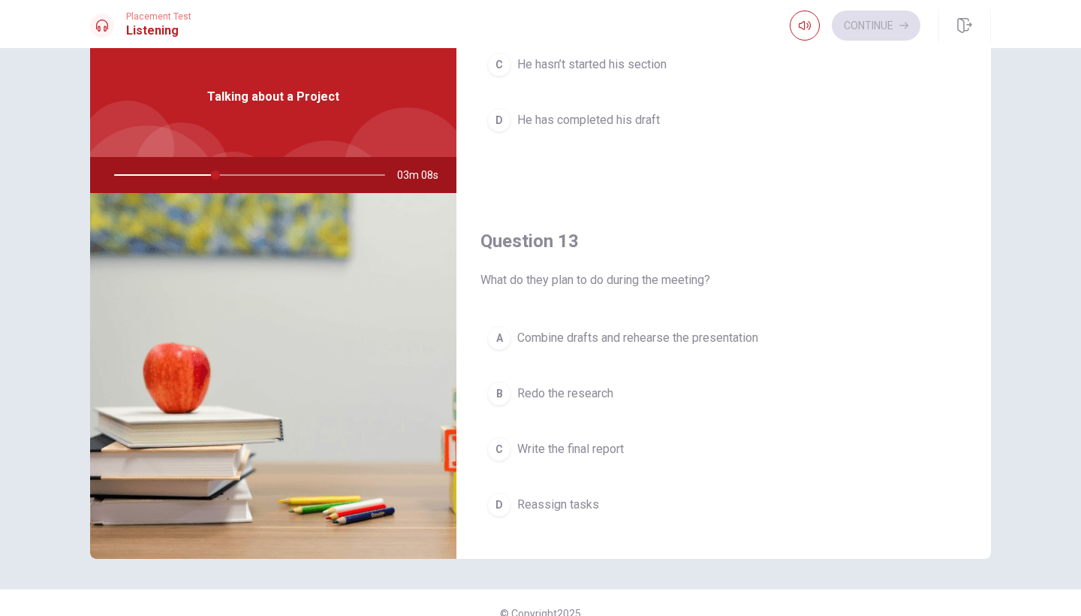
scroll to position [587, 0]
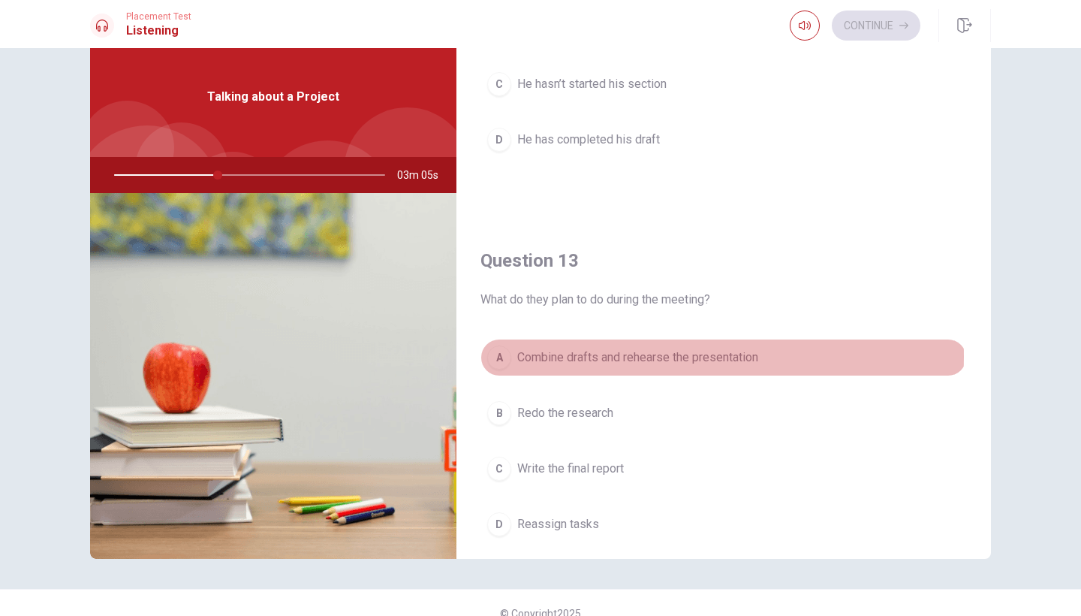
click at [596, 356] on span "Combine drafts and rehearse the presentation" at bounding box center [637, 357] width 241 height 18
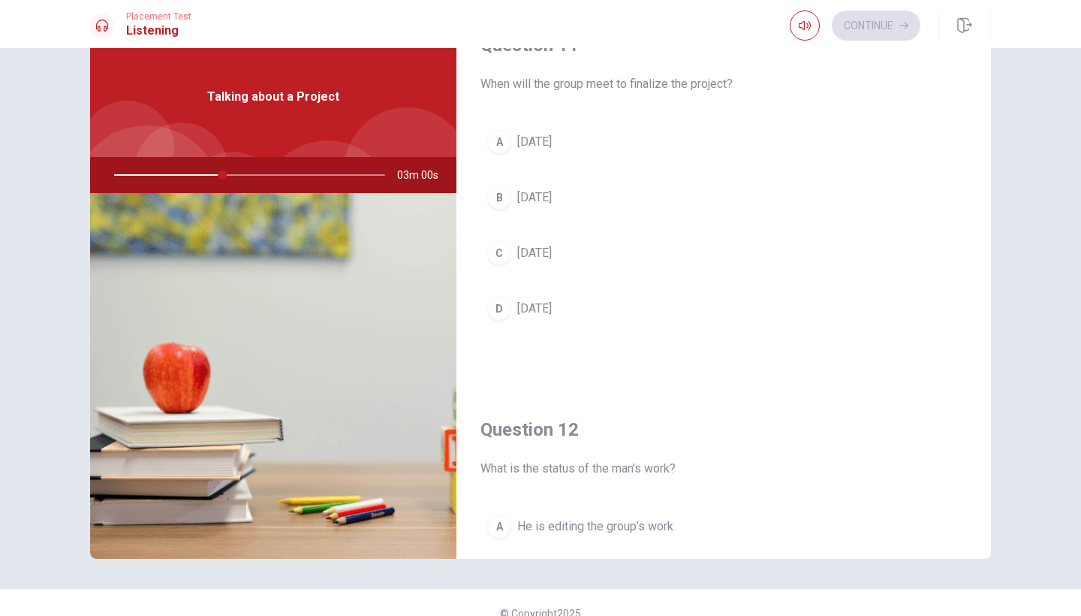
scroll to position [40, 0]
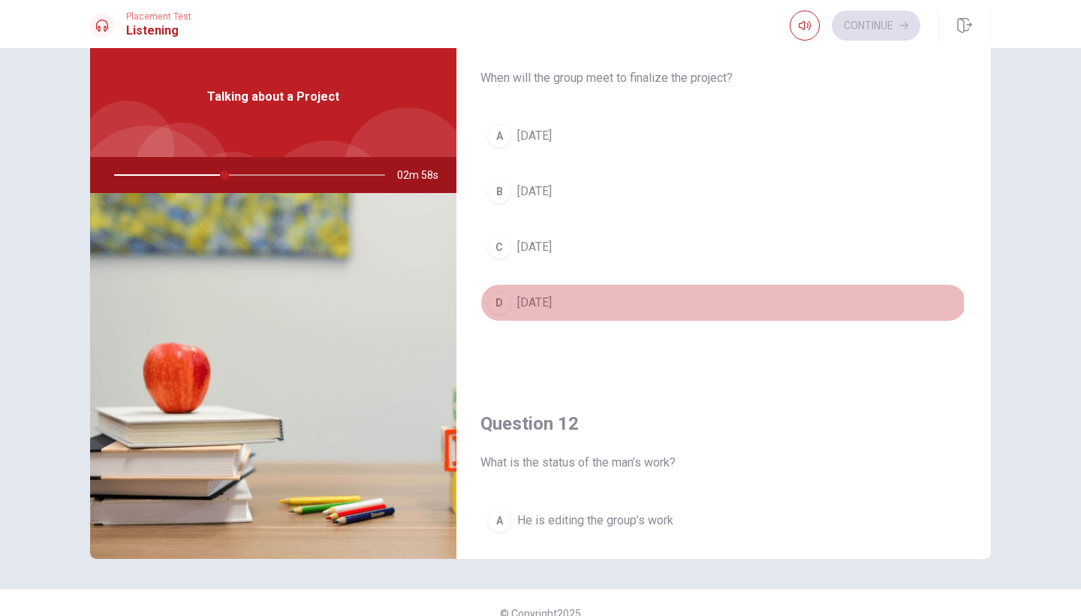
click at [552, 303] on span "[DATE]" at bounding box center [534, 303] width 35 height 18
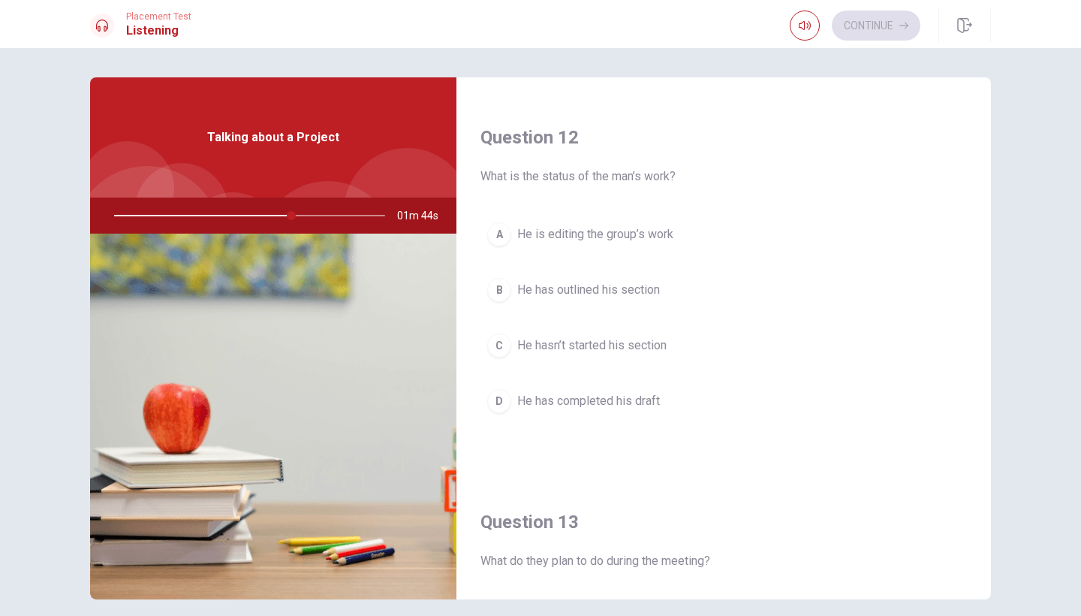
scroll to position [366, 0]
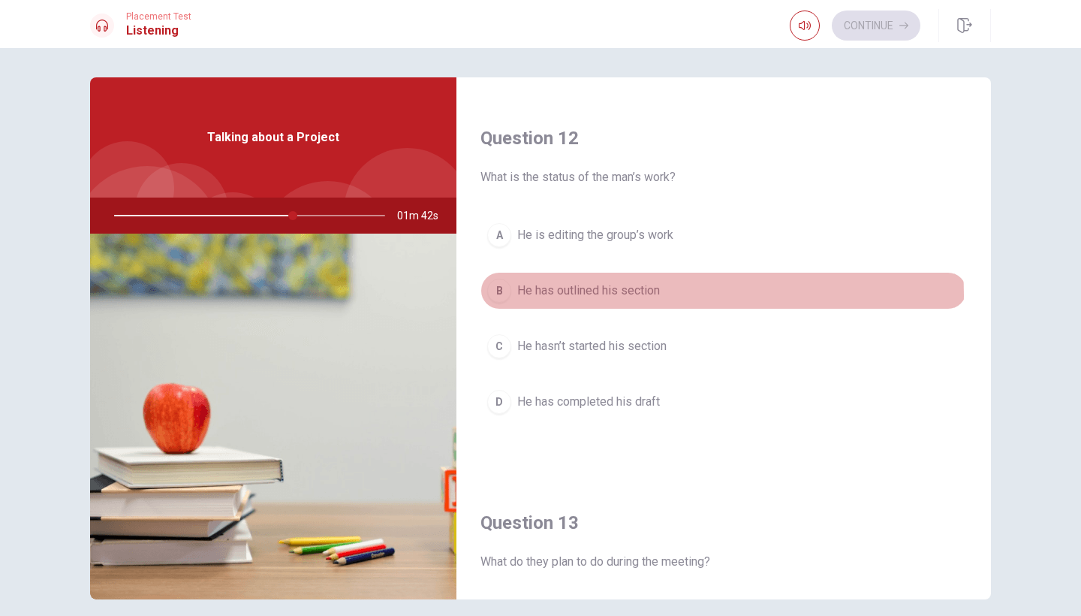
click at [621, 295] on span "He has outlined his section" at bounding box center [588, 291] width 143 height 18
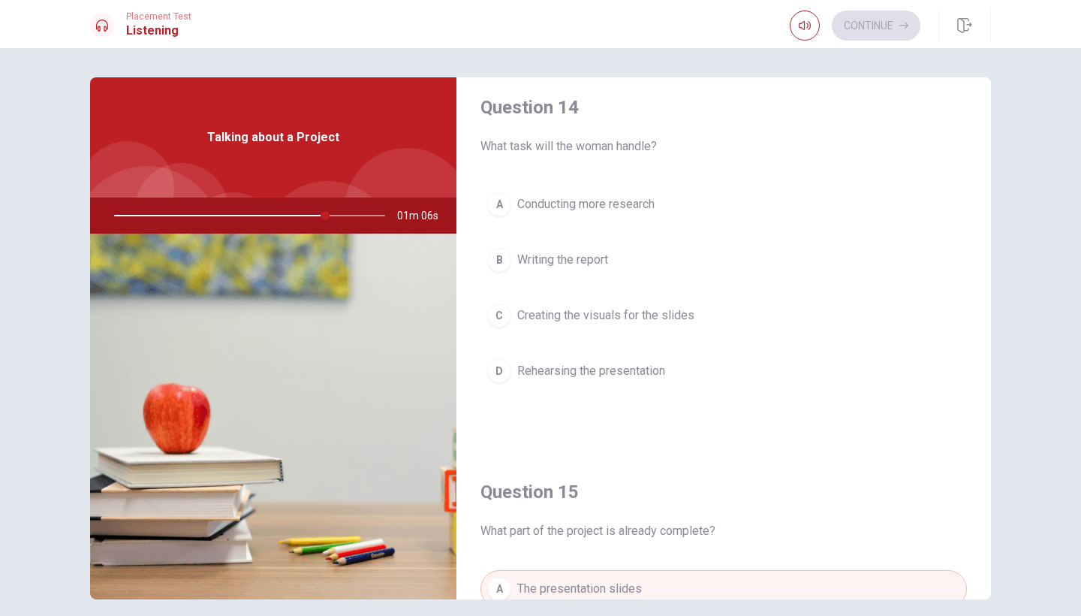
scroll to position [1167, 0]
click at [659, 318] on span "Creating the visuals for the slides" at bounding box center [605, 314] width 177 height 18
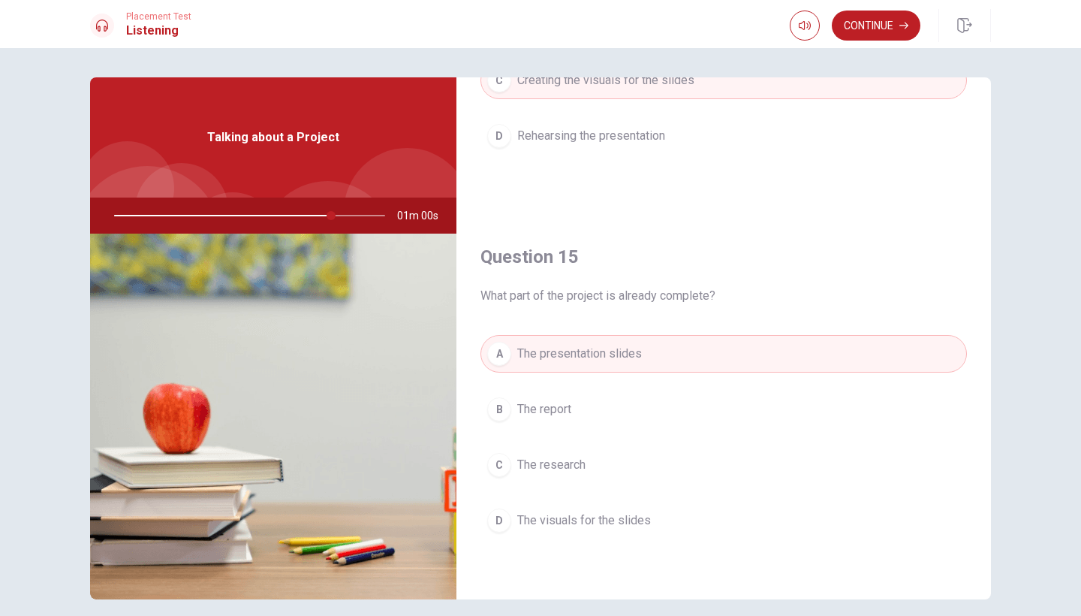
scroll to position [1401, 0]
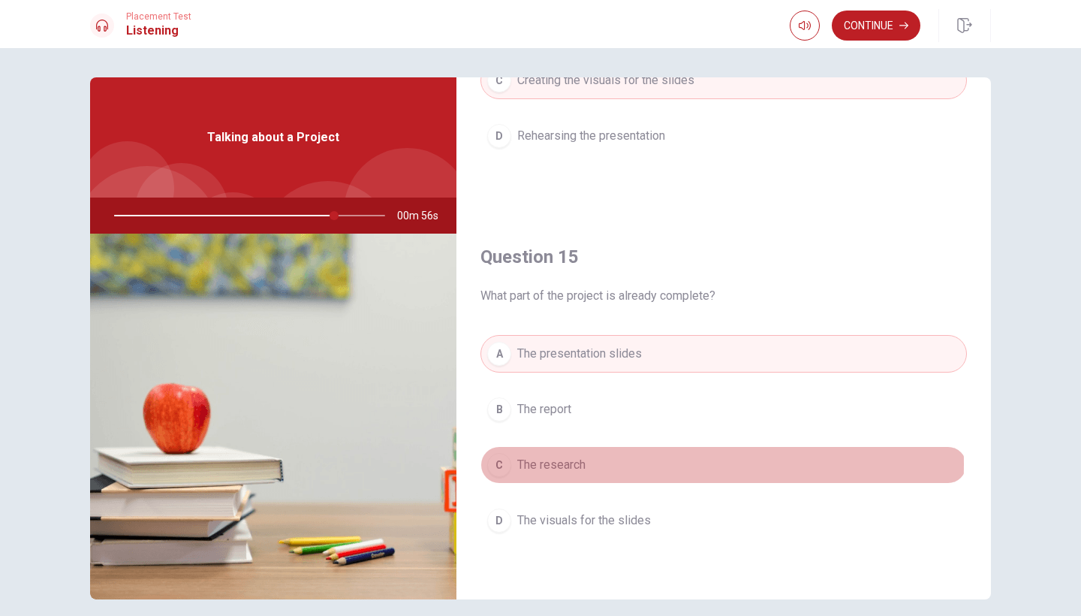
click at [587, 464] on button "C The research" at bounding box center [724, 465] width 487 height 38
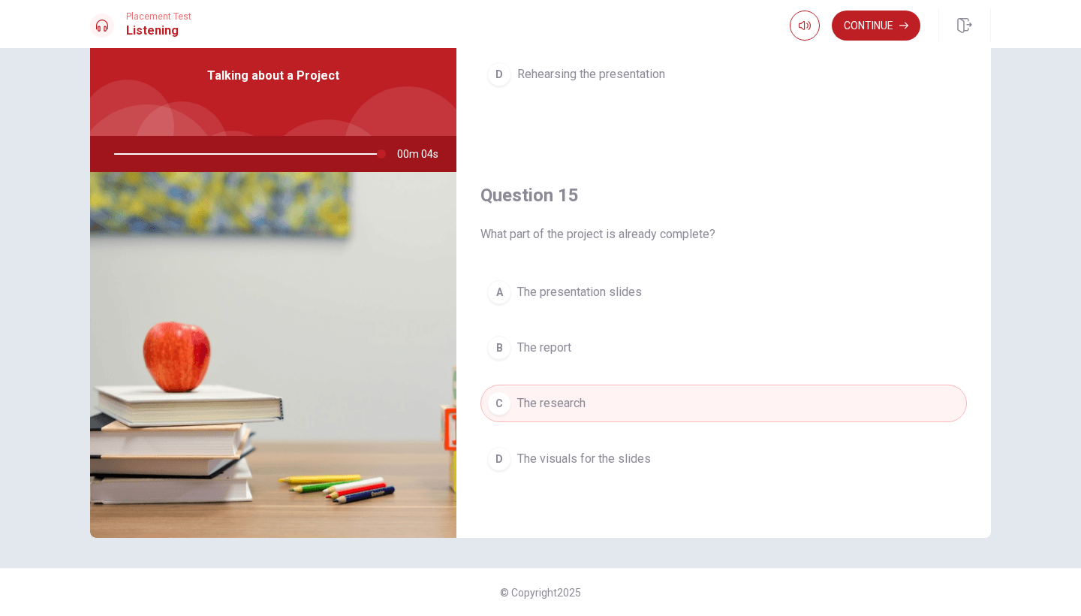
scroll to position [62, 0]
type input "0"
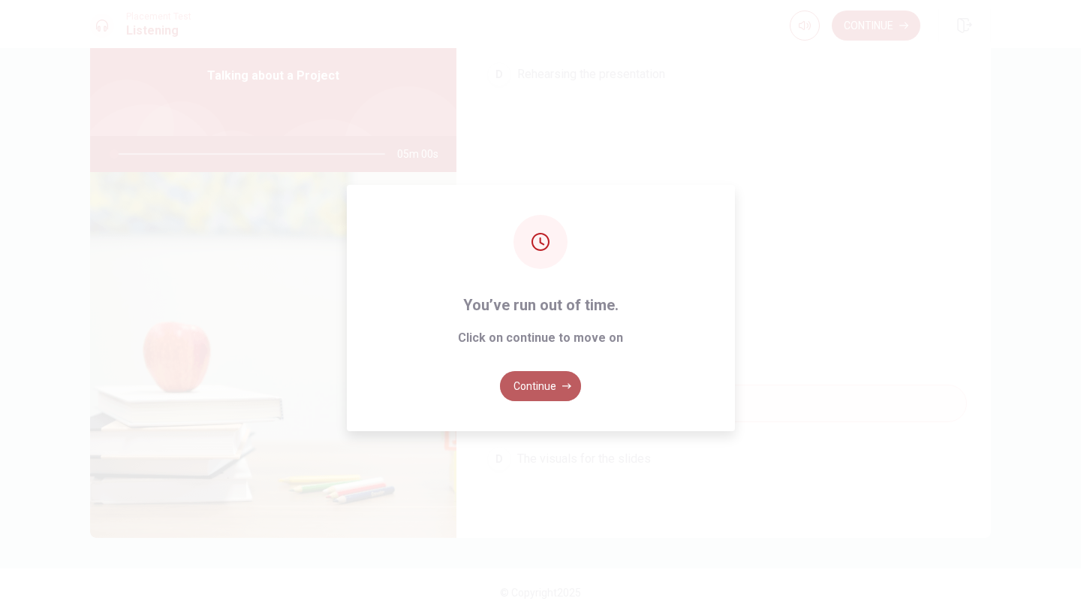
click at [541, 372] on button "Continue" at bounding box center [540, 386] width 81 height 30
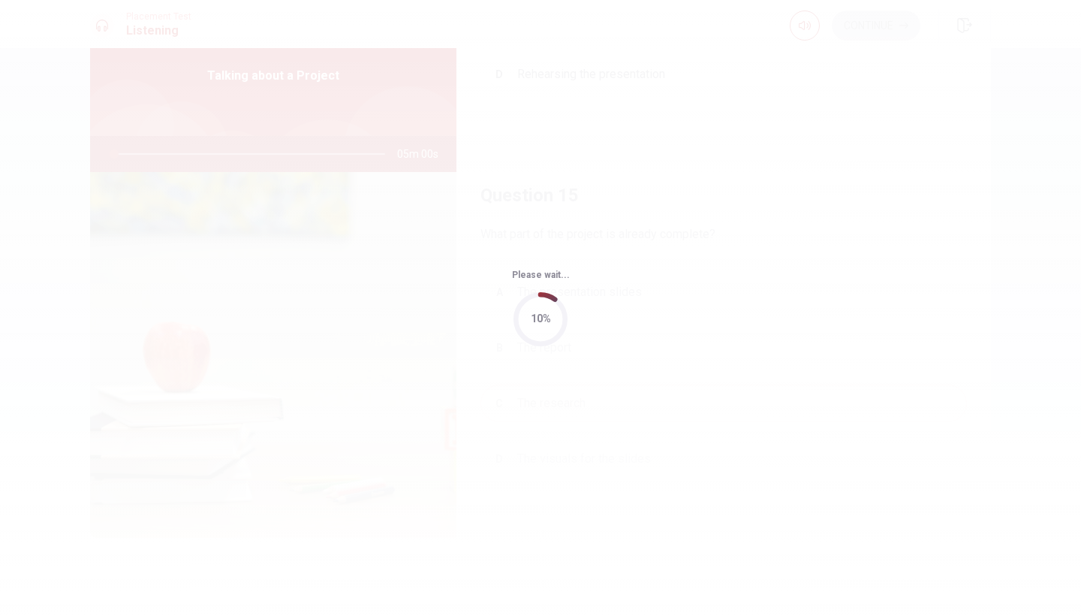
scroll to position [0, 0]
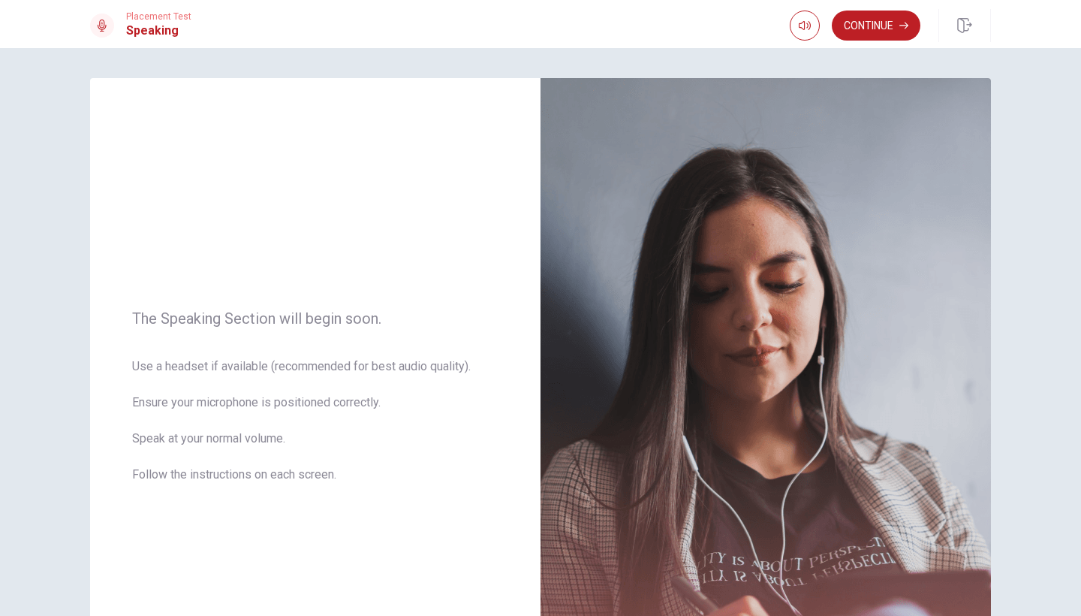
click at [541, 372] on img at bounding box center [766, 405] width 451 height 655
click at [849, 19] on button "Continue" at bounding box center [876, 26] width 89 height 30
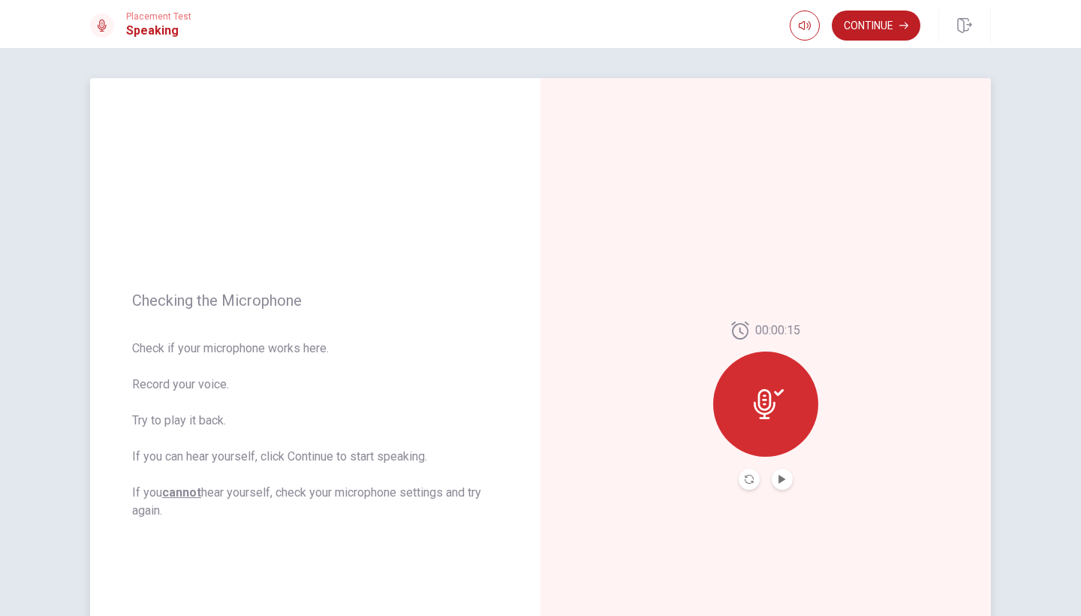
click at [785, 484] on button "Play Audio" at bounding box center [782, 479] width 21 height 21
click at [765, 418] on icon at bounding box center [765, 404] width 22 height 30
click at [769, 427] on div at bounding box center [765, 403] width 105 height 105
click at [742, 478] on button "Record Again" at bounding box center [749, 479] width 21 height 21
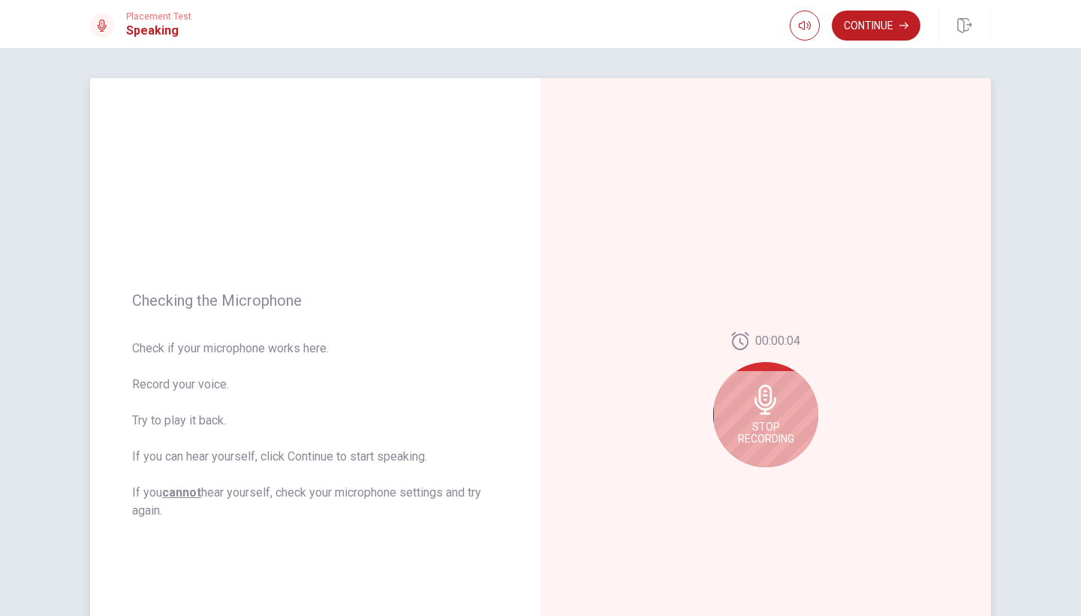
click at [757, 460] on div "Stop Recording" at bounding box center [765, 414] width 105 height 105
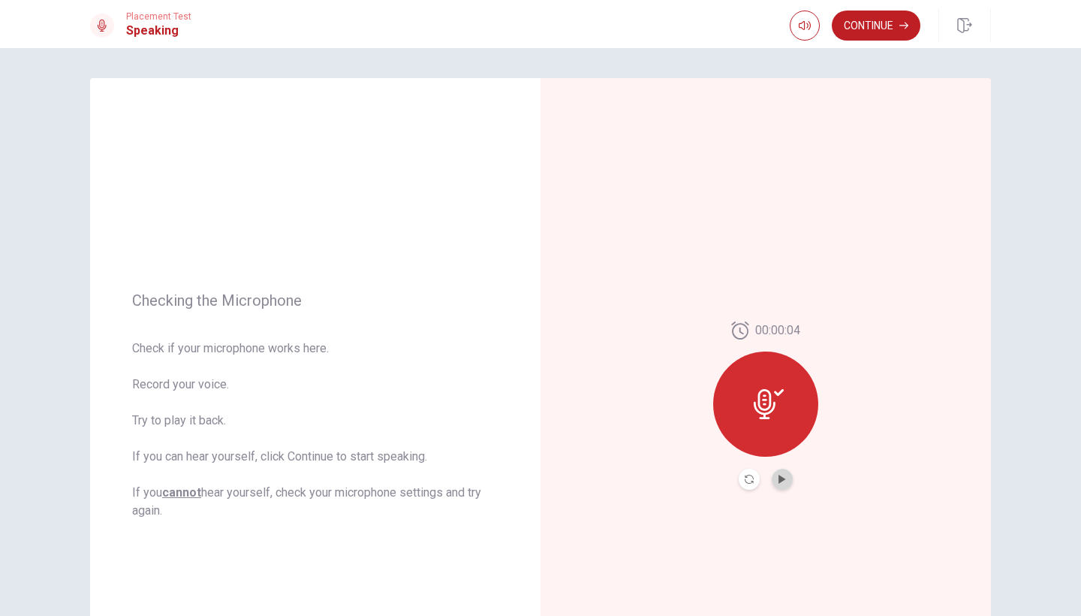
click at [772, 481] on button "Play Audio" at bounding box center [782, 479] width 21 height 21
click at [747, 481] on icon "Record Again" at bounding box center [749, 479] width 9 height 9
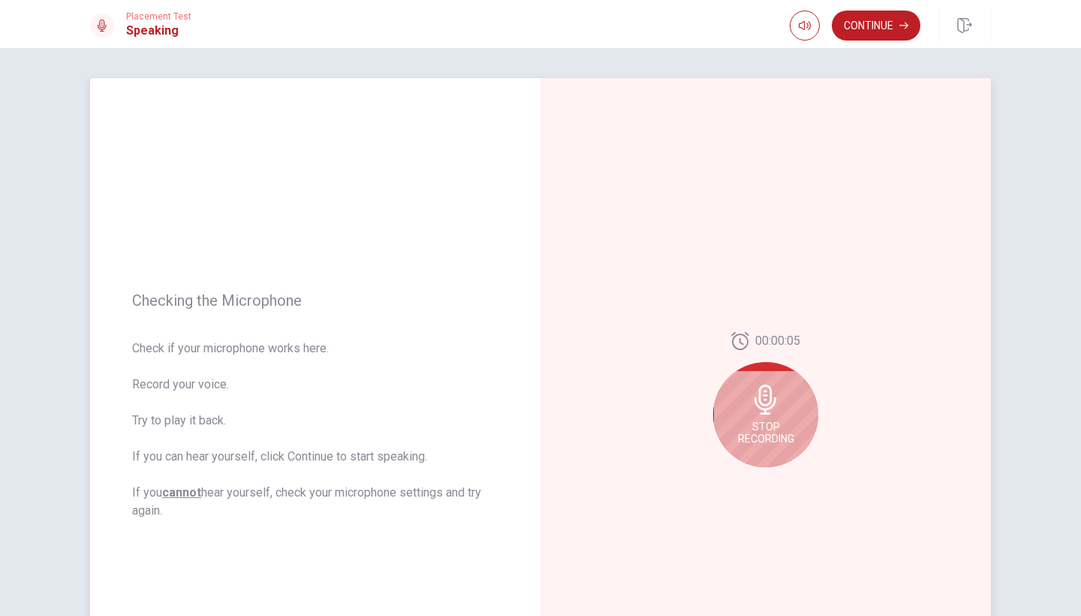
click at [799, 440] on div "Stop Recording" at bounding box center [765, 414] width 105 height 105
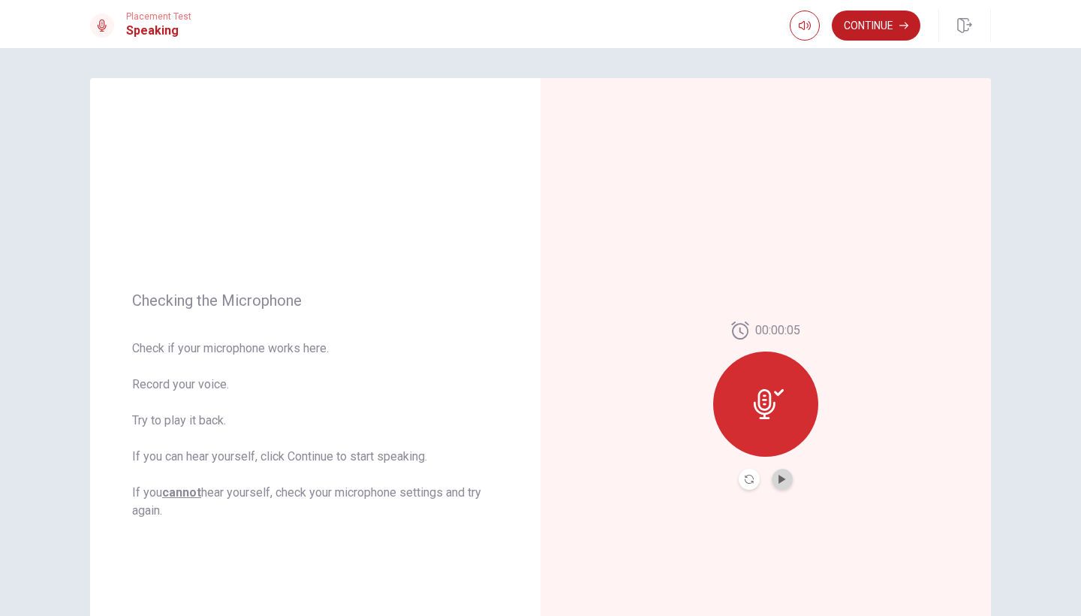
click at [780, 485] on button "Play Audio" at bounding box center [782, 479] width 21 height 21
click at [888, 28] on button "Continue" at bounding box center [876, 26] width 89 height 30
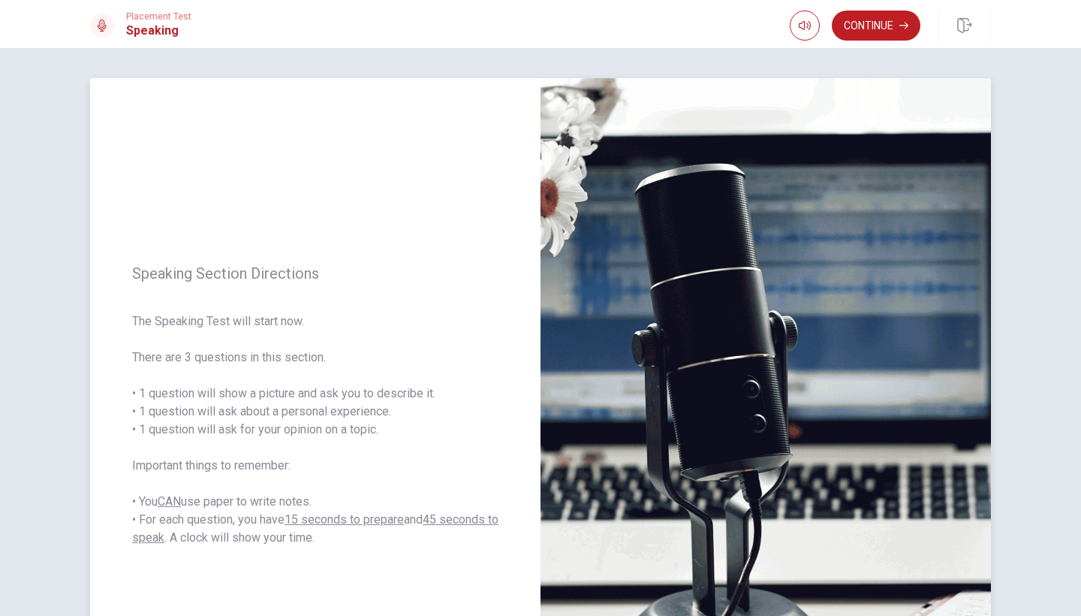
drag, startPoint x: 221, startPoint y: 412, endPoint x: 261, endPoint y: 415, distance: 40.7
click at [300, 421] on span "The Speaking Test will start now. There are 3 questions in this section. • 1 qu…" at bounding box center [315, 429] width 367 height 234
drag, startPoint x: 217, startPoint y: 411, endPoint x: 418, endPoint y: 427, distance: 201.9
click at [418, 427] on span "The Speaking Test will start now. There are 3 questions in this section. • 1 qu…" at bounding box center [315, 429] width 367 height 234
click at [877, 27] on button "Continue" at bounding box center [876, 26] width 89 height 30
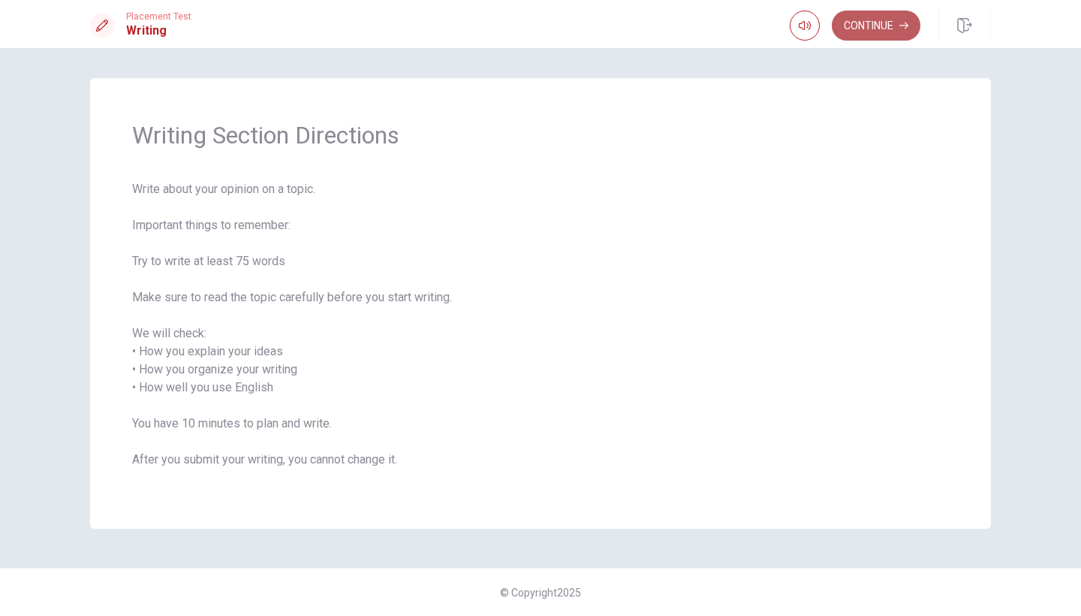
click at [852, 25] on button "Continue" at bounding box center [876, 26] width 89 height 30
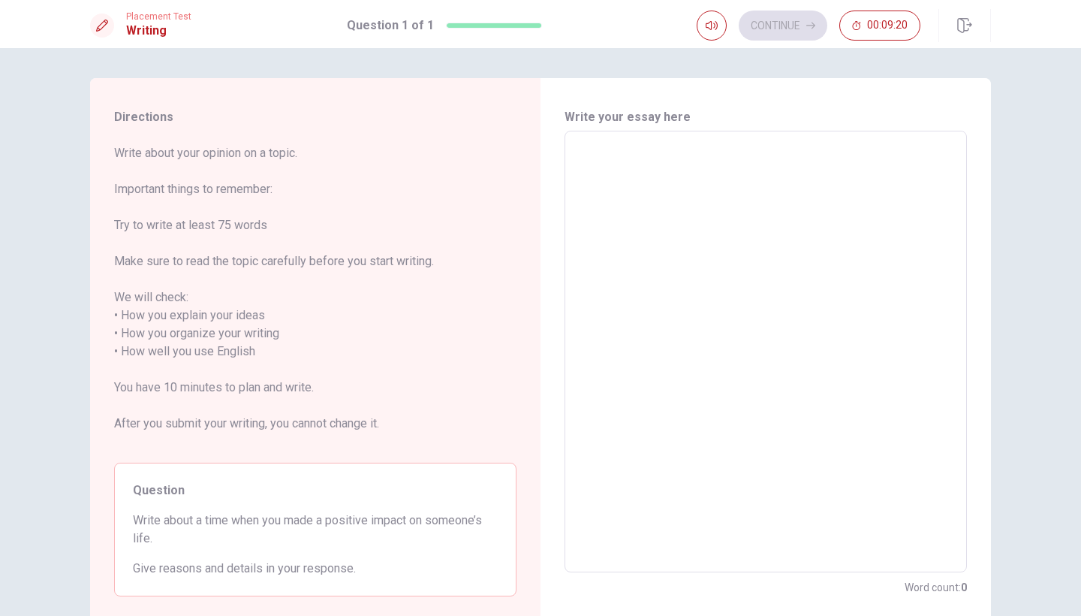
click at [716, 213] on textarea at bounding box center [766, 351] width 382 height 417
type textarea "T"
type textarea "x"
type textarea "I"
type textarea "x"
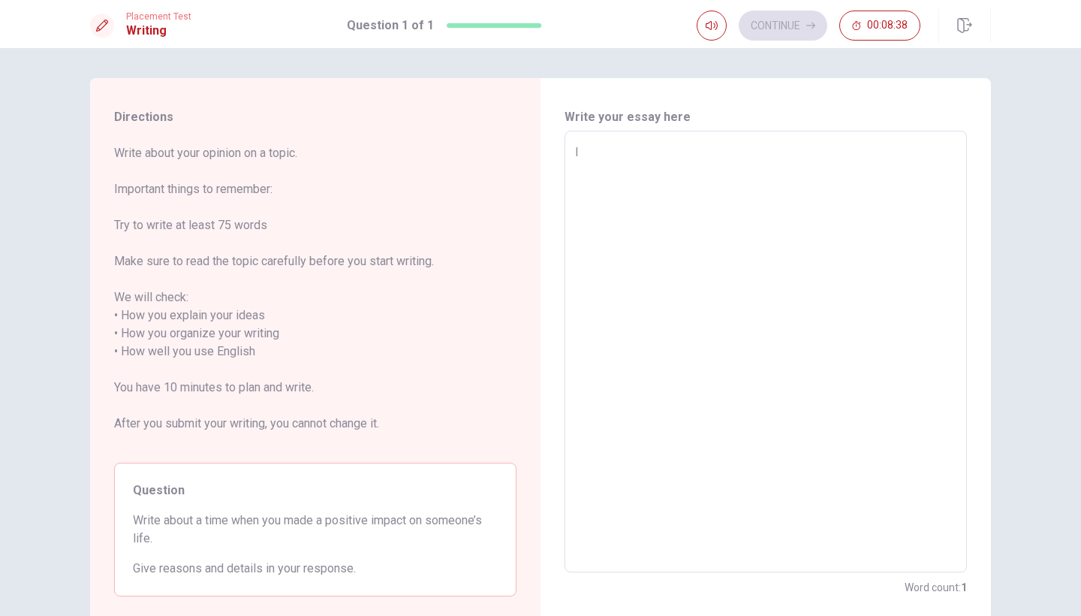
type textarea "In"
type textarea "x"
type textarea "In"
type textarea "x"
type textarea "In 2"
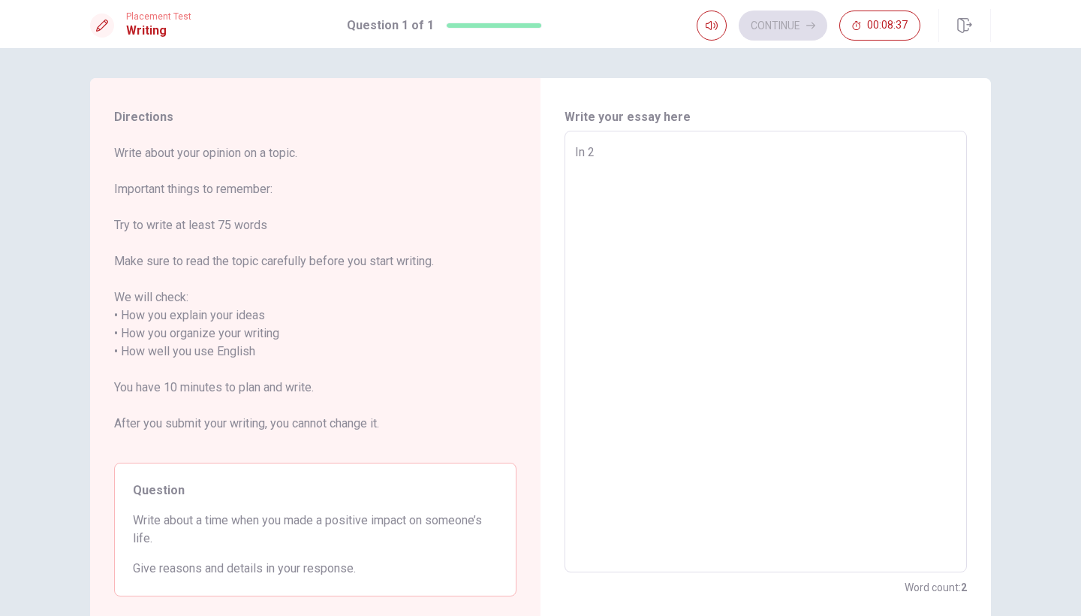
type textarea "x"
type textarea "In 20"
type textarea "x"
type textarea "In 202"
type textarea "x"
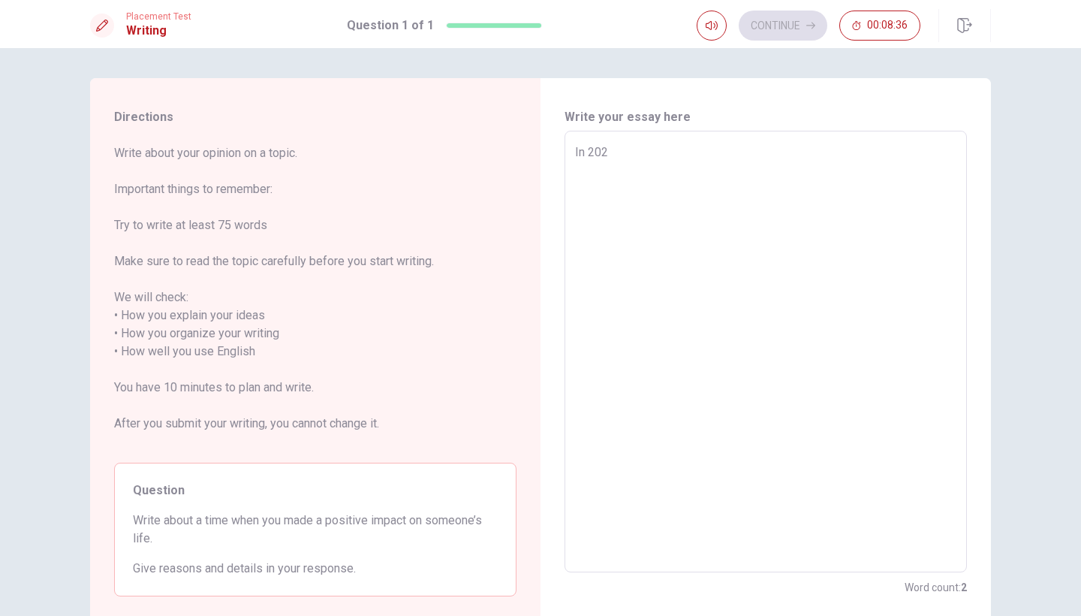
type textarea "In [DATE]"
type textarea "x"
type textarea "In 202"
type textarea "x"
type textarea "In [DATE]"
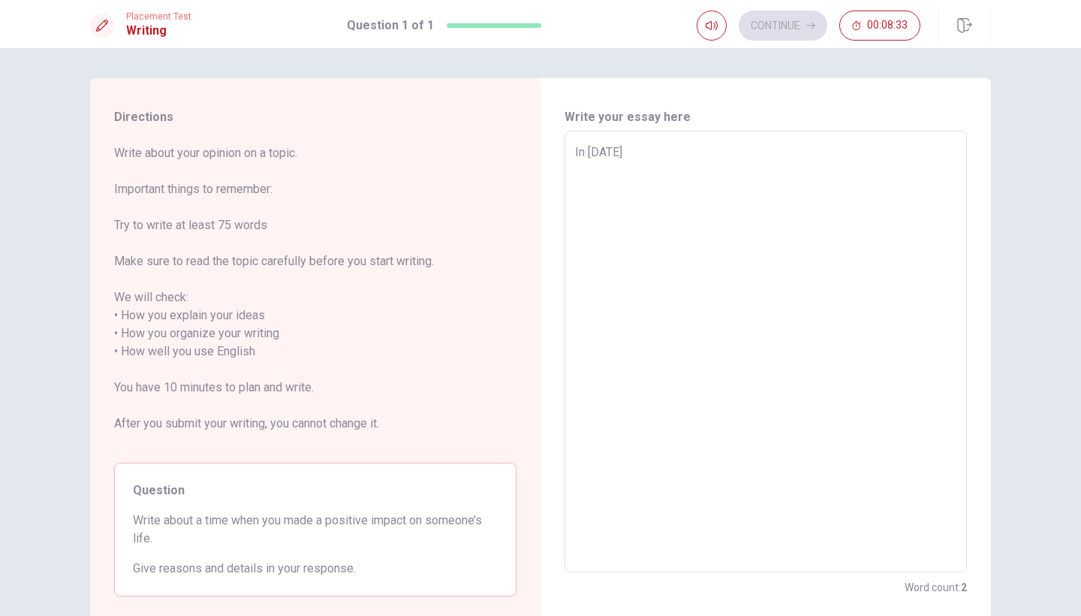
type textarea "x"
type textarea "In [DATE],"
type textarea "x"
type textarea "In [DATE],"
type textarea "x"
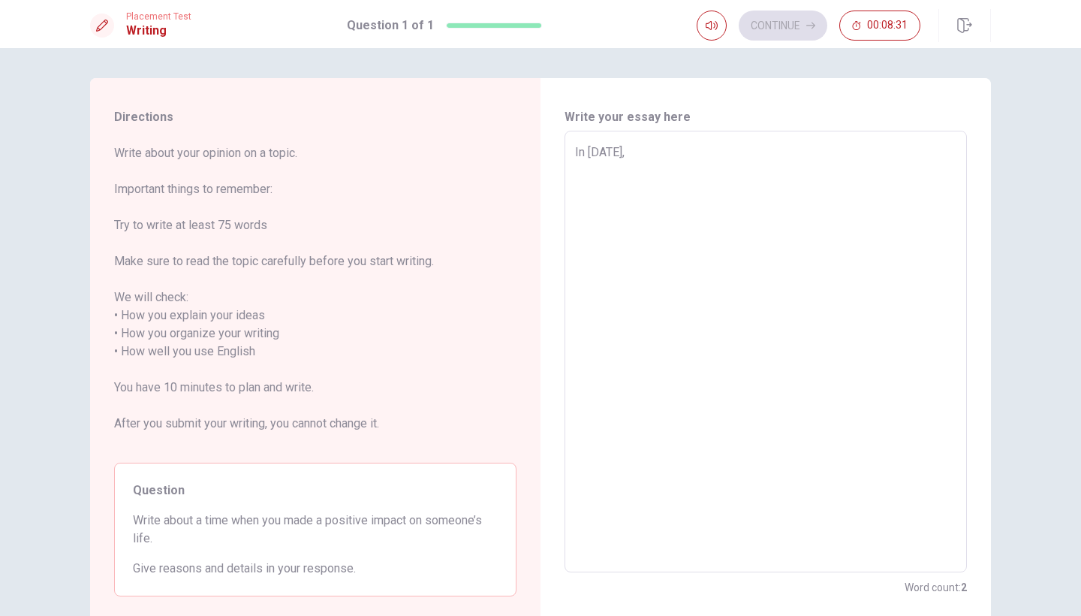
type textarea "In [DATE], I"
type textarea "x"
type textarea "In [DATE], I"
type textarea "x"
type textarea "In [DATE], I s"
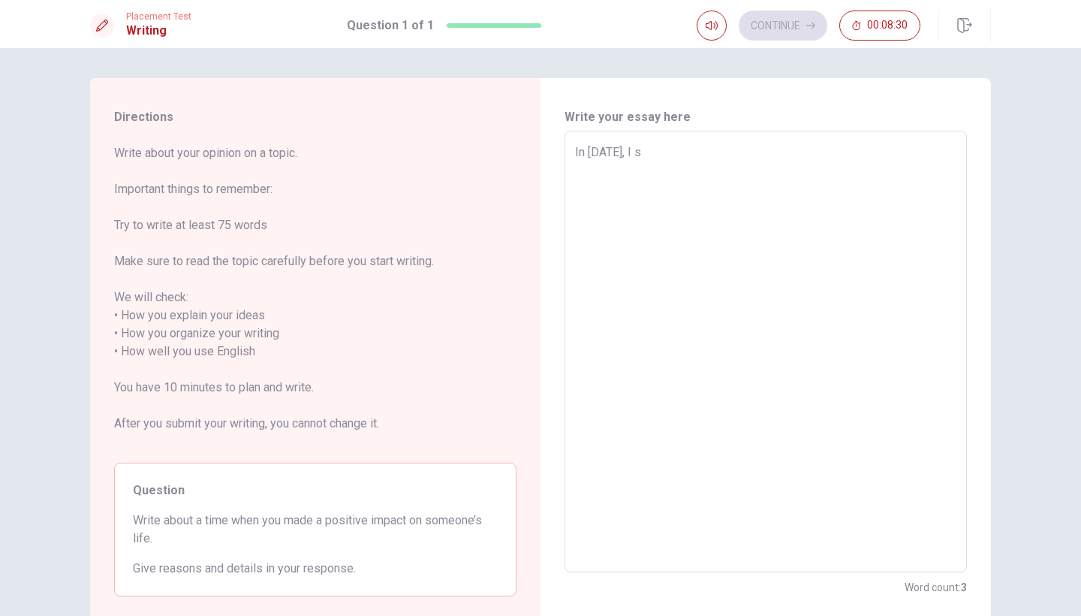
type textarea "x"
type textarea "In [DATE], I sp"
type textarea "x"
type textarea "In [DATE], I spe"
type textarea "x"
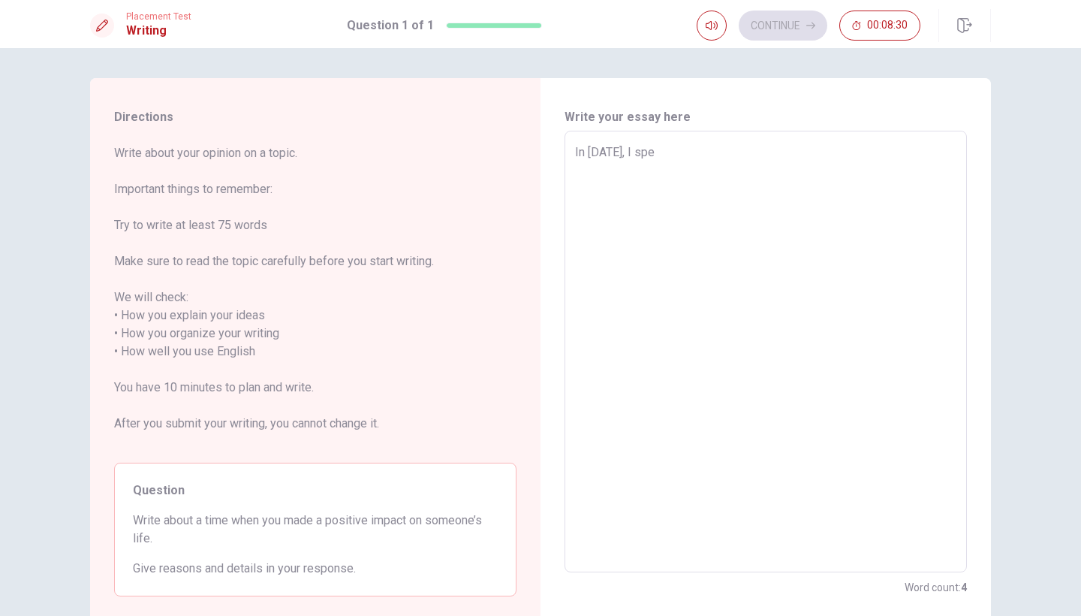
type textarea "In [DATE], I spen"
type textarea "x"
type textarea "In [DATE], I spent"
type textarea "x"
type textarea "In [DATE], I spent"
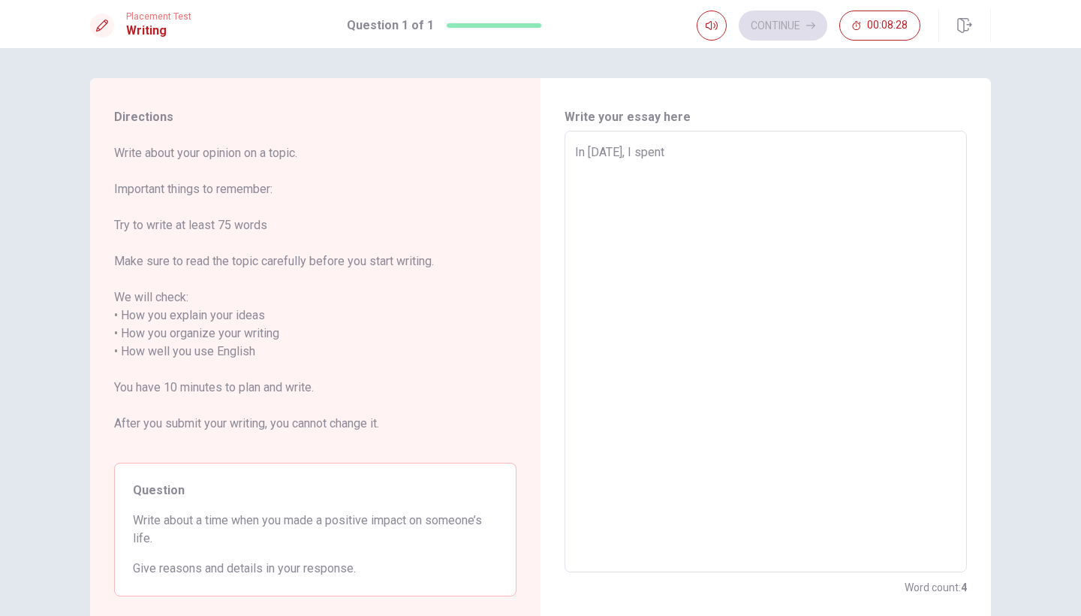
type textarea "x"
type textarea "In [DATE], I spent s"
type textarea "x"
type textarea "In [DATE], I spent se"
type textarea "x"
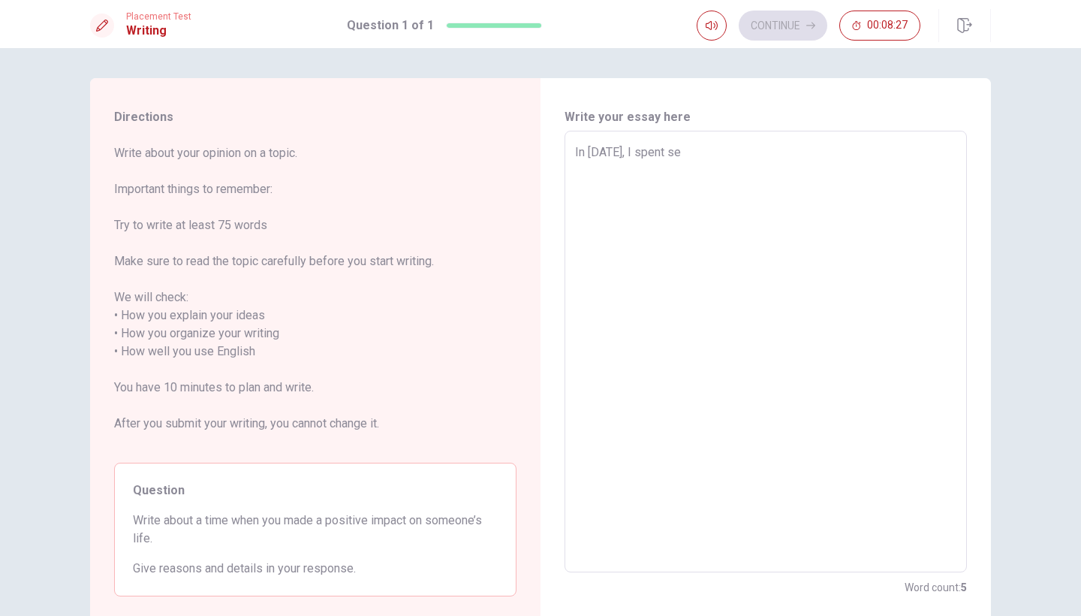
type textarea "In [DATE], I spent sev"
type textarea "x"
type textarea "In [DATE], I spent seve"
type textarea "x"
type textarea "In [DATE], I spent sever"
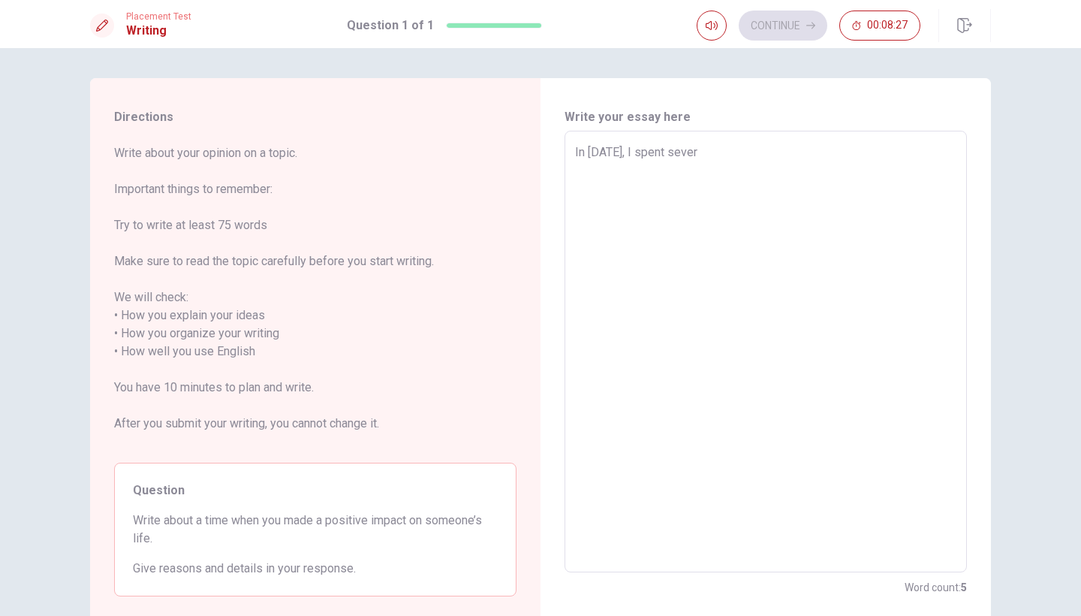
type textarea "x"
type textarea "In [DATE], I spent severa"
type textarea "x"
type textarea "In [DATE], I spent several"
type textarea "x"
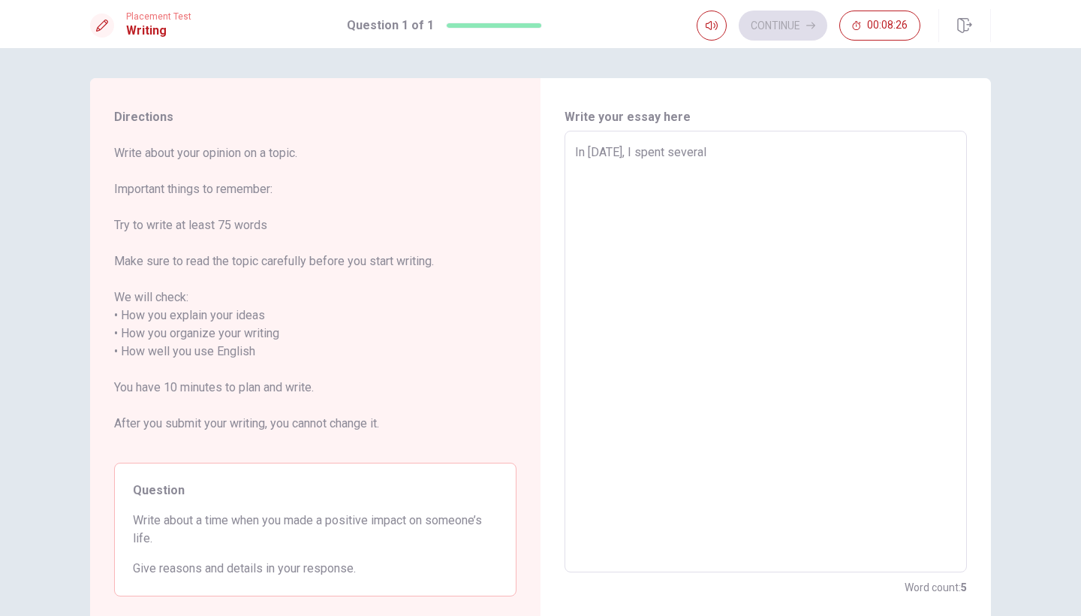
type textarea "In [DATE], I spent several"
type textarea "x"
type textarea "In [DATE], I spent several w"
type textarea "x"
type textarea "In [DATE], I spent several we"
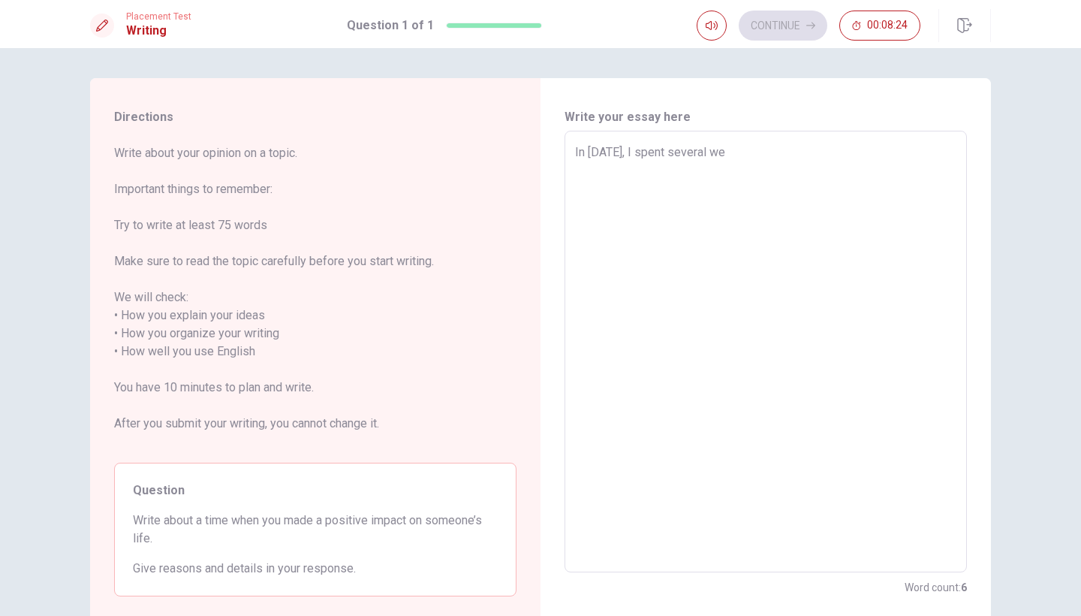
type textarea "x"
type textarea "In [DATE], I spent several wek"
type textarea "x"
type textarea "In [DATE], I spent several we"
type textarea "x"
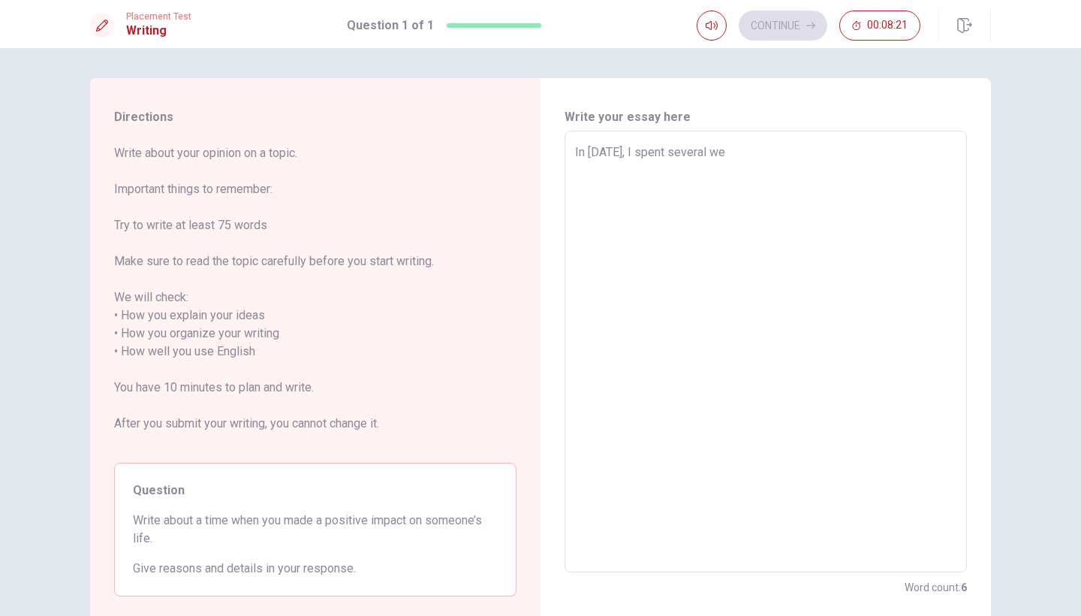
type textarea "In [DATE], I spent several w"
type textarea "x"
type textarea "In [DATE], I spent several we"
type textarea "x"
type textarea "In [DATE], I spent several wee"
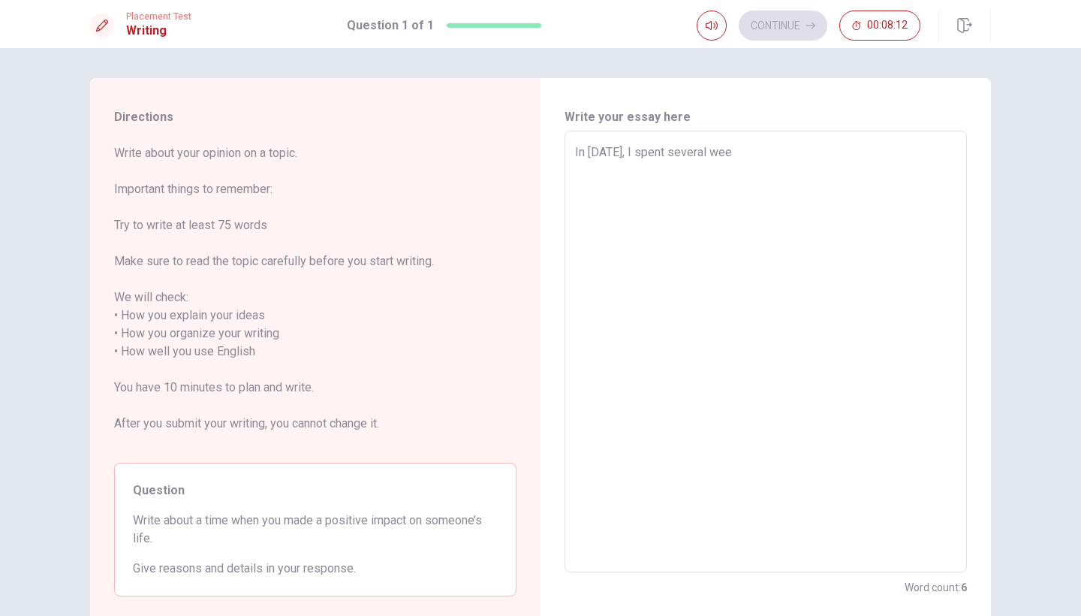
type textarea "x"
type textarea "In [DATE], I spent several week"
type textarea "x"
type textarea "In [DATE], I spent several weeke"
type textarea "x"
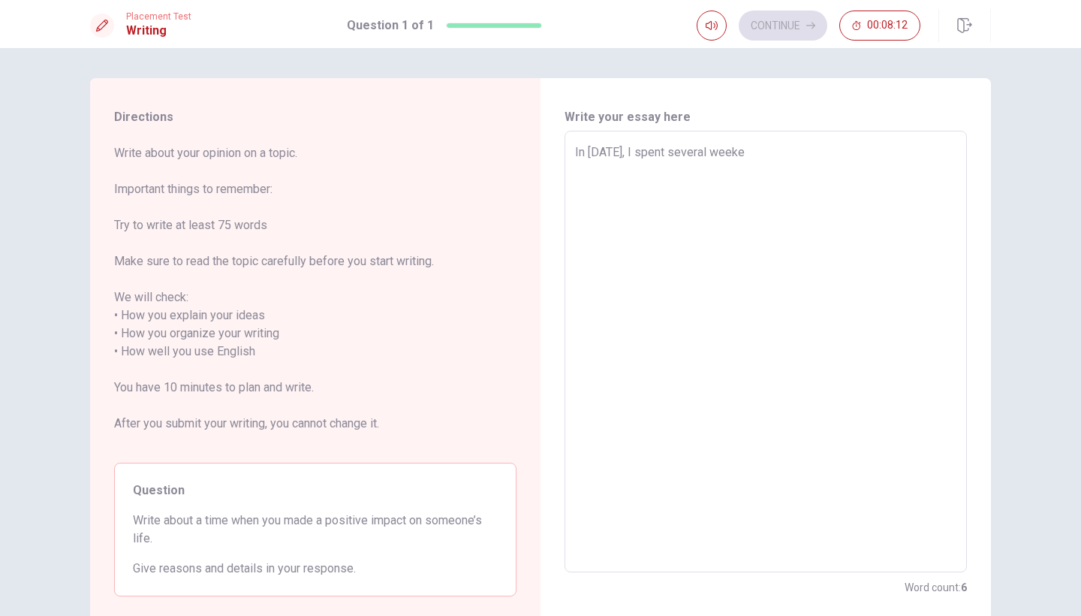
type textarea "In [DATE], I spent several weeken"
type textarea "x"
type textarea "In [DATE], I spent several weekend"
type textarea "x"
type textarea "In [DATE], I spent several weekends"
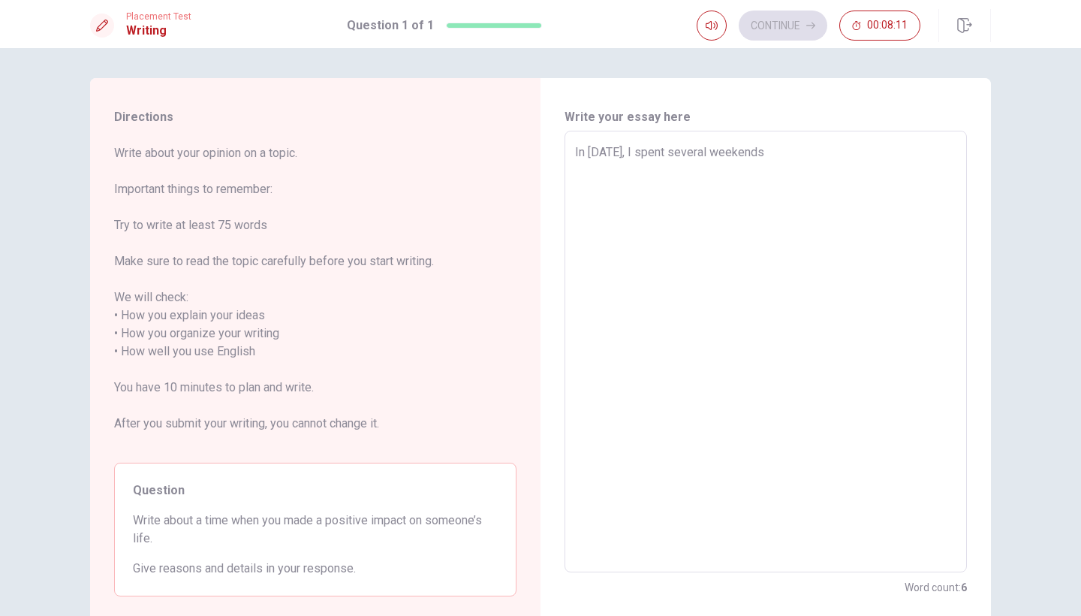
type textarea "x"
type textarea "In [DATE], I spent several weekends"
type textarea "x"
type textarea "In [DATE], I spent several weekends v"
type textarea "x"
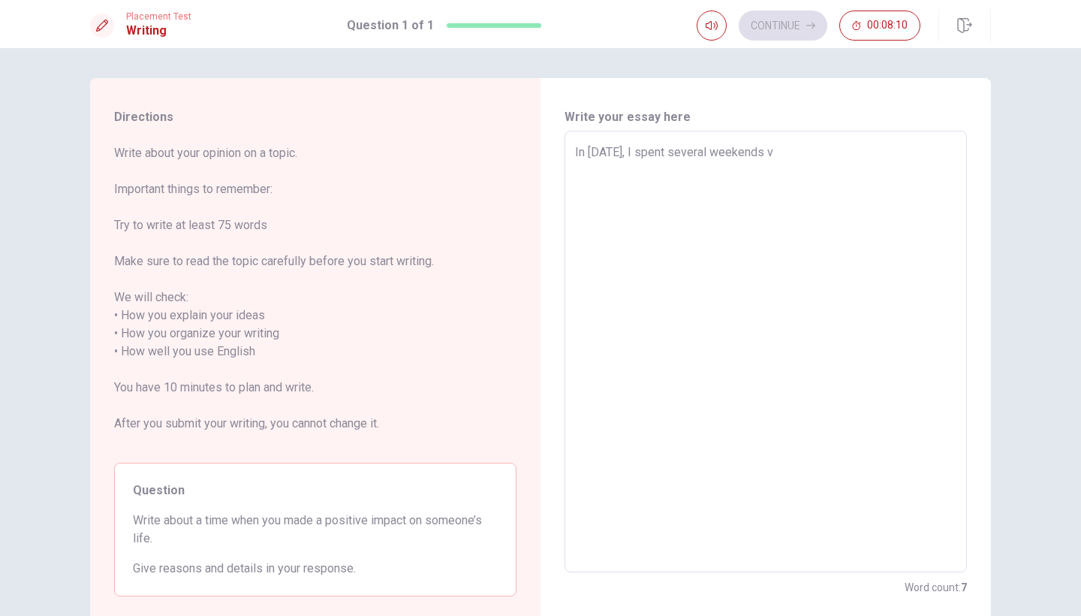
type textarea "In [DATE], I spent several weekends vo"
type textarea "x"
type textarea "In [DATE], I spent several weekends vol"
type textarea "x"
type textarea "In [DATE], I spent several weekends volu"
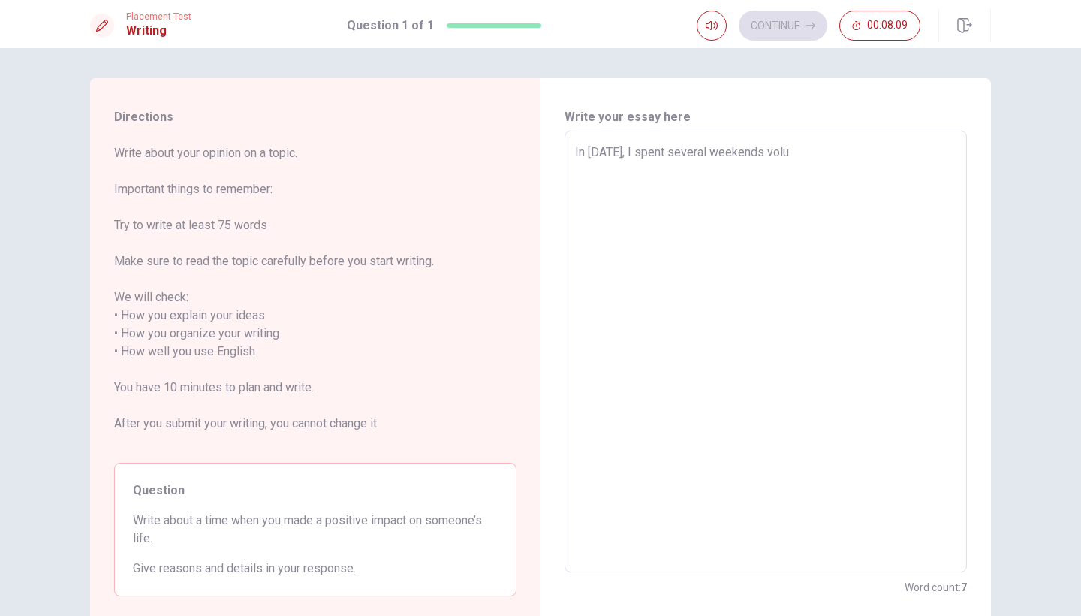
type textarea "x"
type textarea "In [DATE], I spent several weekends volun"
type textarea "x"
type textarea "In [DATE], I spent several weekends volunt"
type textarea "x"
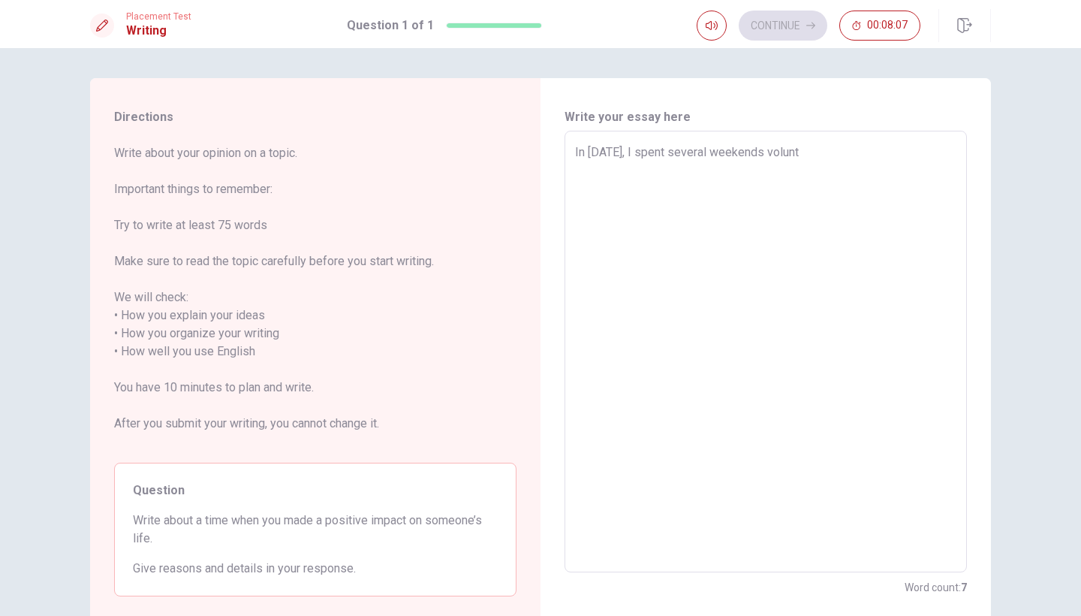
type textarea "In [DATE], I spent several weekends volunte"
type textarea "x"
type textarea "In [DATE], I spent several weekends voluntee"
type textarea "x"
type textarea "In [DATE], I spent several weekends volunteer"
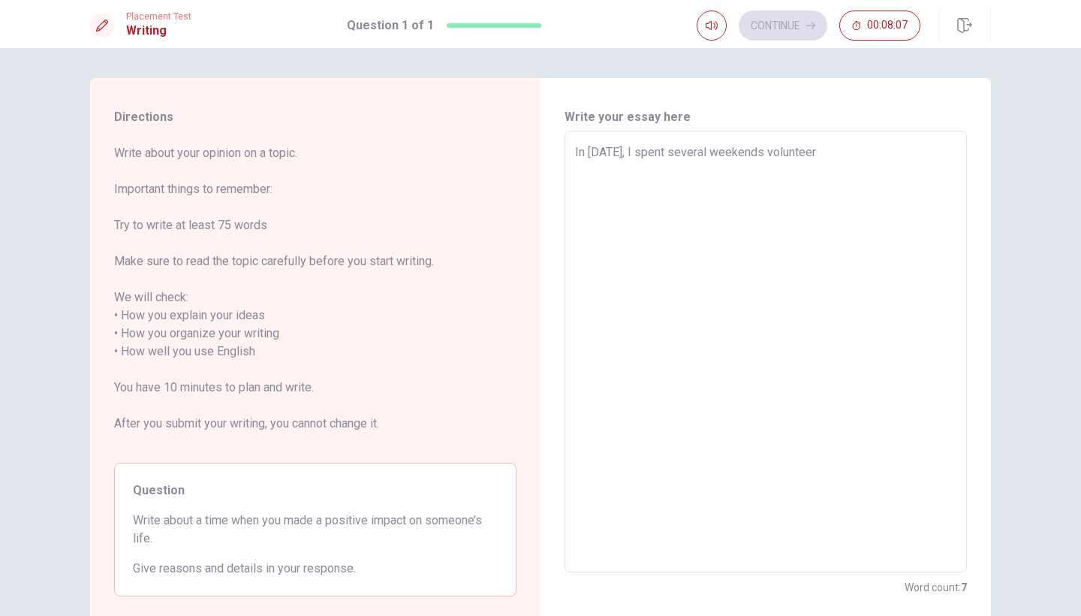
type textarea "x"
type textarea "In [DATE], I spent several weekends volunteeri"
type textarea "x"
type textarea "In [DATE], I spent several weekends volunteerin"
type textarea "x"
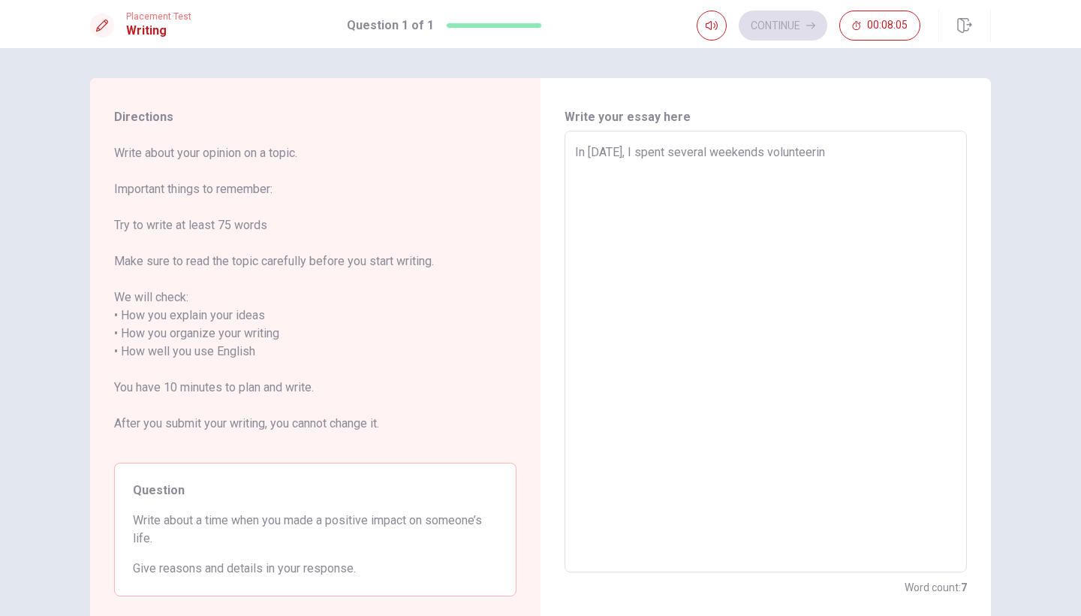
type textarea "In [DATE], I spent several weekends volunteering"
type textarea "x"
type textarea "In [DATE], I spent several weekends volunteering"
type textarea "x"
type textarea "In [DATE], I spent several weekends volunteering a"
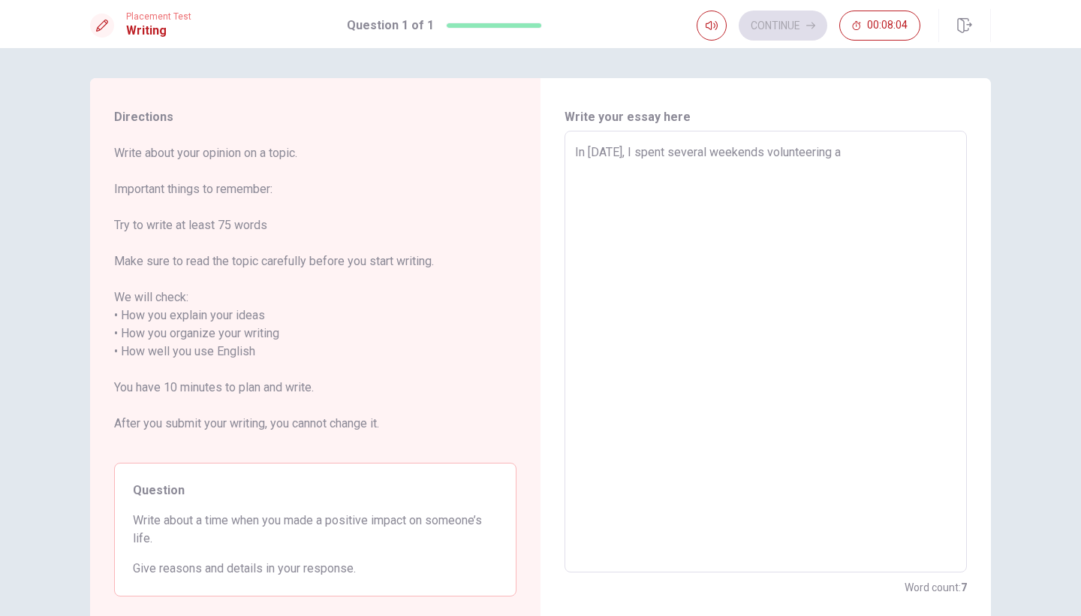
type textarea "x"
type textarea "In [DATE], I spent several weekends volunteering at"
type textarea "x"
type textarea "In [DATE], I spent several weekends volunteering at"
type textarea "x"
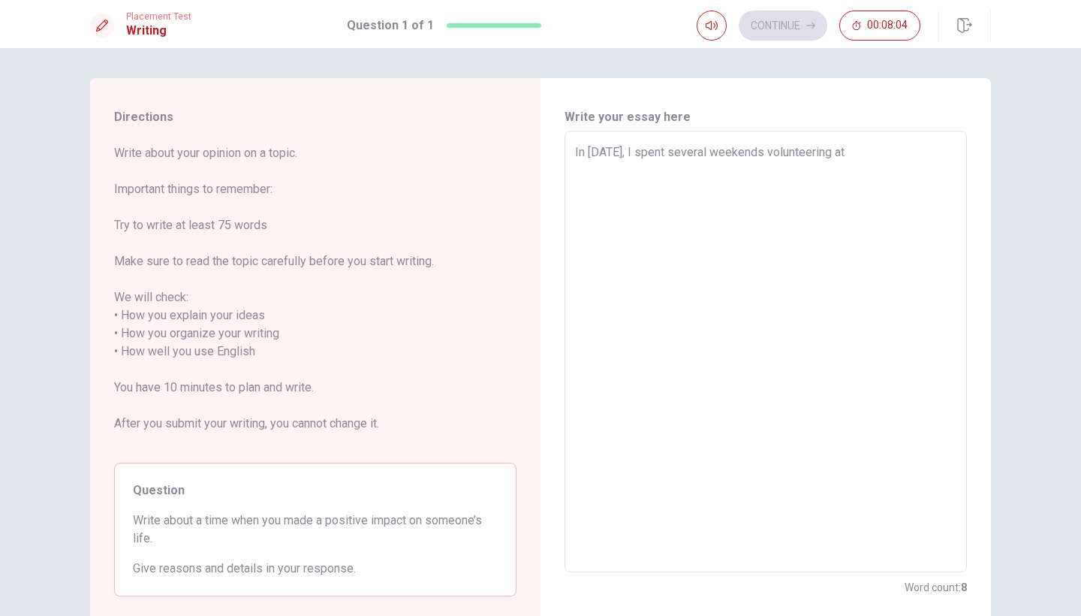
type textarea "In [DATE], I spent several weekends volunteering at a"
type textarea "x"
type textarea "In [DATE], I spent several weekends volunteering at a"
type textarea "x"
type textarea "In [DATE], I spent several weekends volunteering at a l"
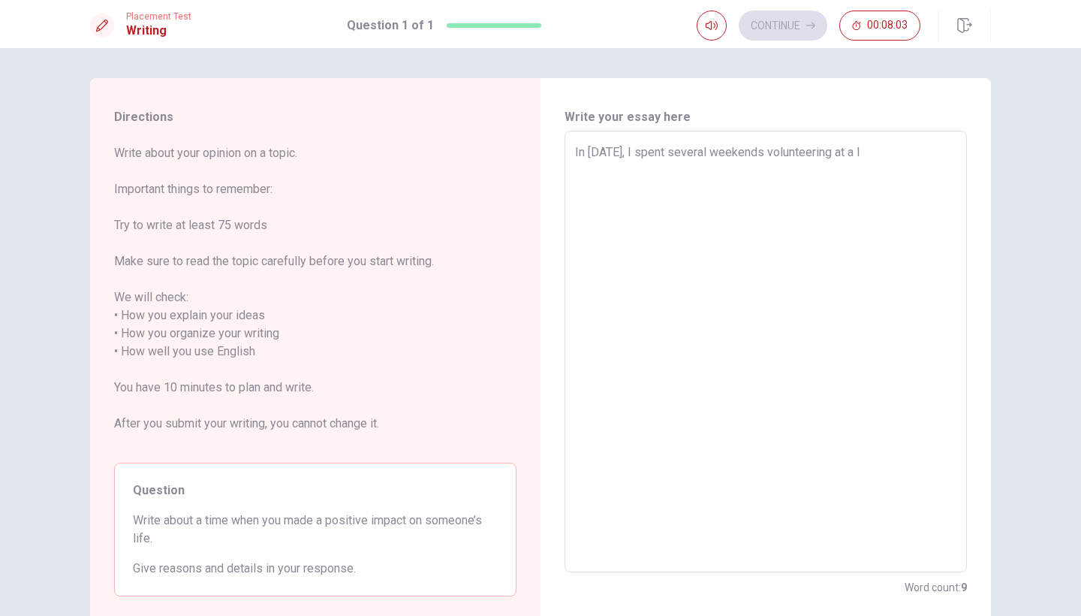
type textarea "x"
type textarea "In [DATE], I spent several weekends volunteering at a lo"
type textarea "x"
type textarea "In [DATE], I spent several weekends volunteering at a loc"
type textarea "x"
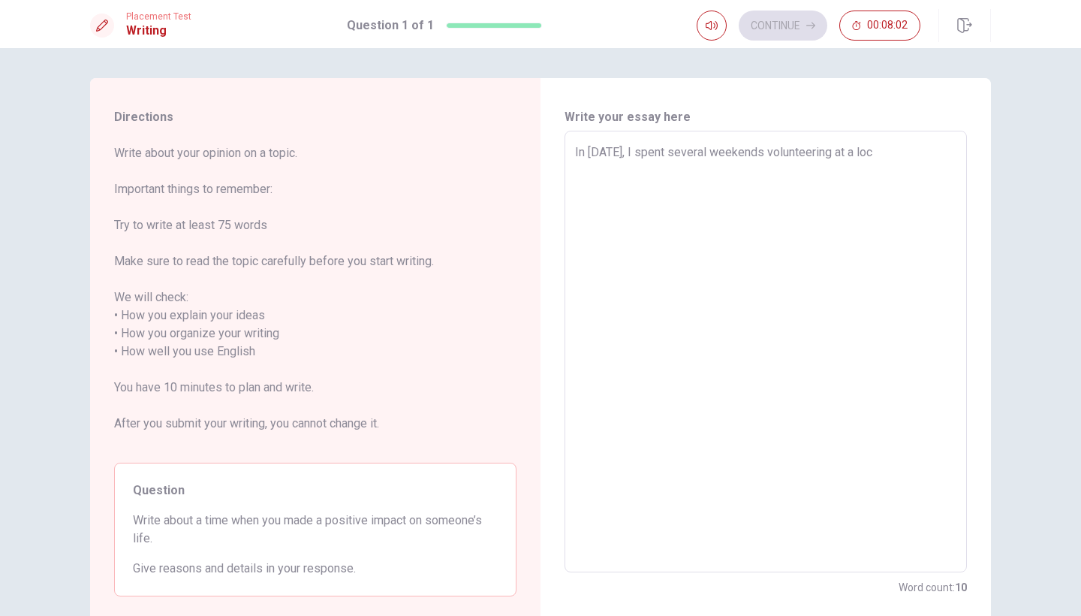
type textarea "In [DATE], I spent several weekends volunteering at a loca"
type textarea "x"
type textarea "In [DATE], I spent several weekends volunteering at a local"
type textarea "x"
type textarea "In [DATE], I spent several weekends volunteering at a local"
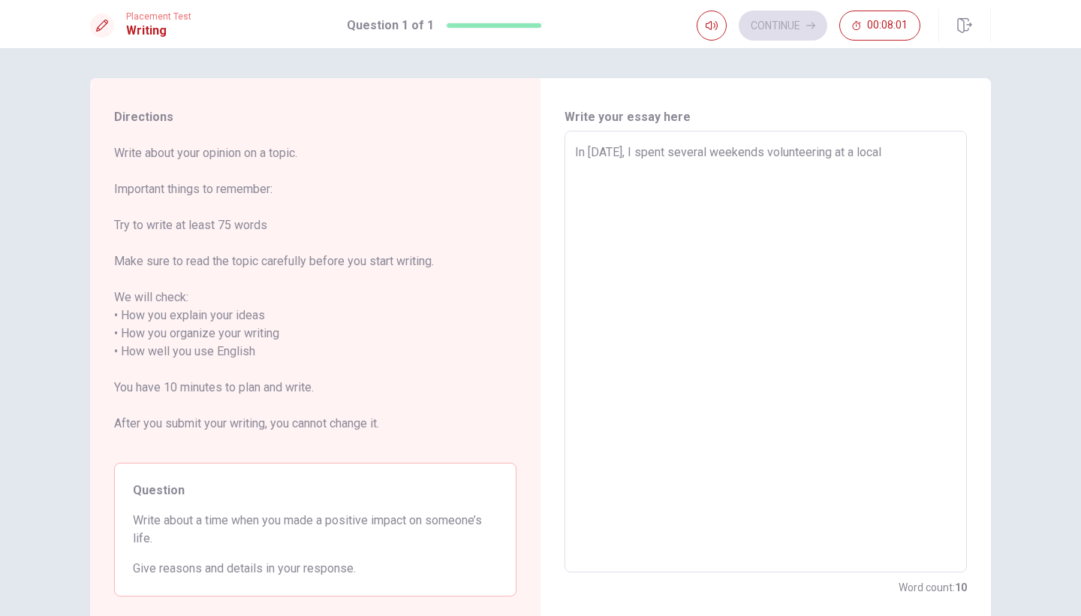
type textarea "x"
type textarea "In [DATE], I spent several weekends volunteering at a local o"
type textarea "x"
type textarea "In [DATE], I spent several weekends volunteering at a local or"
type textarea "x"
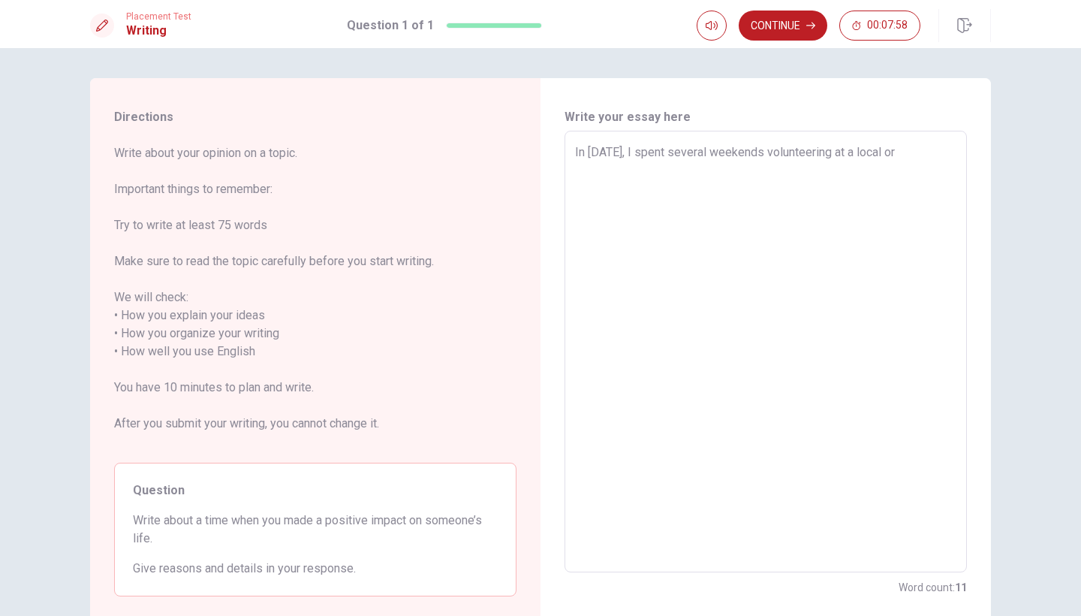
type textarea "In [DATE], I spent several weekends volunteering at a local orp"
type textarea "x"
type textarea "In [DATE], I spent several weekends volunteering at a local orph"
type textarea "x"
type textarea "In [DATE], I spent several weekends volunteering at a local [PERSON_NAME]"
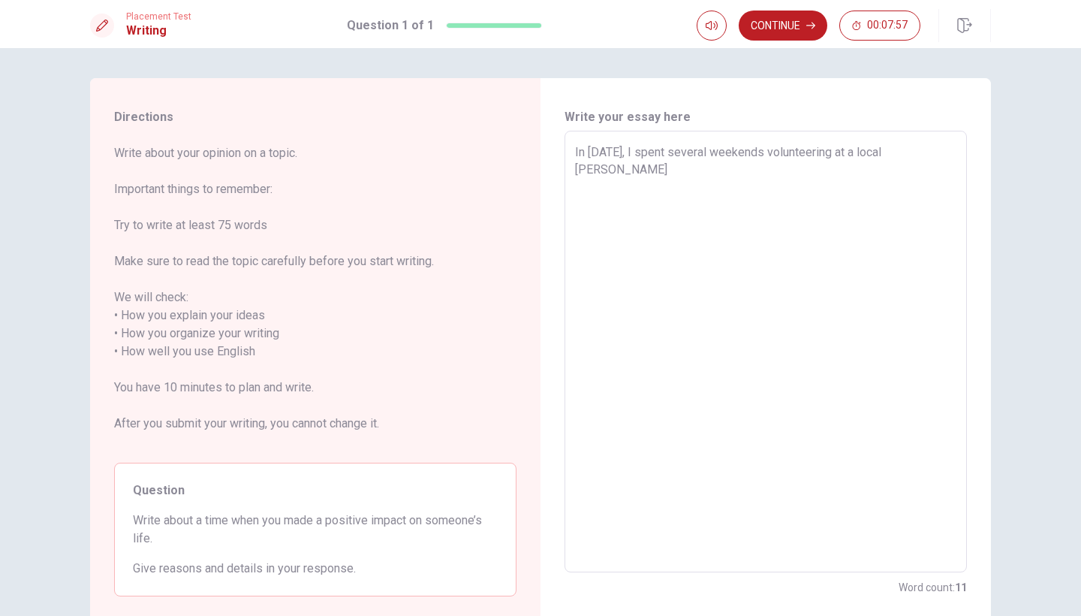
type textarea "x"
type textarea "In [DATE], I spent several weekends volunteering at a local orphan"
type textarea "x"
type textarea "In [DATE], I spent several weekends volunteering at a local orphana"
type textarea "x"
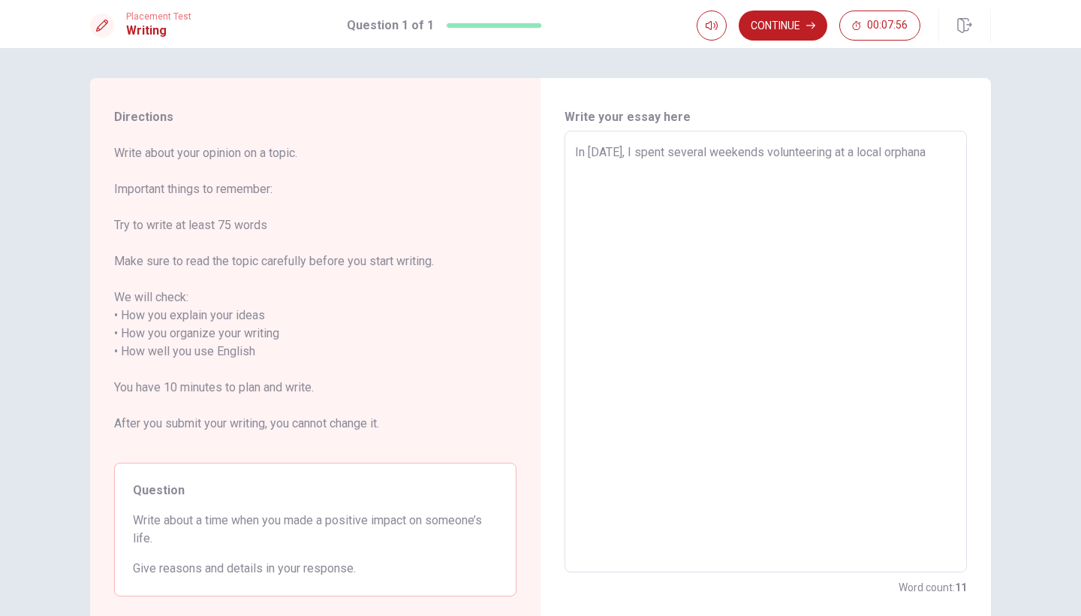
type textarea "In [DATE], I spent several weekends volunteering at a local orphanag"
type textarea "x"
type textarea "In [DATE], I spent several weekends volunteering at a local orphanage"
type textarea "x"
type textarea "In [DATE], I spent several weekends volunteering at a local orphanage,"
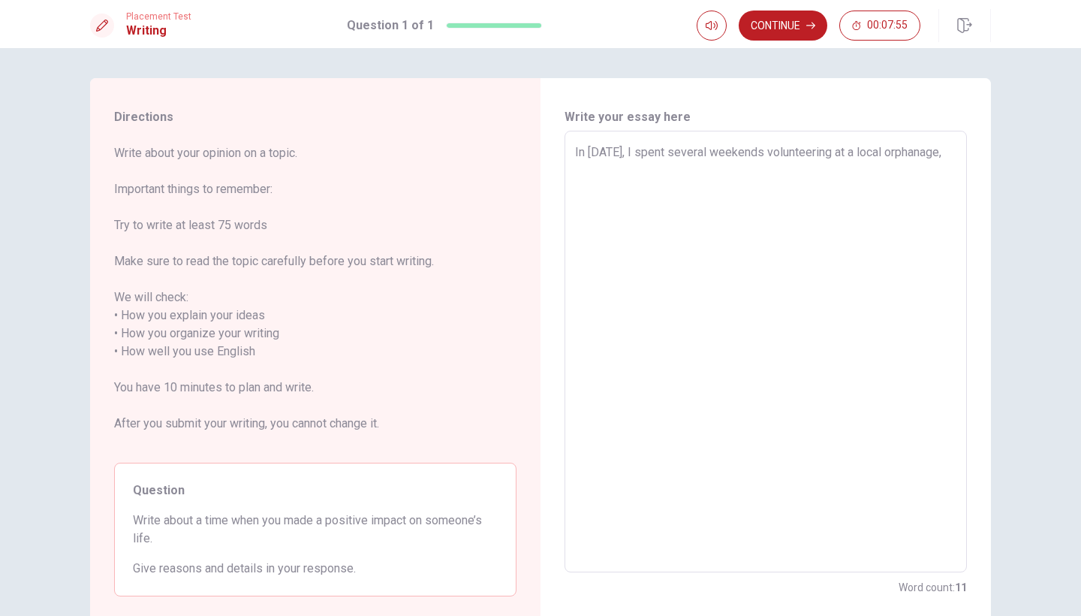
type textarea "x"
type textarea "In [DATE], I spent several weekends volunteering at a local orphanage,"
type textarea "x"
type textarea "In [DATE], I spent several weekends volunteering at a local orphanage, M"
type textarea "x"
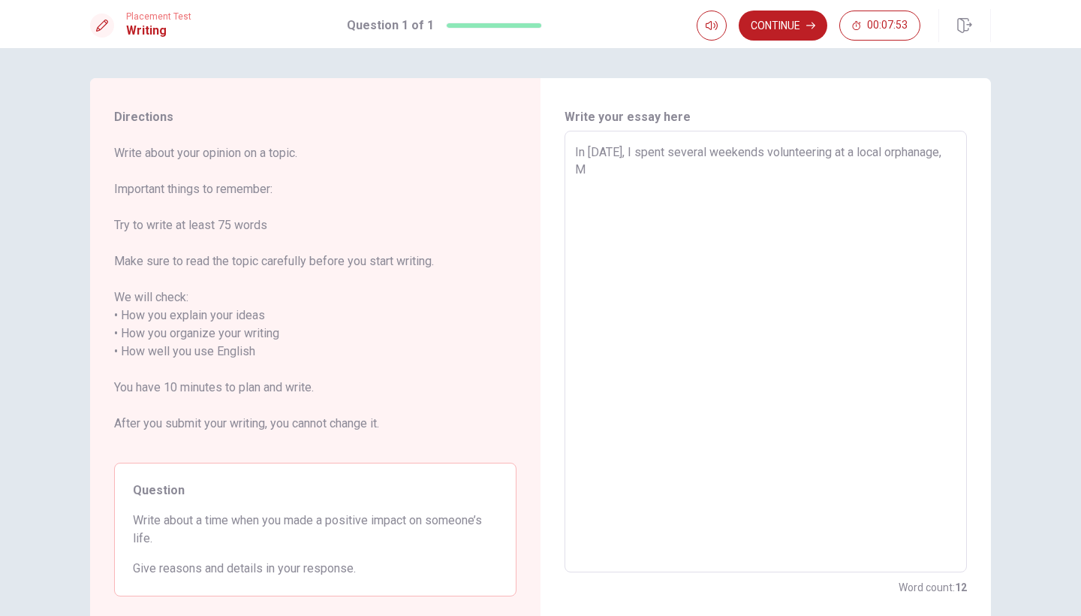
type textarea "In [DATE], I spent several weekends volunteering at a local orphanage, My"
type textarea "x"
type textarea "In [DATE], I spent several weekends volunteering at a local orphanage, My"
type textarea "x"
type textarea "In [DATE], I spent several weekends volunteering at a local orphanage, My m"
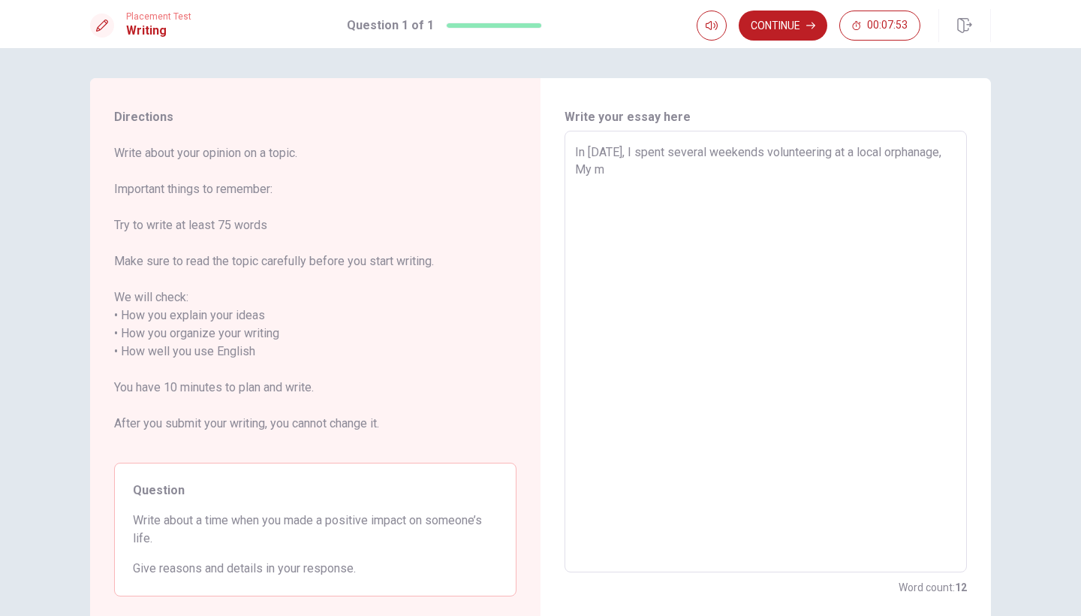
type textarea "x"
type textarea "In [DATE], I spent several weekends volunteering at a local orphanage, My ma"
type textarea "x"
type textarea "In [DATE], I spent several weekends volunteering at a local orphanage, My mai"
type textarea "x"
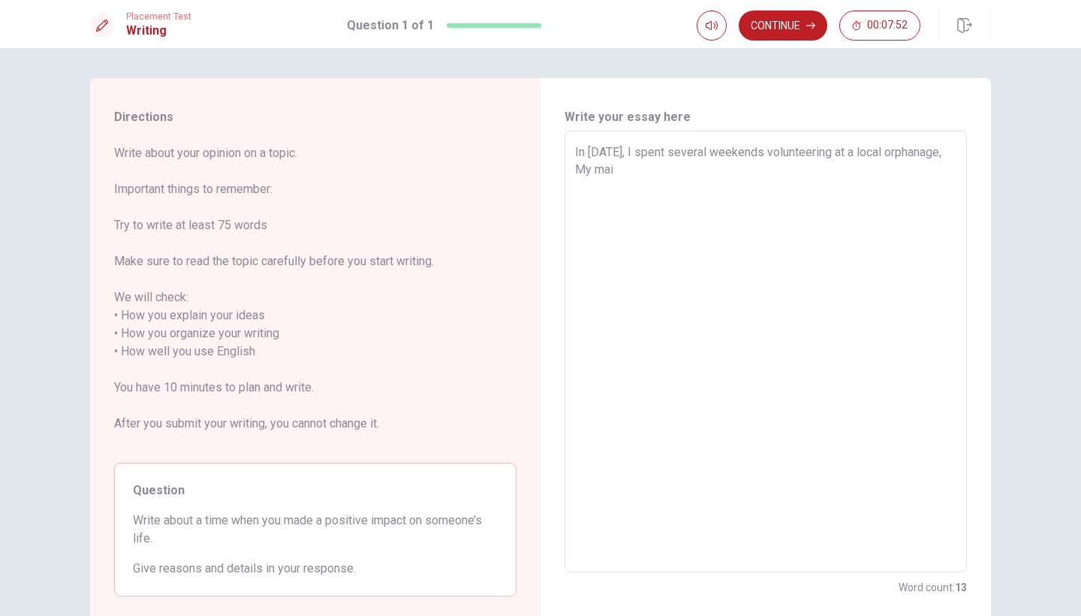
type textarea "In [DATE], I spent several weekends volunteering at a local orphanage, My main"
type textarea "x"
type textarea "In [DATE], I spent several weekends volunteering at a local orphanage, My main"
type textarea "x"
type textarea "In [DATE], I spent several weekends volunteering at a local orphanage, My main r"
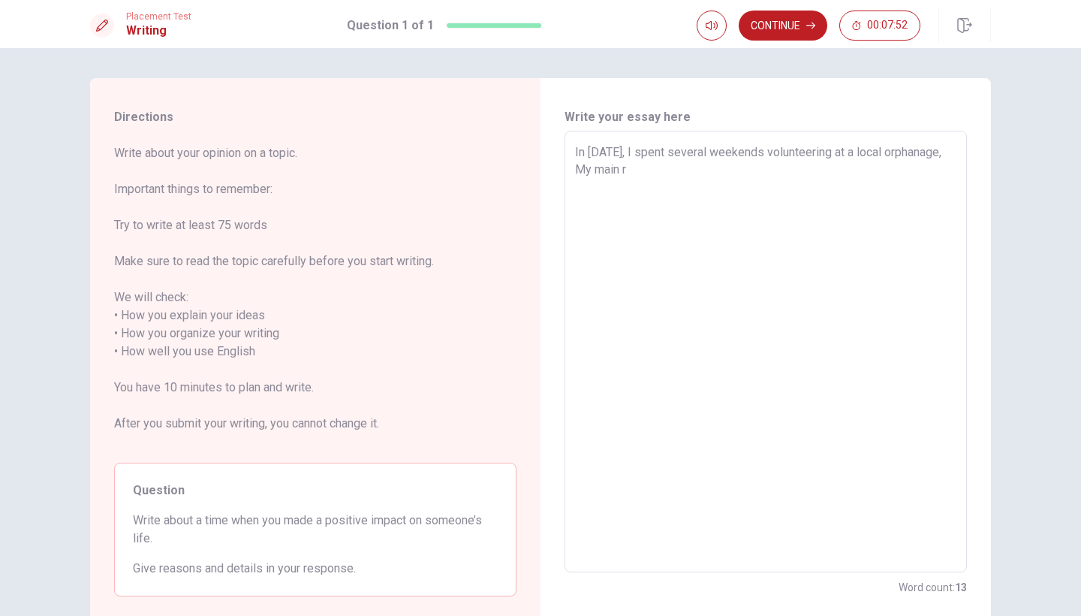
type textarea "x"
type textarea "In [DATE], I spent several weekends volunteering at a local orphanage, My main …"
type textarea "x"
type textarea "In [DATE], I spent several weekends volunteering at a local orphanage, My main …"
type textarea "x"
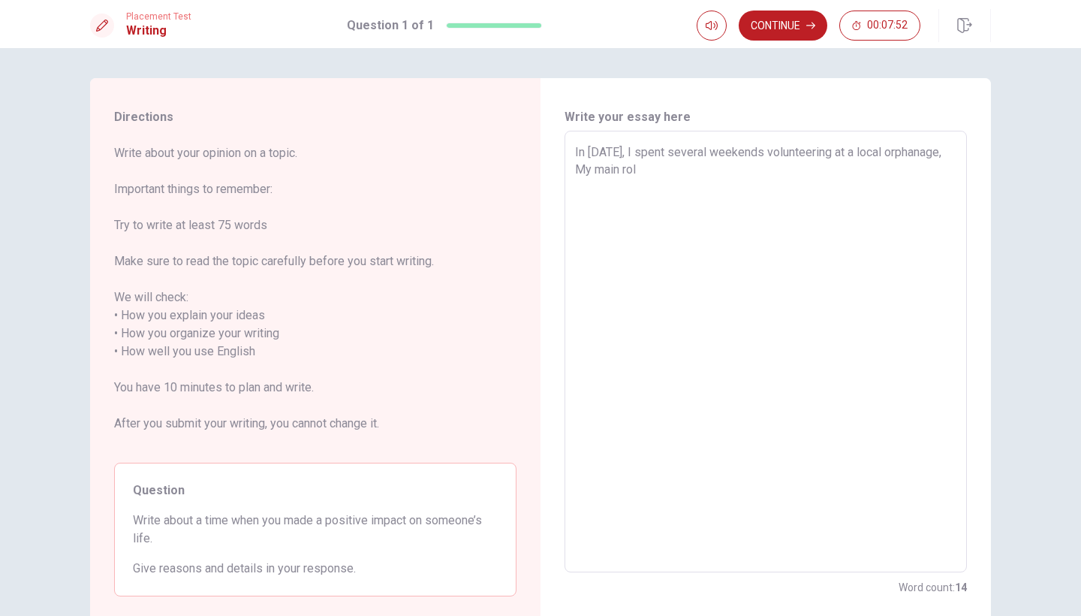
type textarea "In [DATE], I spent several weekends volunteering at a local orphanage, My main …"
type textarea "x"
type textarea "In [DATE], I spent several weekends volunteering at a local orphanage, My main …"
type textarea "x"
type textarea "In [DATE], I spent several weekends volunteering at a local orphanage, My main …"
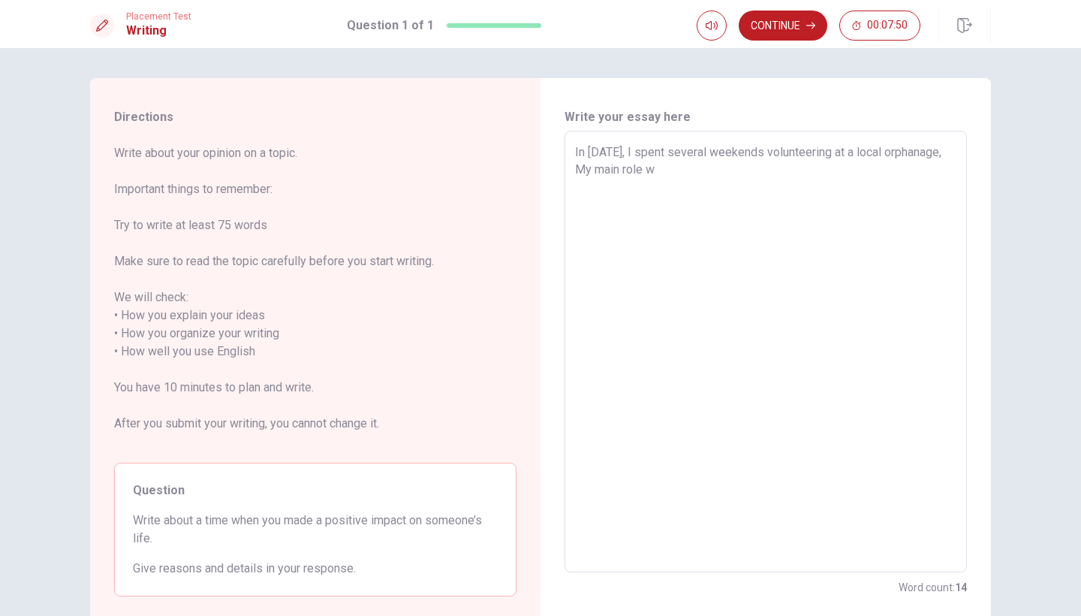
type textarea "x"
type textarea "In [DATE], I spent several weekends volunteering at a local orphanage, My main …"
type textarea "x"
type textarea "In [DATE], I spent several weekends volunteering at a local orphanage, My main …"
type textarea "x"
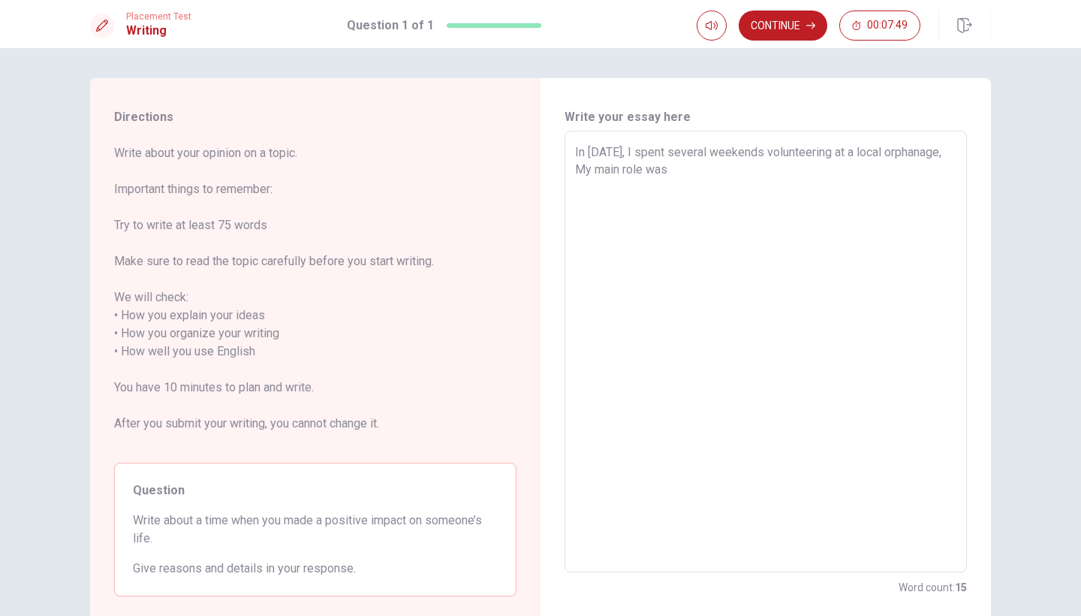
type textarea "In [DATE], I spent several weekends volunteering at a local orphanage, My main …"
type textarea "x"
type textarea "In [DATE], I spent several weekends volunteering at a local orphanage, My main …"
type textarea "x"
type textarea "In [DATE], I spent several weekends volunteering at a local orphanage, My main …"
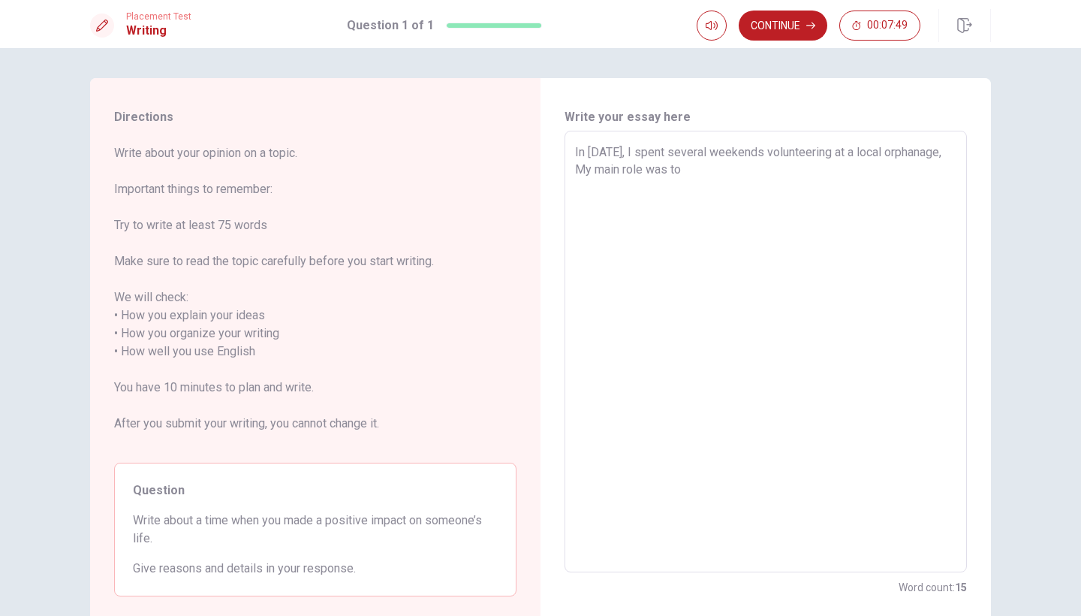
type textarea "x"
type textarea "In [DATE], I spent several weekends volunteering at a local orphanage, My main …"
type textarea "x"
type textarea "In [DATE], I spent several weekends volunteering at a local orphanage, My main …"
type textarea "x"
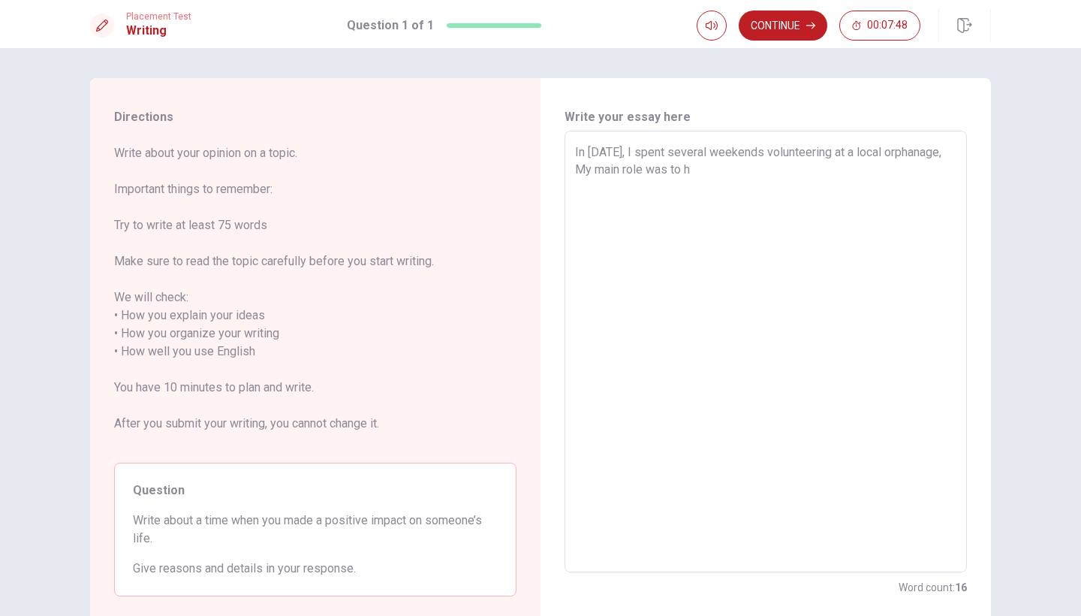
type textarea "In [DATE], I spent several weekends volunteering at a local orphanage, My main …"
type textarea "x"
type textarea "In [DATE], I spent several weekends volunteering at a local orphanage, My main …"
drag, startPoint x: 685, startPoint y: 170, endPoint x: 855, endPoint y: 169, distance: 170.5
click at [855, 169] on textarea "In [DATE], I spent several weekends volunteering at a local orphanage, My main …" at bounding box center [766, 351] width 382 height 417
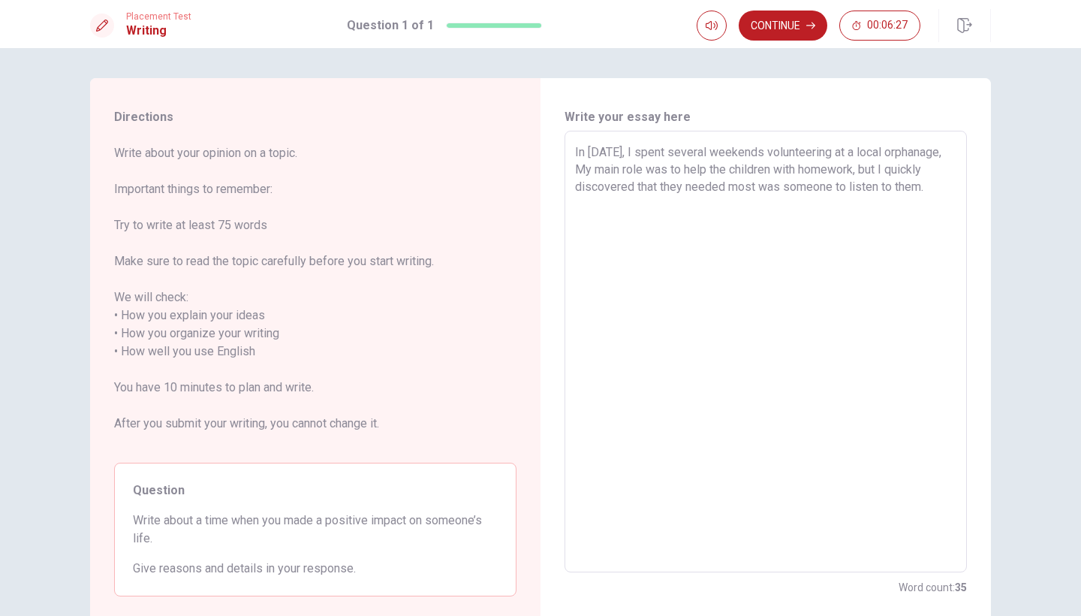
click at [800, 212] on textarea "In [DATE], I spent several weekends volunteering at a local orphanage, My main …" at bounding box center [766, 351] width 382 height 417
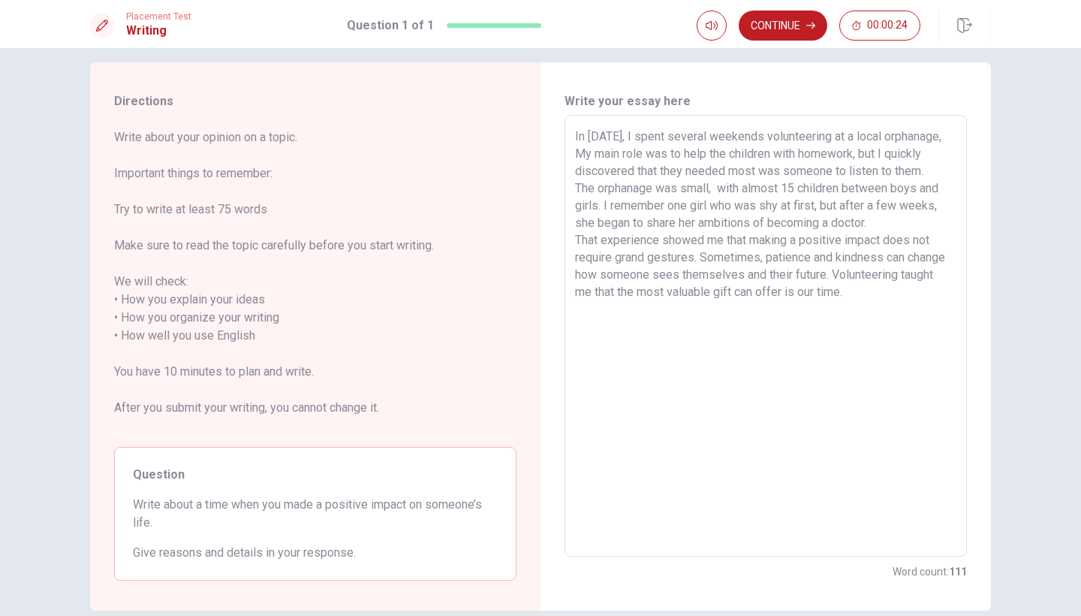
scroll to position [22, 0]
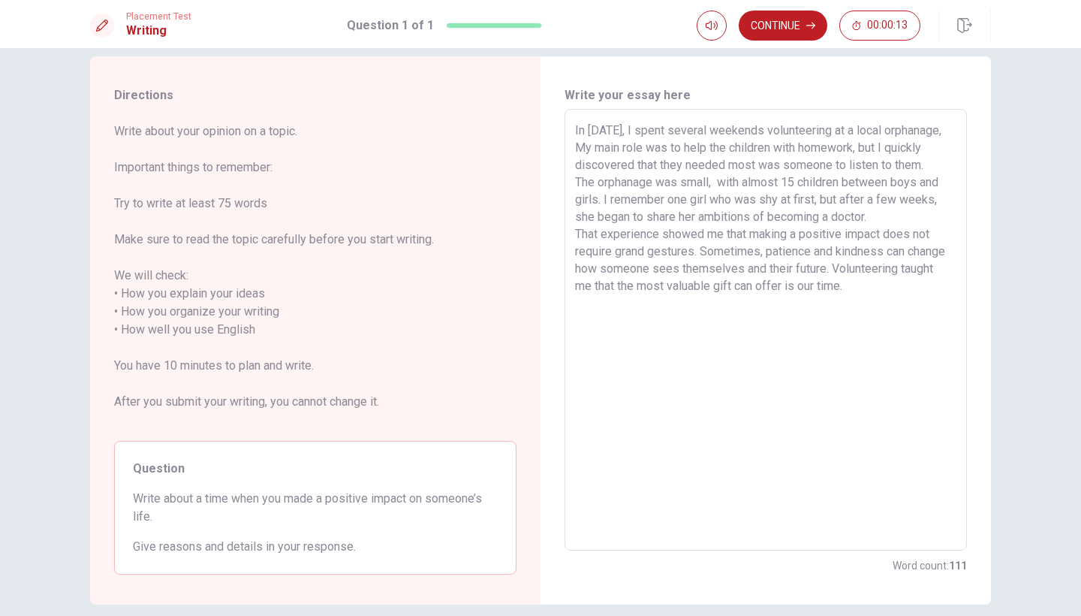
click at [716, 184] on textarea "In [DATE], I spent several weekends volunteering at a local orphanage, My main …" at bounding box center [766, 330] width 382 height 417
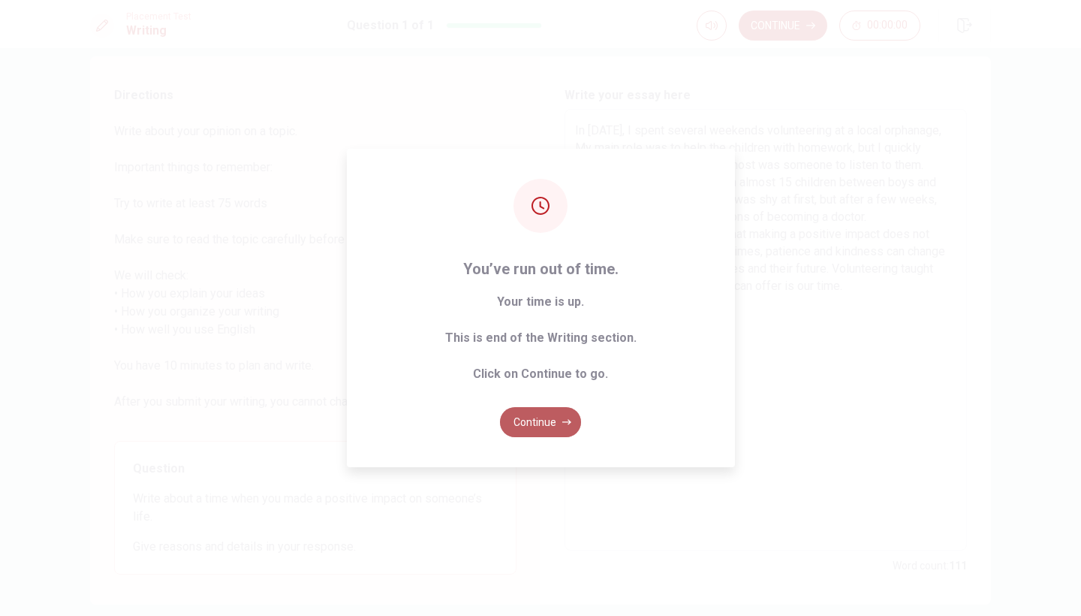
click at [535, 421] on button "Continue" at bounding box center [540, 422] width 81 height 30
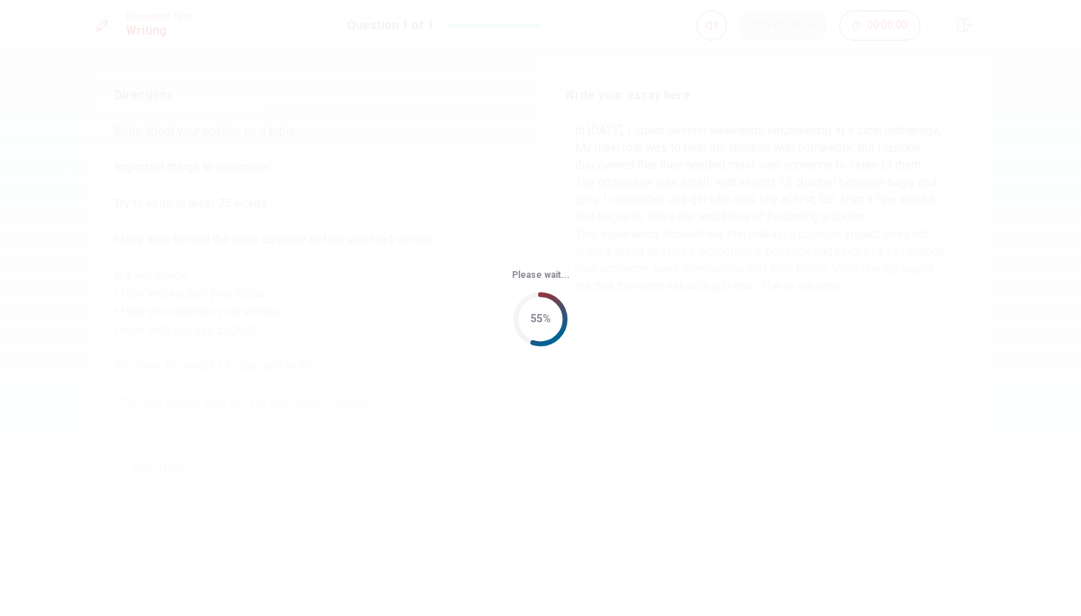
scroll to position [0, 0]
